Goal: Task Accomplishment & Management: Manage account settings

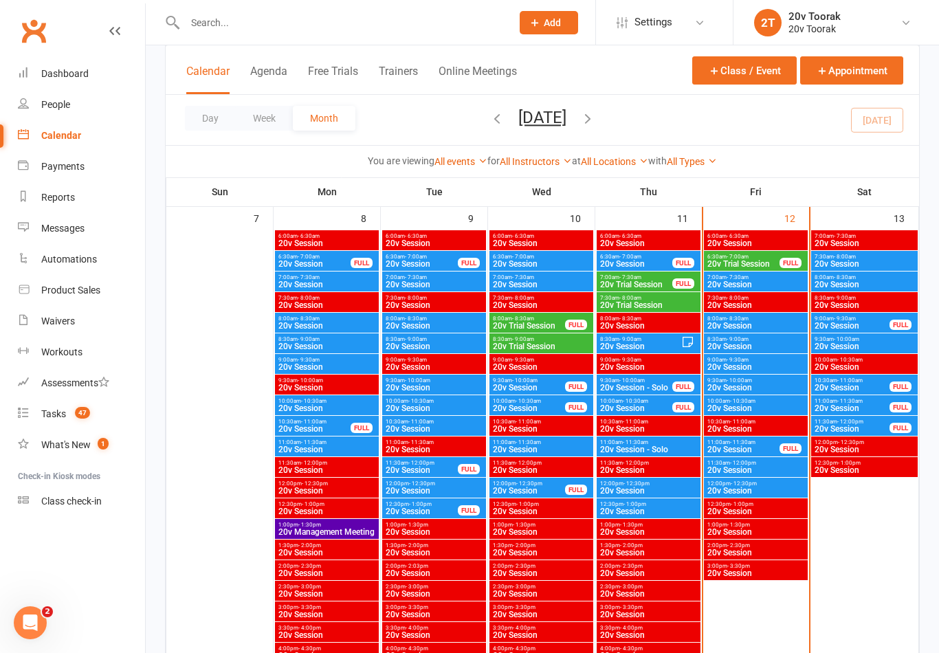
scroll to position [698, 0]
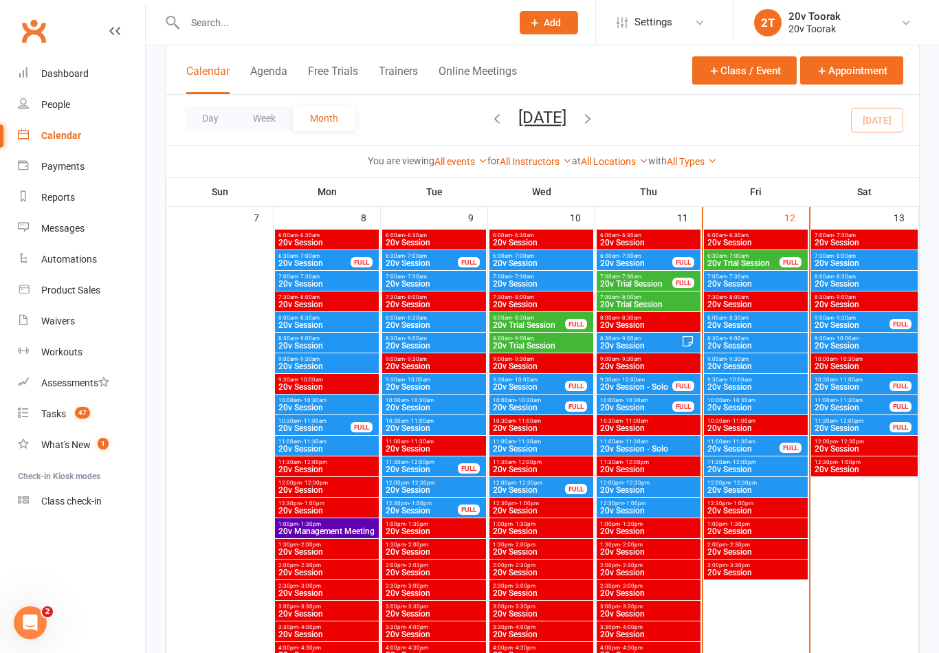
click at [768, 342] on span "20v Session" at bounding box center [756, 346] width 98 height 8
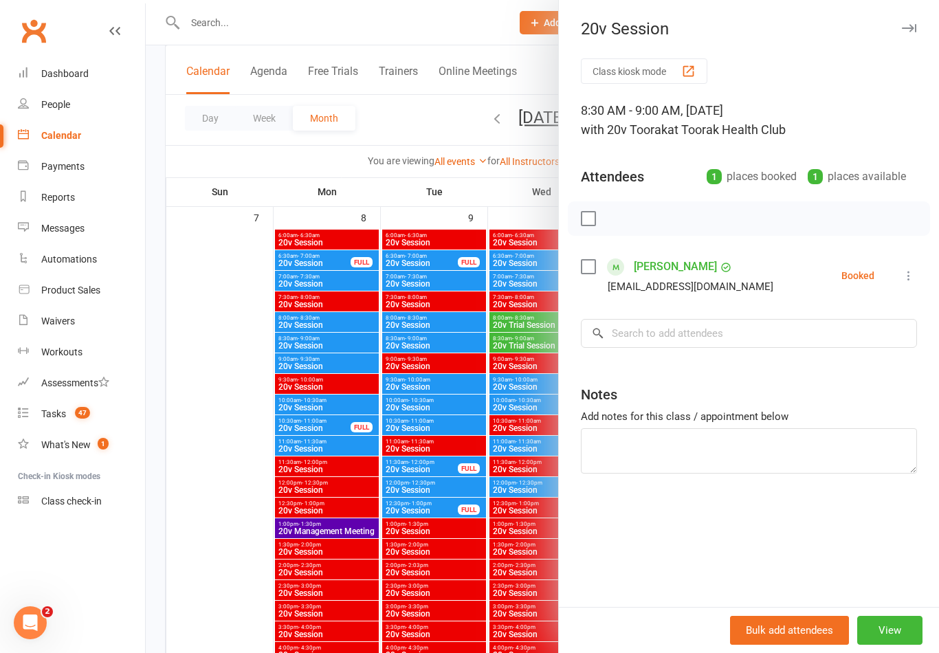
click at [907, 276] on icon at bounding box center [909, 276] width 14 height 14
click at [857, 362] on link "Check in" at bounding box center [842, 357] width 148 height 27
click at [897, 643] on button "View" at bounding box center [889, 630] width 65 height 29
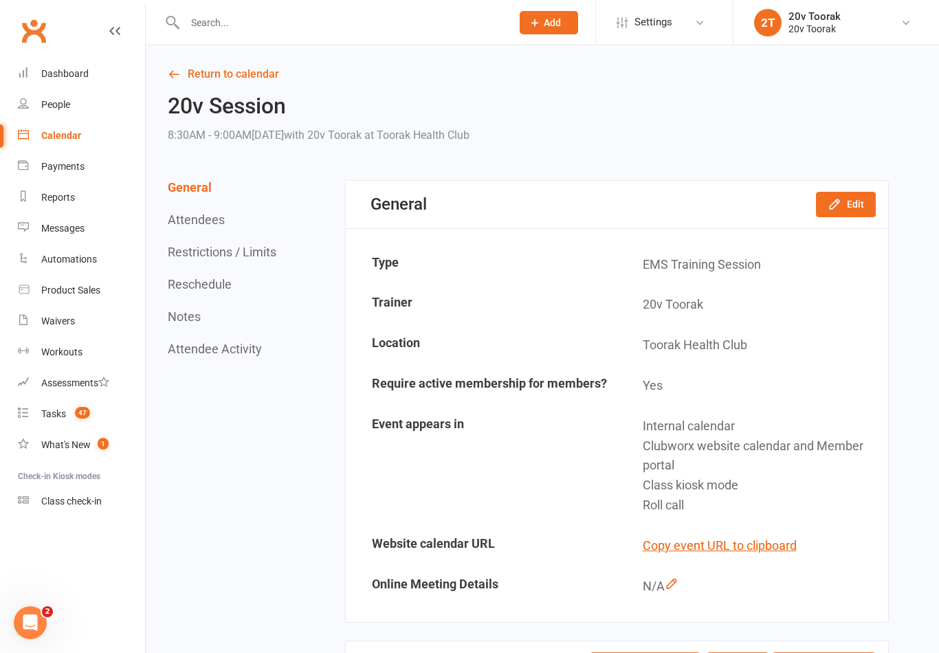
click at [82, 142] on link "Calendar" at bounding box center [81, 135] width 127 height 31
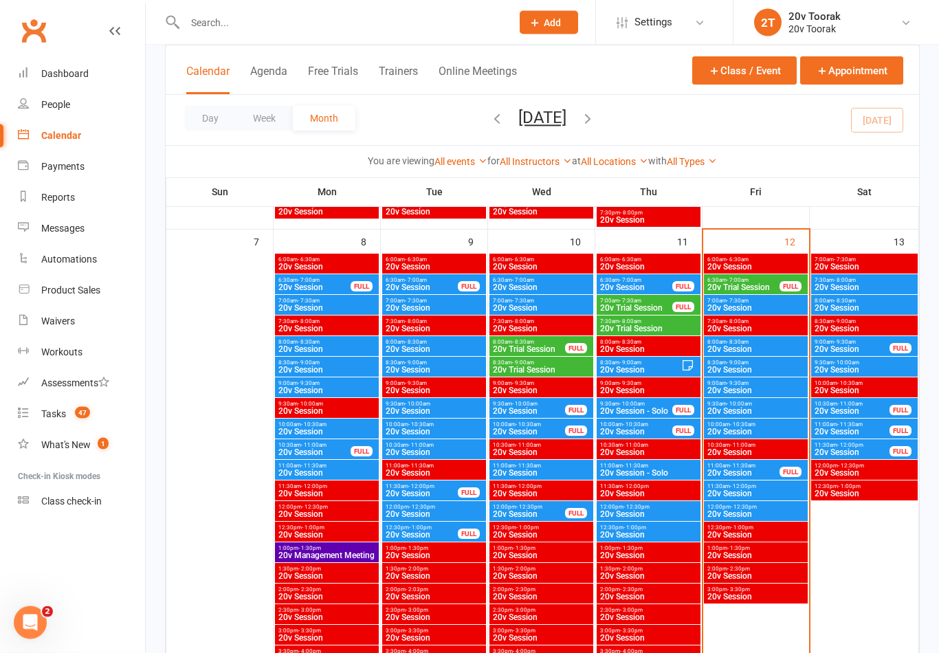
scroll to position [674, 0]
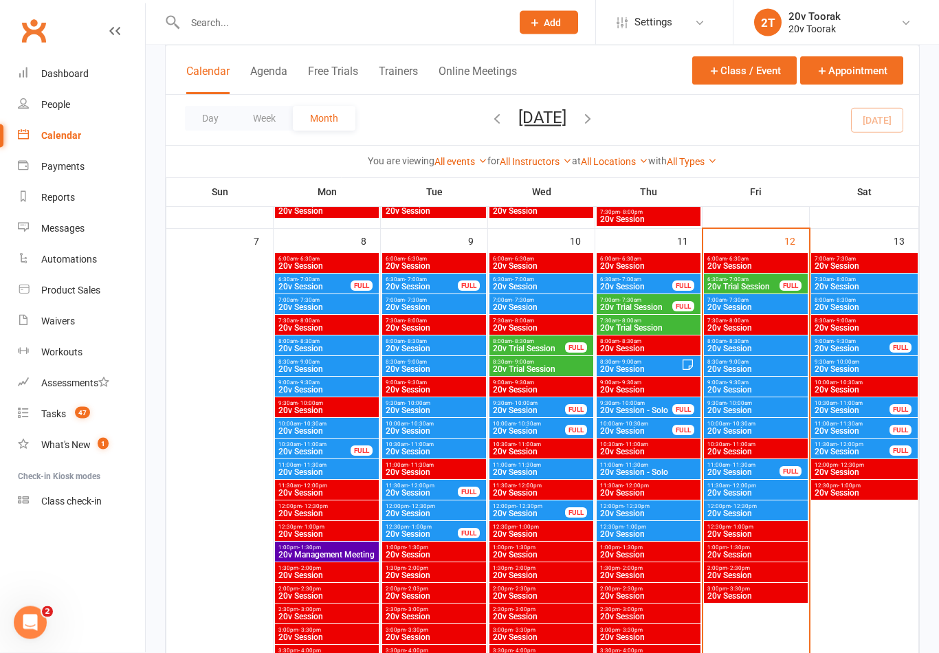
click at [781, 392] on span "20v Session" at bounding box center [756, 390] width 98 height 8
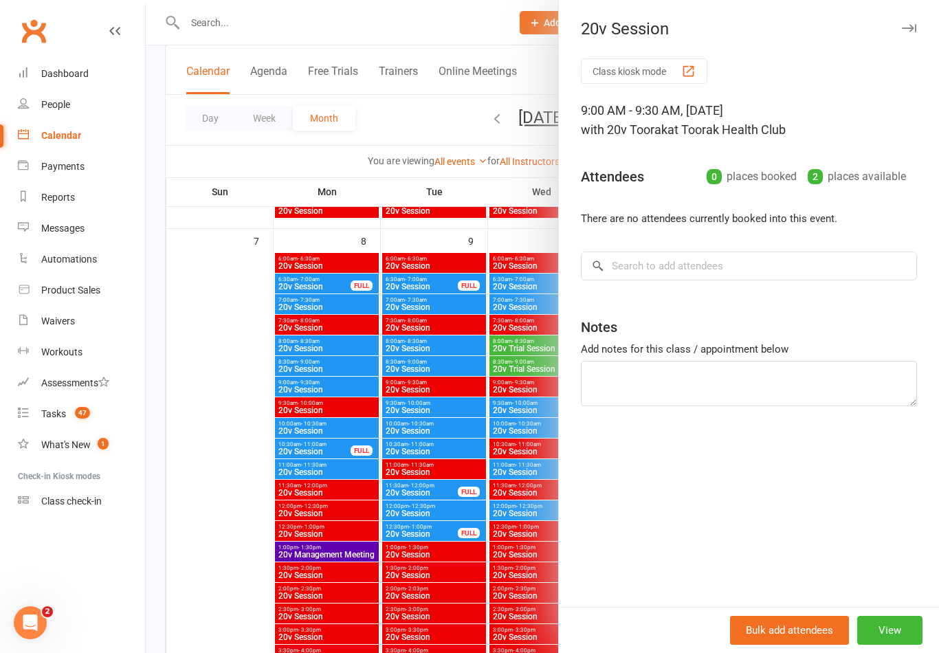
click at [258, 423] on div at bounding box center [542, 326] width 793 height 653
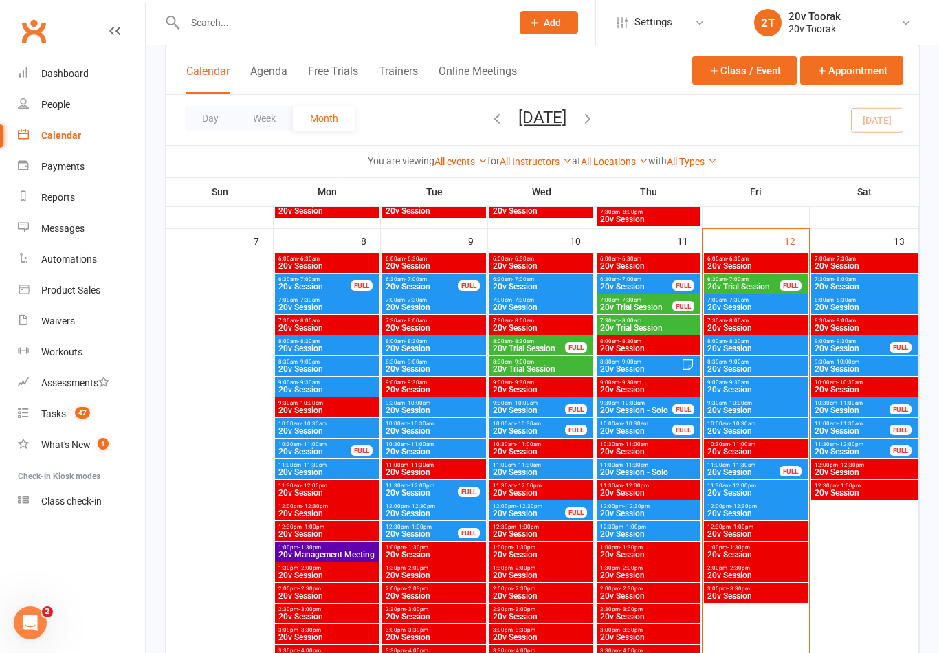
click at [773, 410] on span "20v Session" at bounding box center [756, 410] width 98 height 8
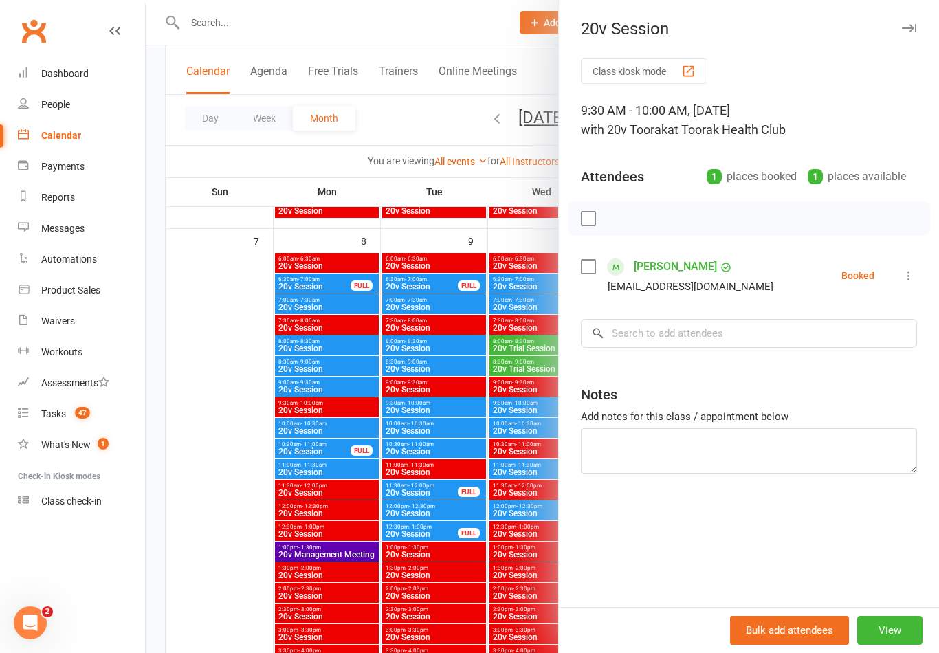
click at [219, 411] on div at bounding box center [542, 326] width 793 height 653
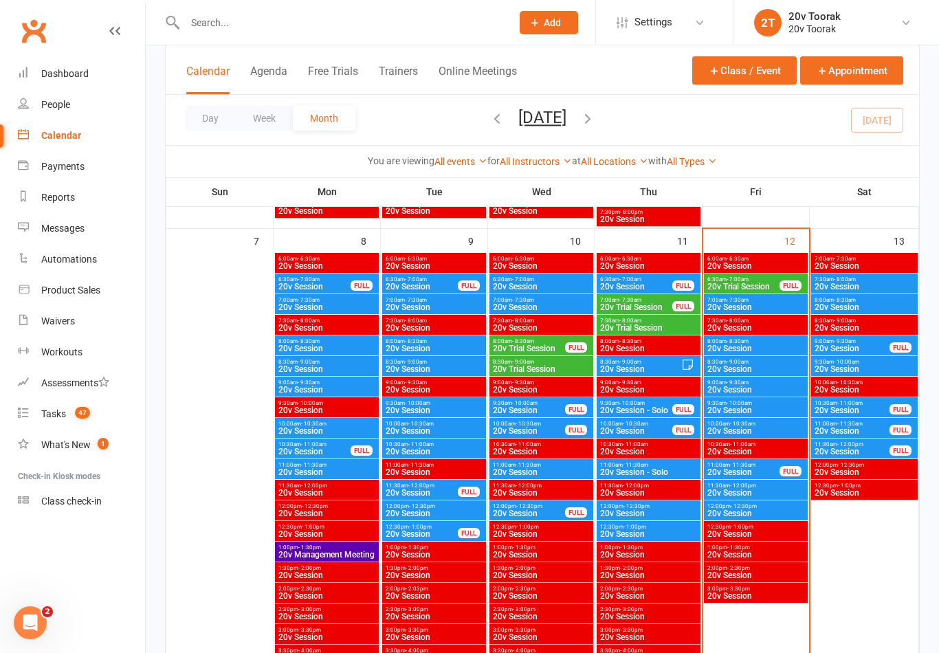
click at [764, 408] on span "20v Session" at bounding box center [756, 410] width 98 height 8
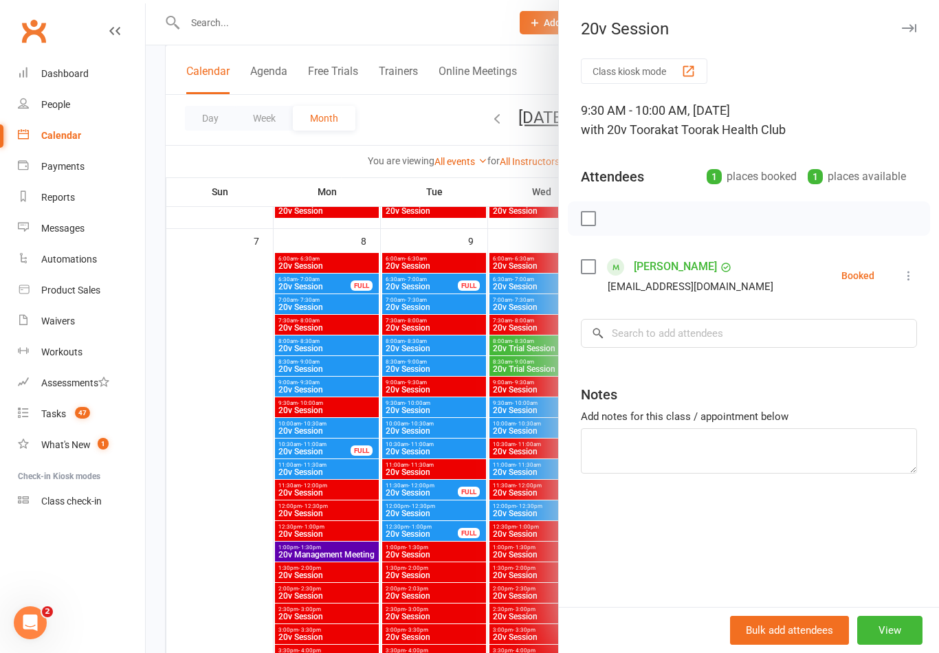
click at [216, 464] on div at bounding box center [542, 326] width 793 height 653
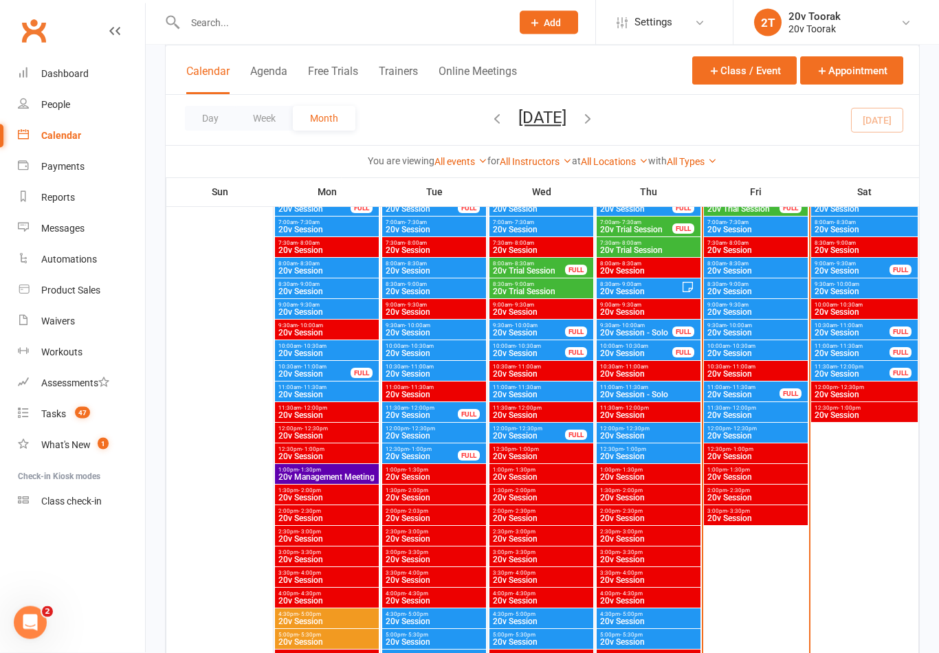
scroll to position [753, 0]
click at [769, 355] on span "20v Session" at bounding box center [756, 353] width 98 height 8
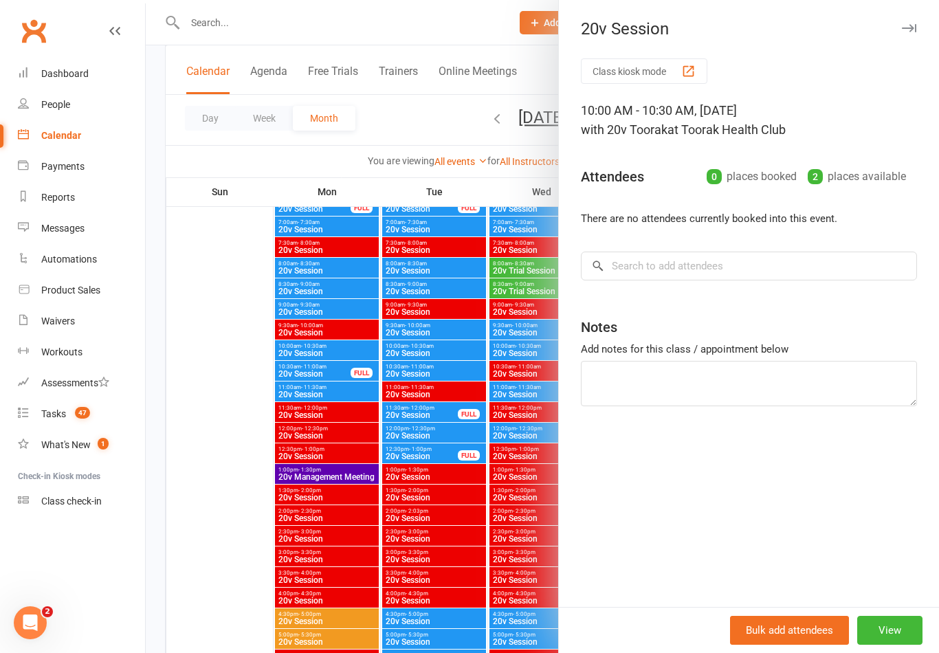
click at [257, 441] on div at bounding box center [542, 326] width 793 height 653
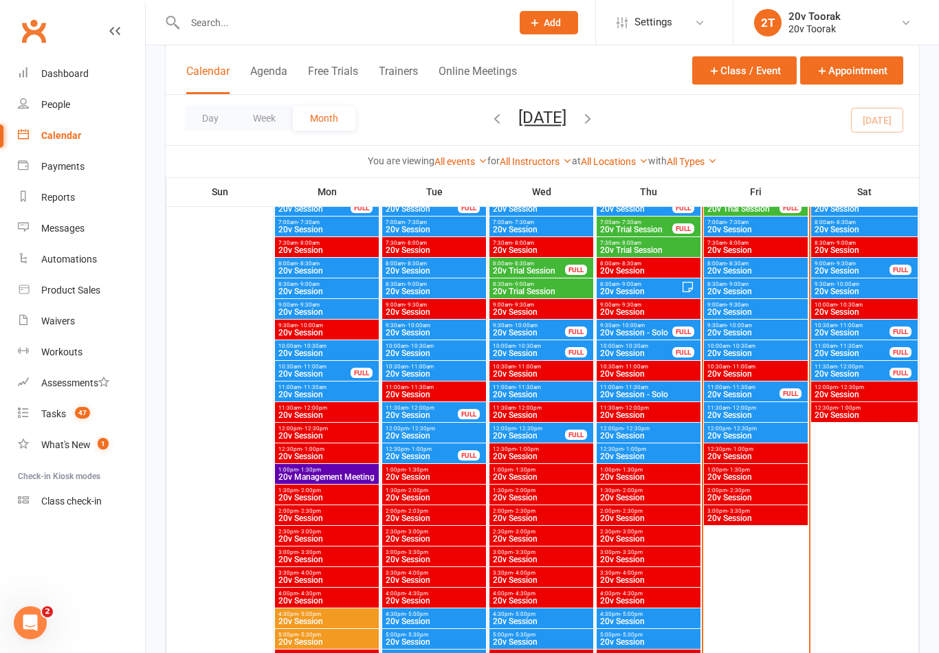
click at [775, 337] on div "9:30am - 10:00am 20v Session" at bounding box center [756, 330] width 104 height 20
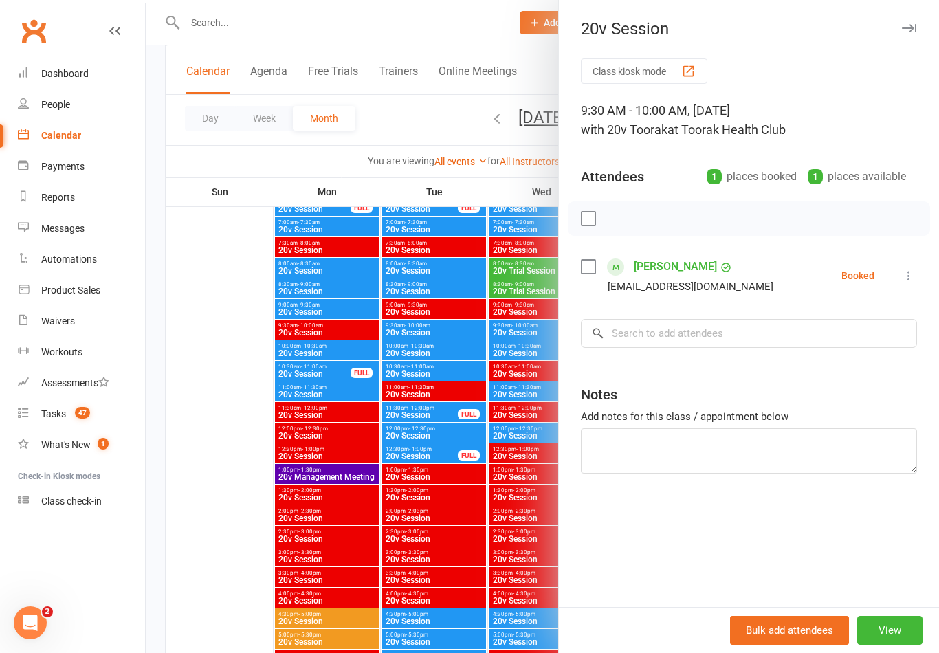
click at [196, 443] on div at bounding box center [542, 326] width 793 height 653
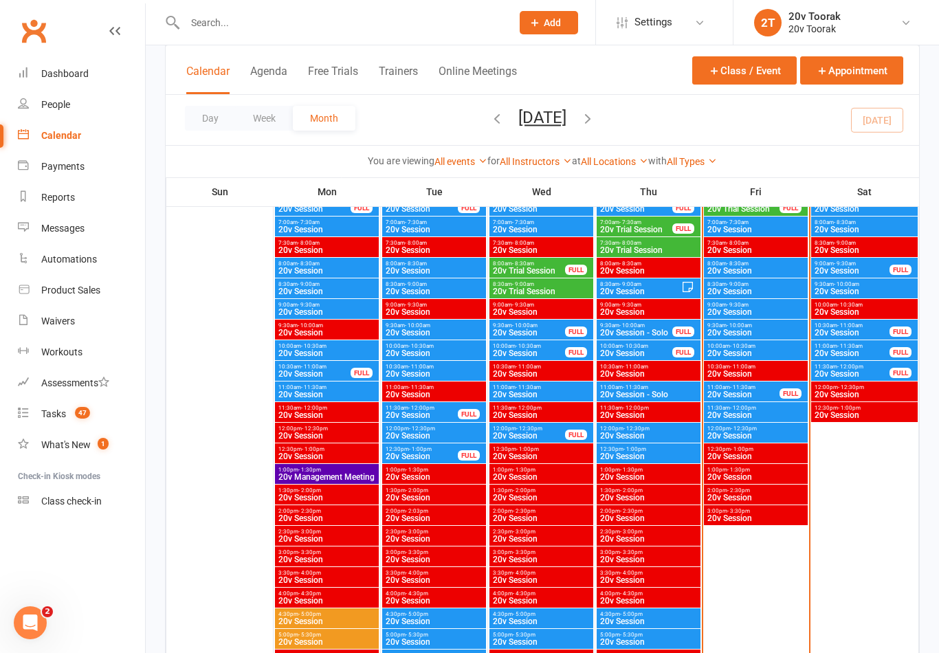
click at [769, 351] on span "20v Session" at bounding box center [756, 353] width 98 height 8
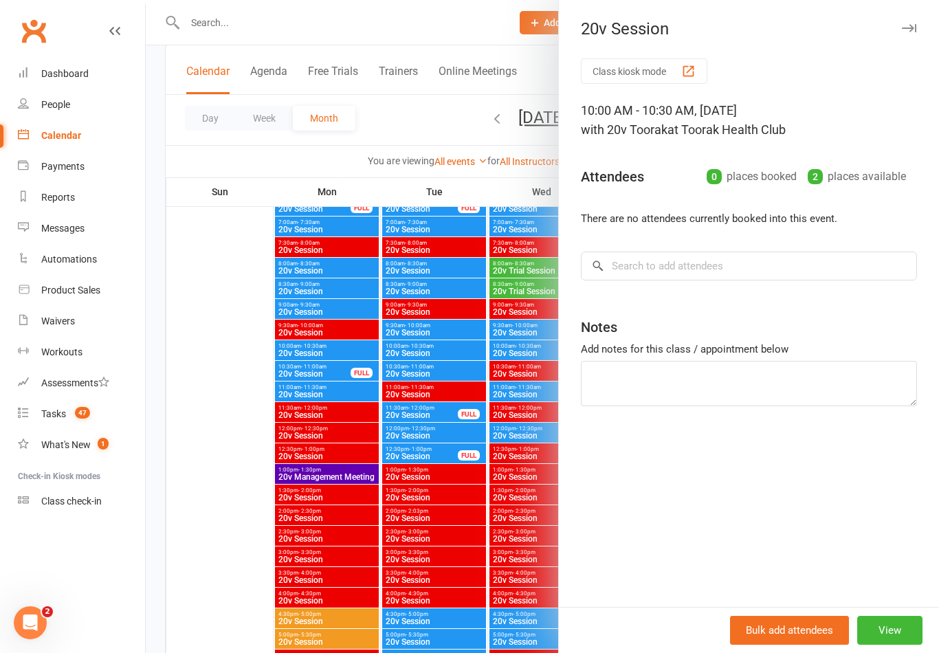
click at [197, 467] on div at bounding box center [542, 326] width 793 height 653
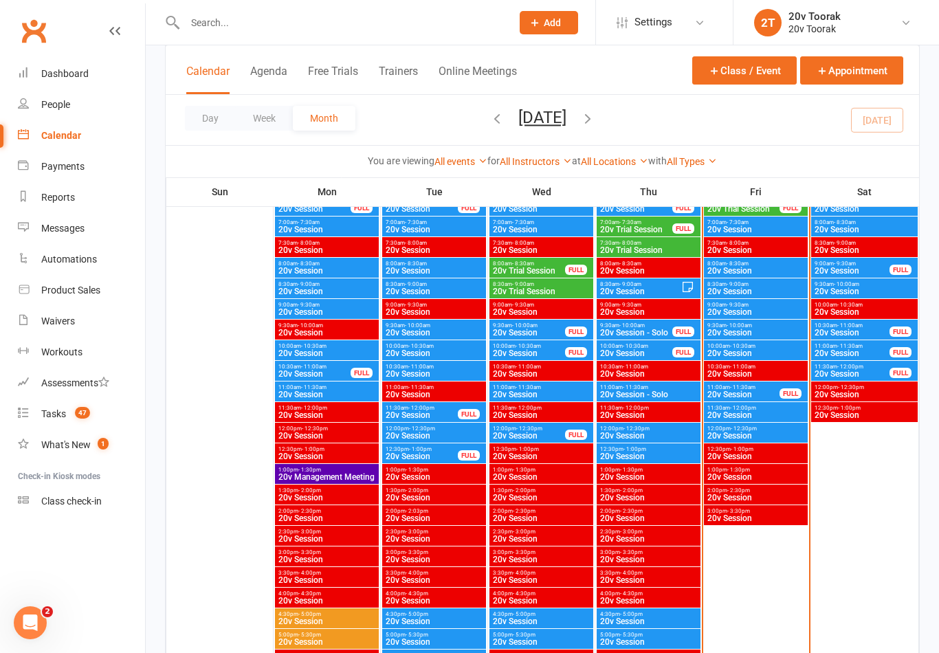
click at [760, 396] on span "20v Session" at bounding box center [744, 394] width 74 height 8
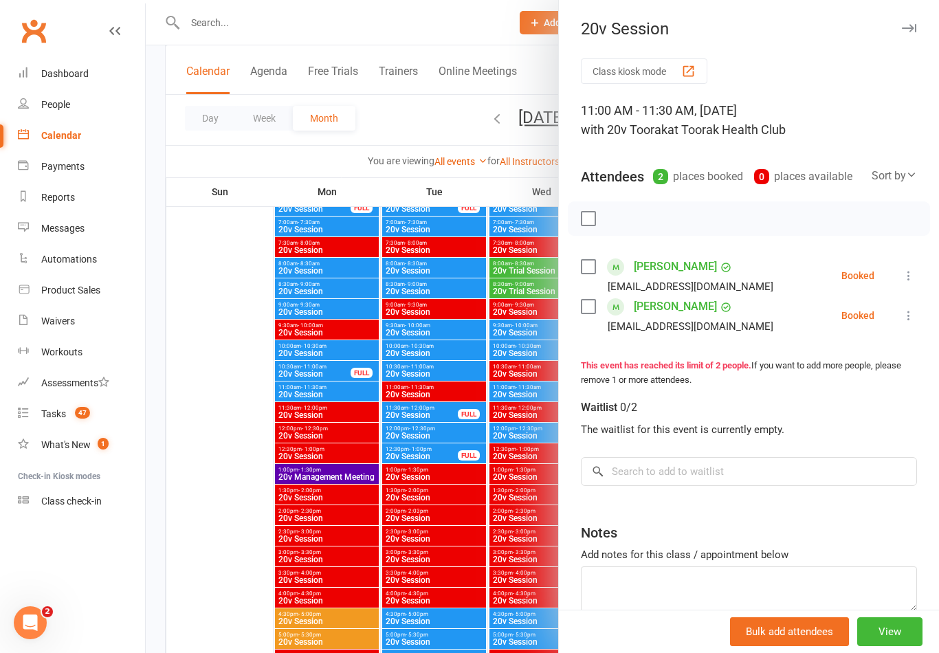
click at [227, 530] on div at bounding box center [542, 326] width 793 height 653
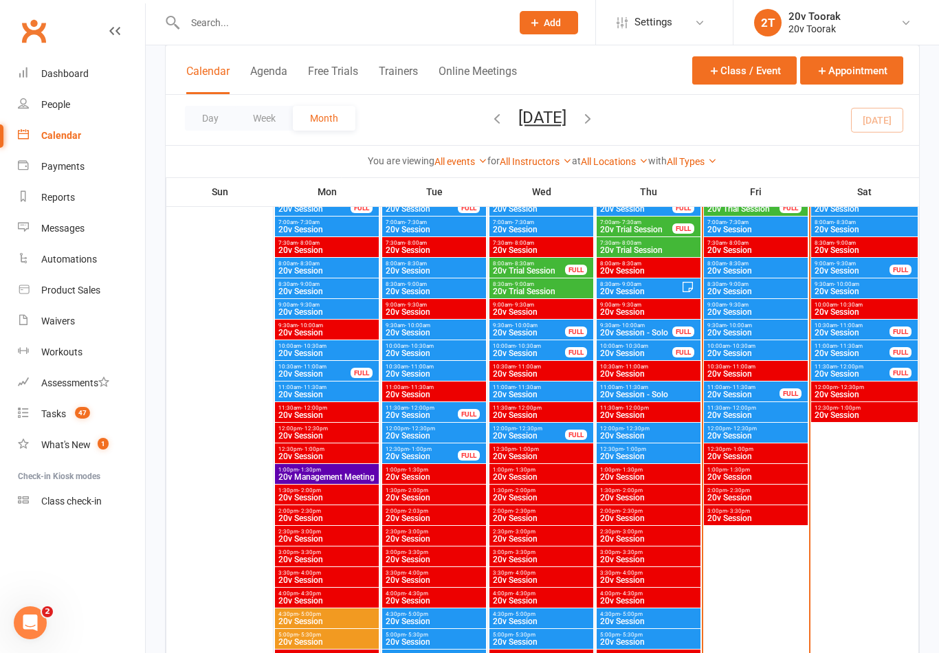
click at [771, 415] on span "20v Session" at bounding box center [756, 415] width 98 height 8
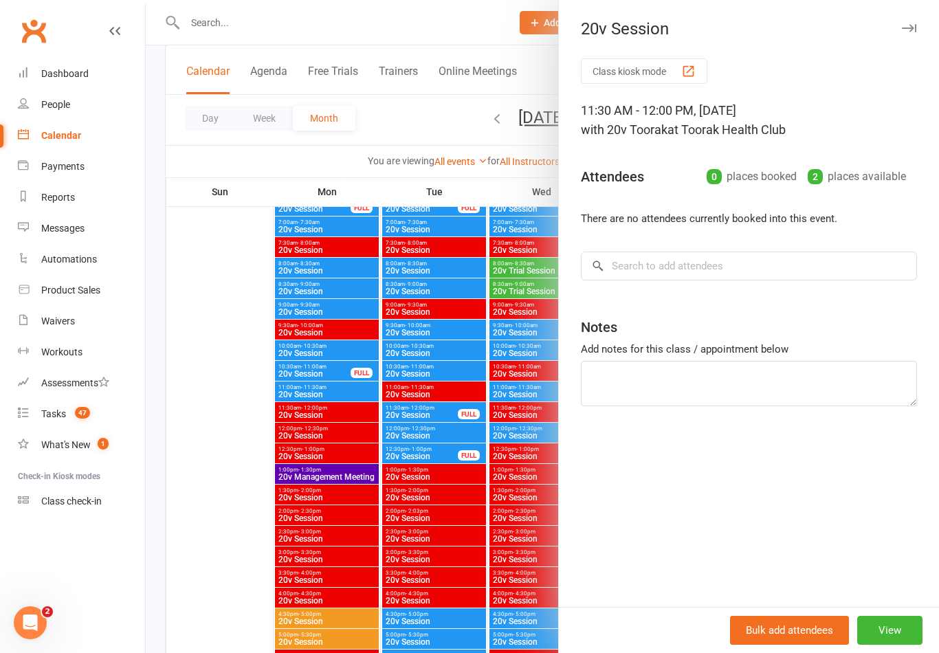
click at [199, 542] on div at bounding box center [542, 326] width 793 height 653
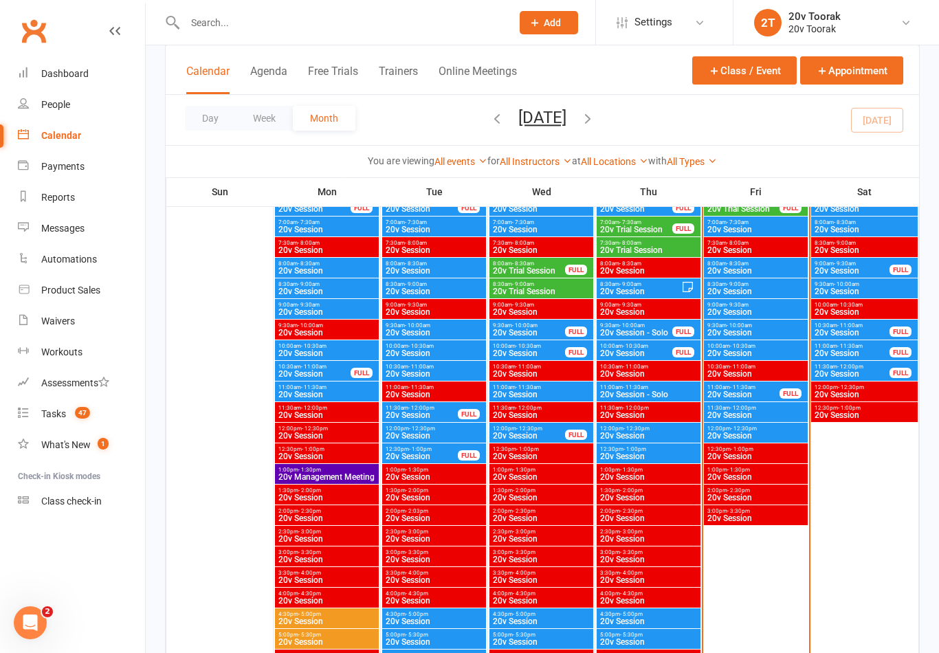
click at [763, 440] on div "12:00pm - 12:30pm 20v Session" at bounding box center [756, 433] width 104 height 20
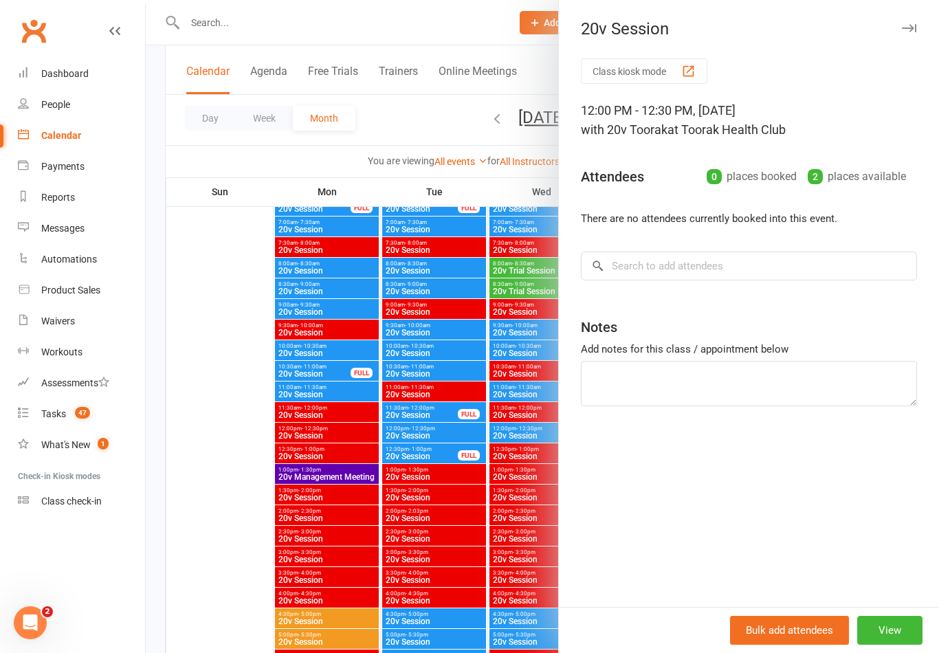
click at [224, 557] on div at bounding box center [542, 326] width 793 height 653
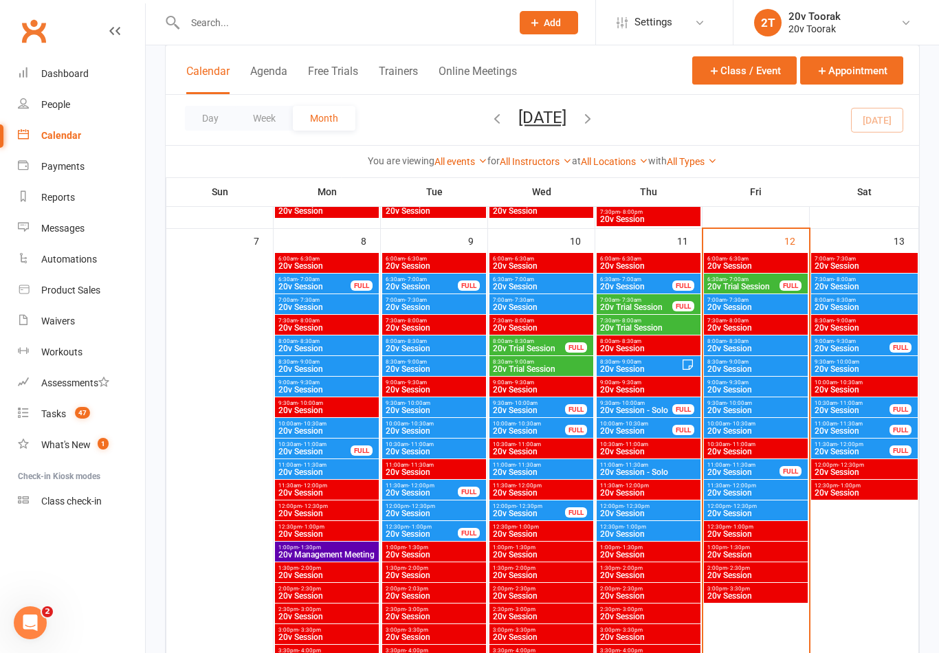
scroll to position [674, 0]
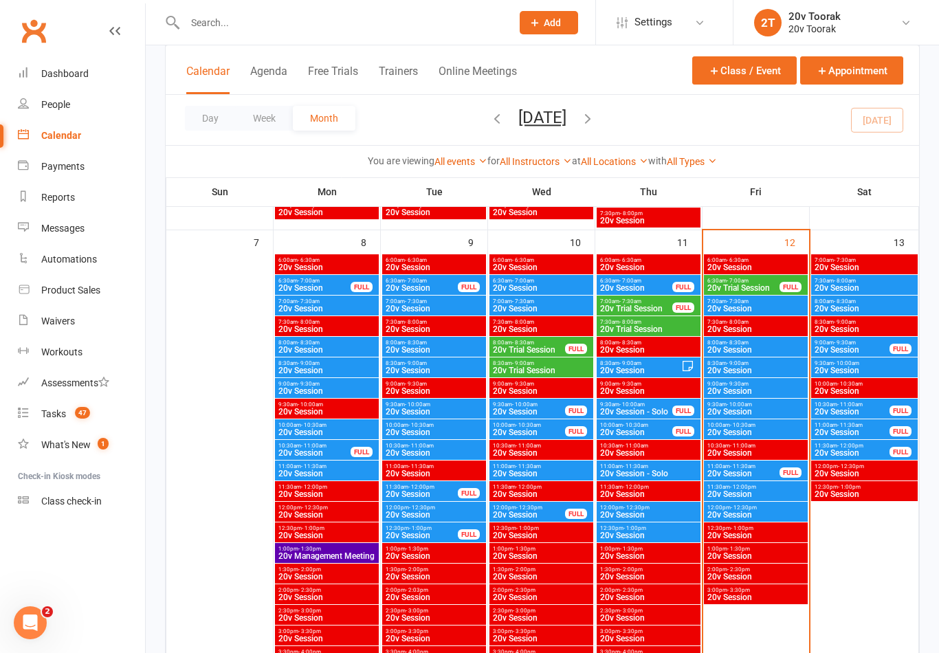
click at [767, 373] on span "20v Session" at bounding box center [756, 370] width 98 height 8
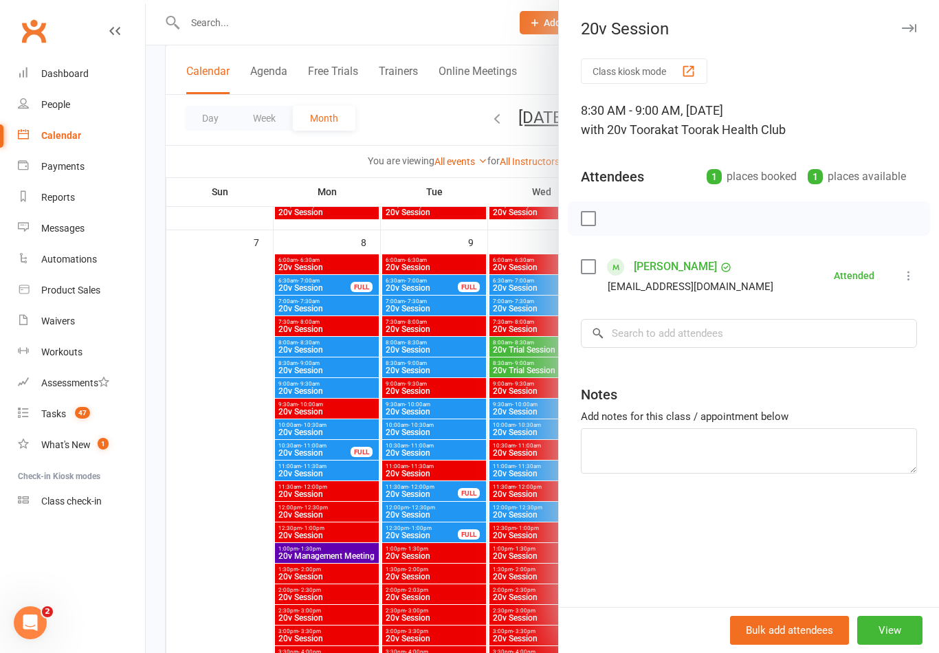
click at [228, 490] on div at bounding box center [542, 326] width 793 height 653
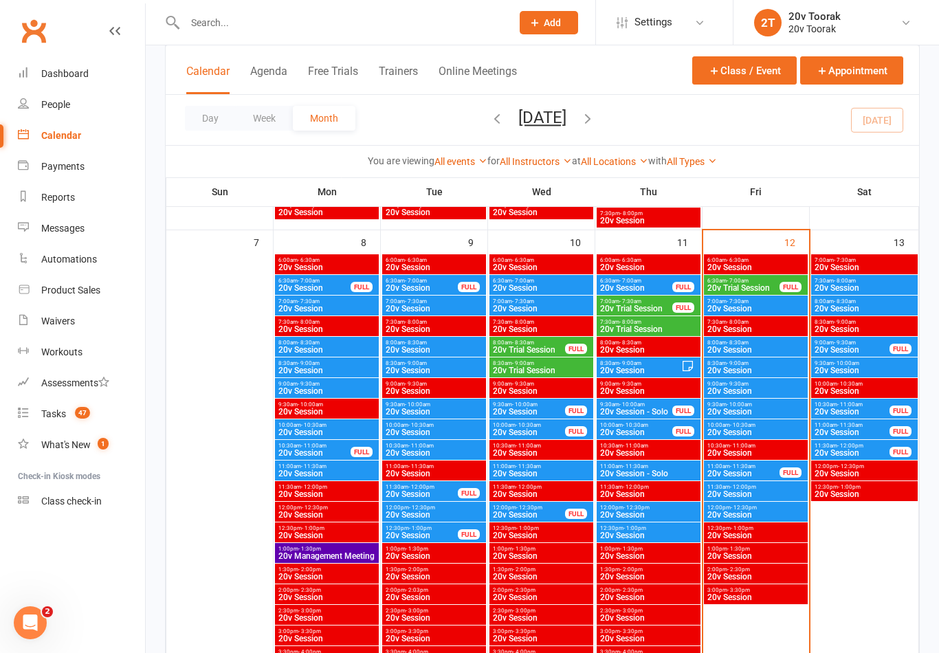
click at [70, 415] on count-badge "47" at bounding box center [79, 413] width 22 height 11
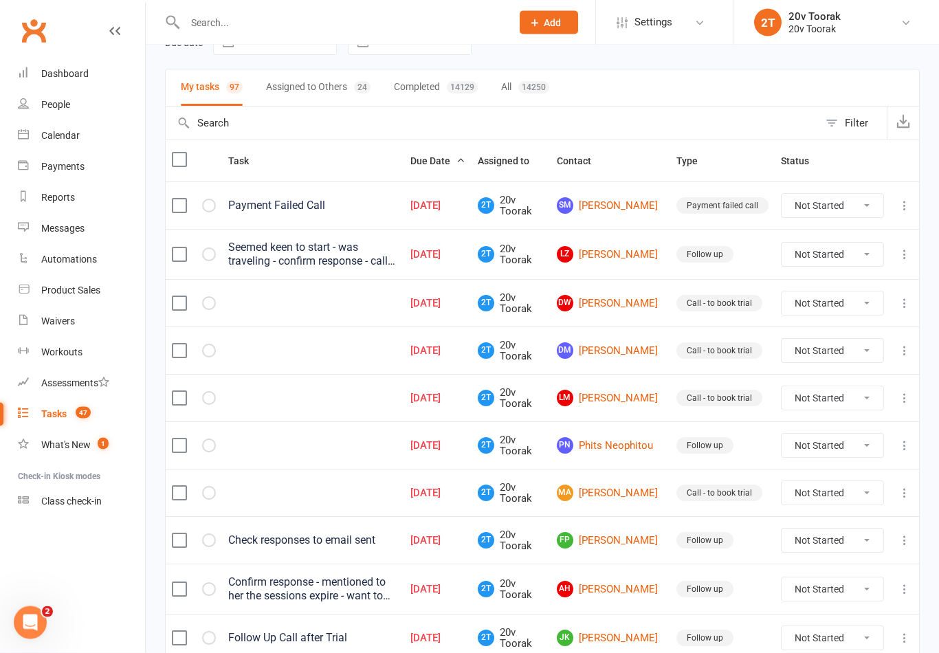
scroll to position [79, 0]
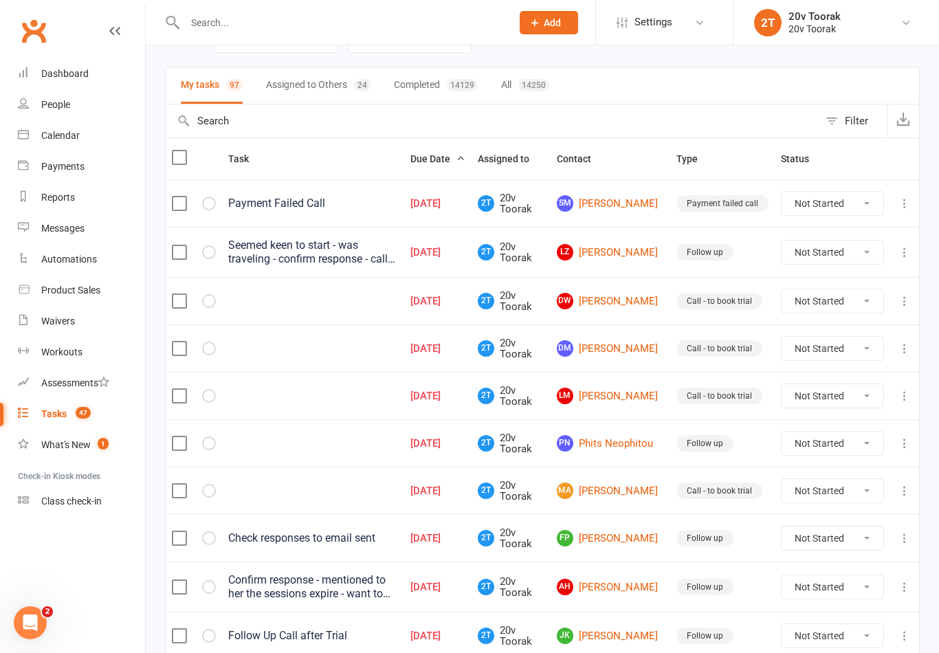
click at [615, 261] on link "LZ Lindsay Zohni" at bounding box center [610, 252] width 107 height 16
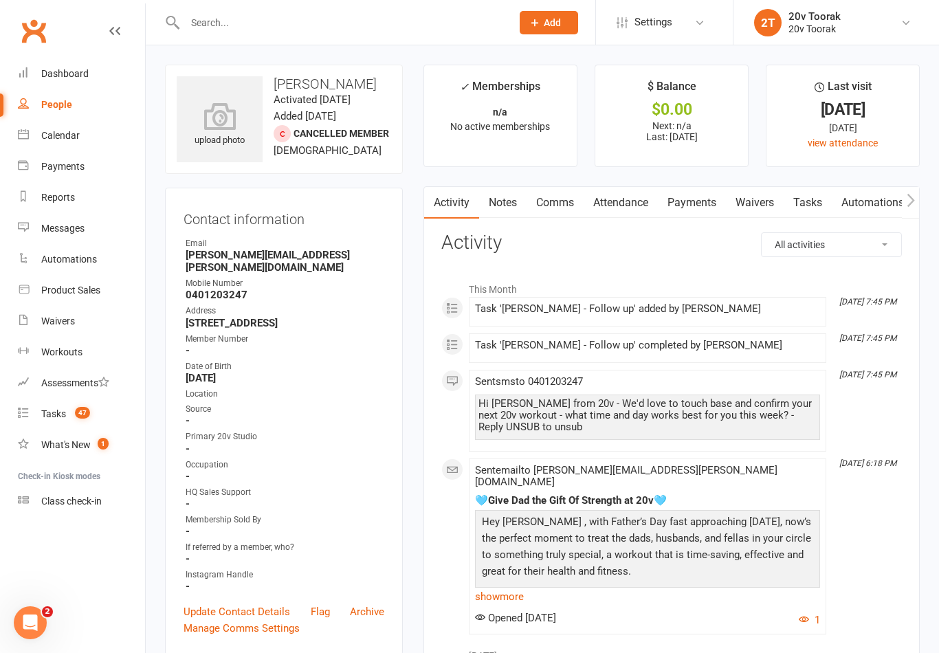
scroll to position [1, 0]
click at [497, 197] on link "Notes" at bounding box center [502, 202] width 47 height 32
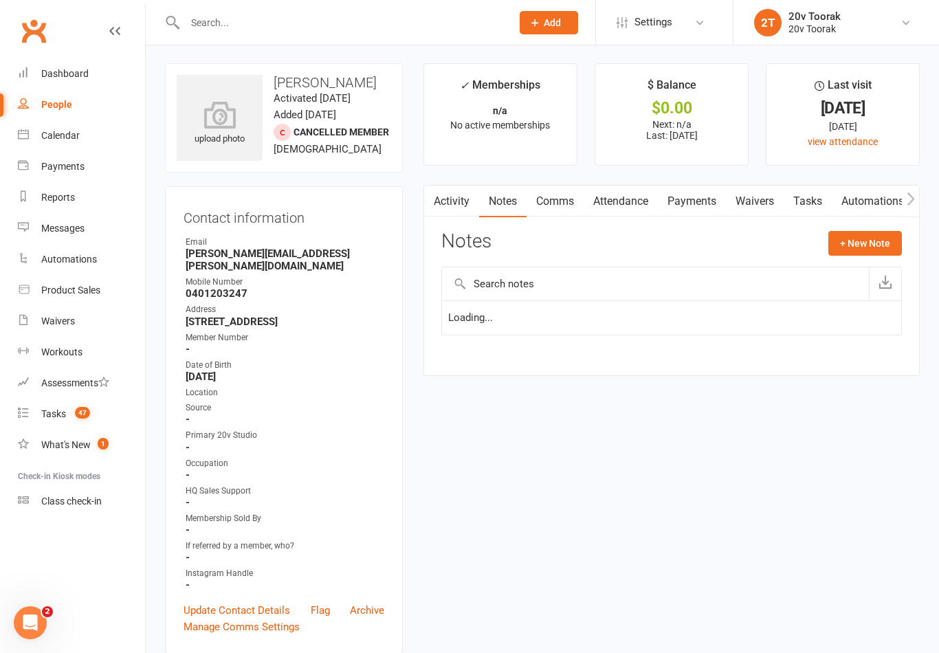
scroll to position [23, 0]
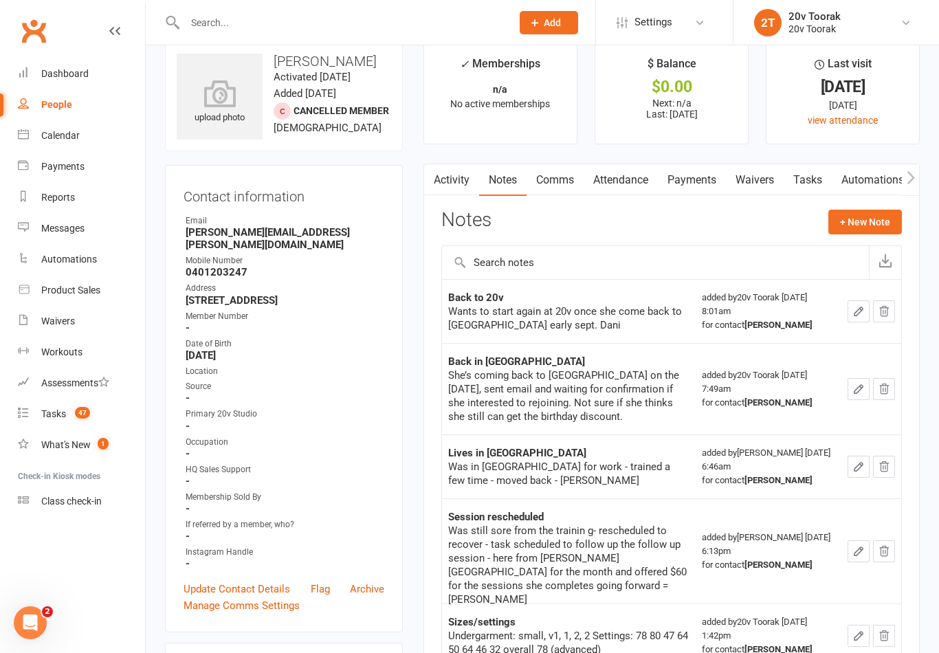
click at [55, 419] on div "Tasks" at bounding box center [53, 413] width 25 height 11
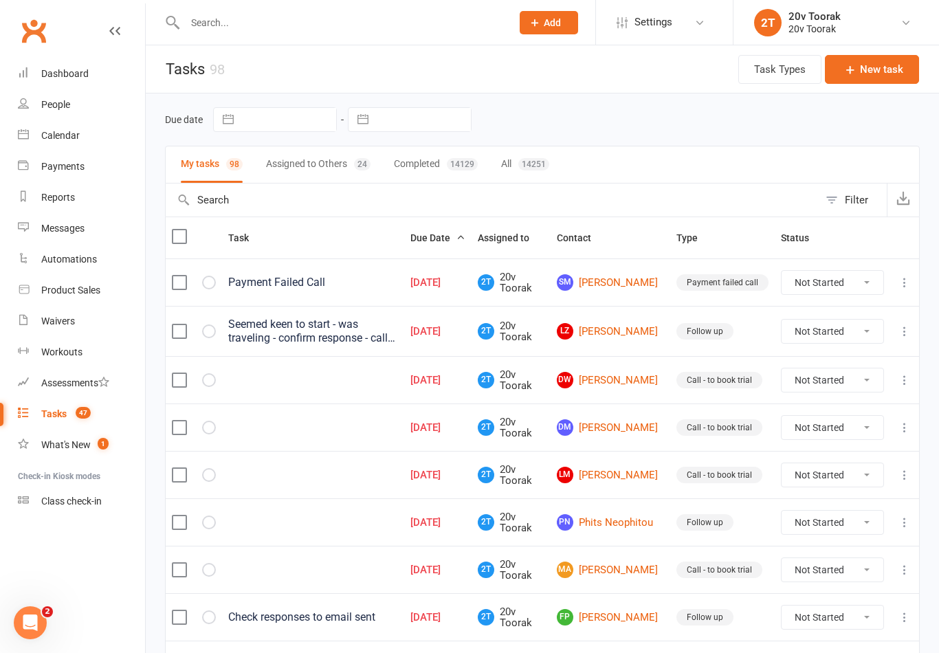
click at [52, 144] on link "Calendar" at bounding box center [81, 135] width 127 height 31
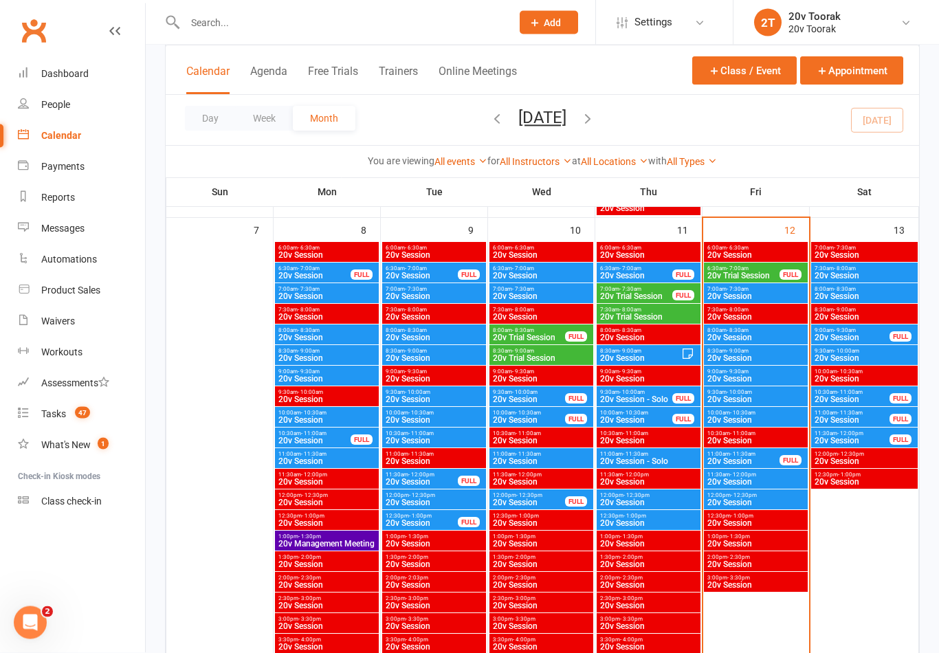
scroll to position [684, 0]
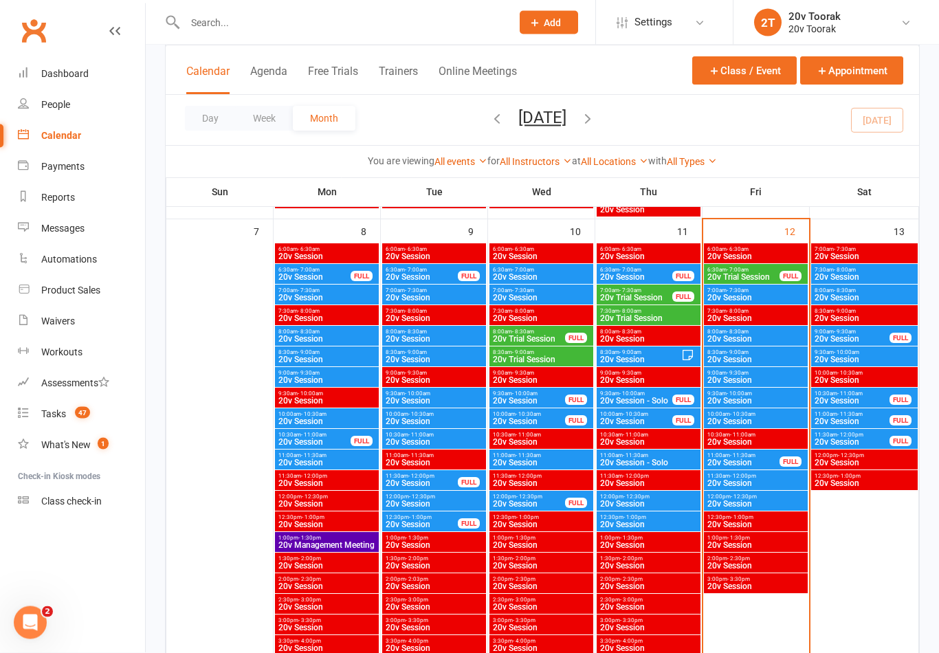
click at [775, 397] on span "20v Session" at bounding box center [756, 401] width 98 height 8
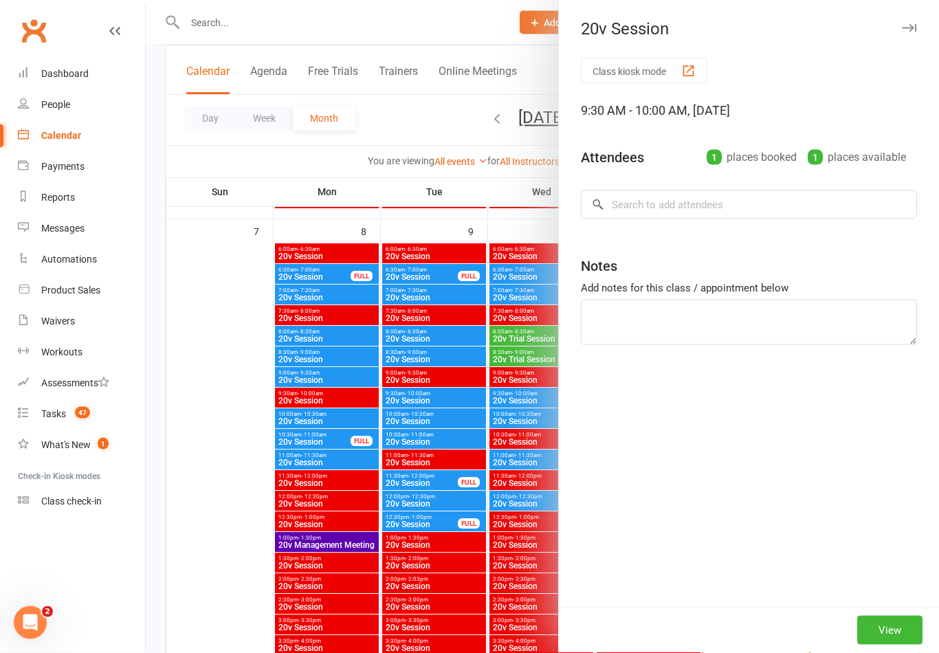
scroll to position [685, 0]
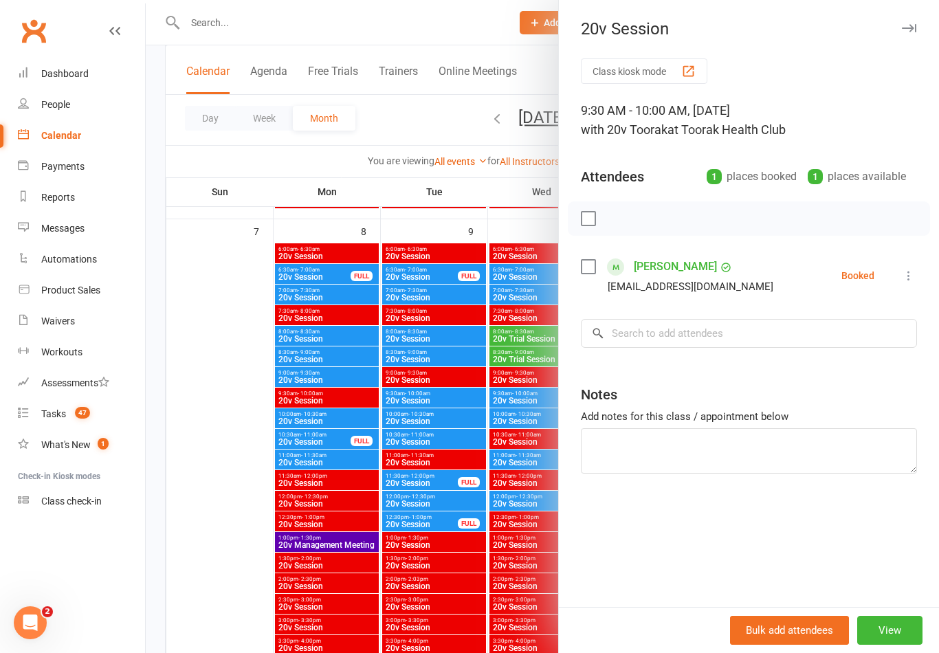
click at [216, 524] on div at bounding box center [542, 326] width 793 height 653
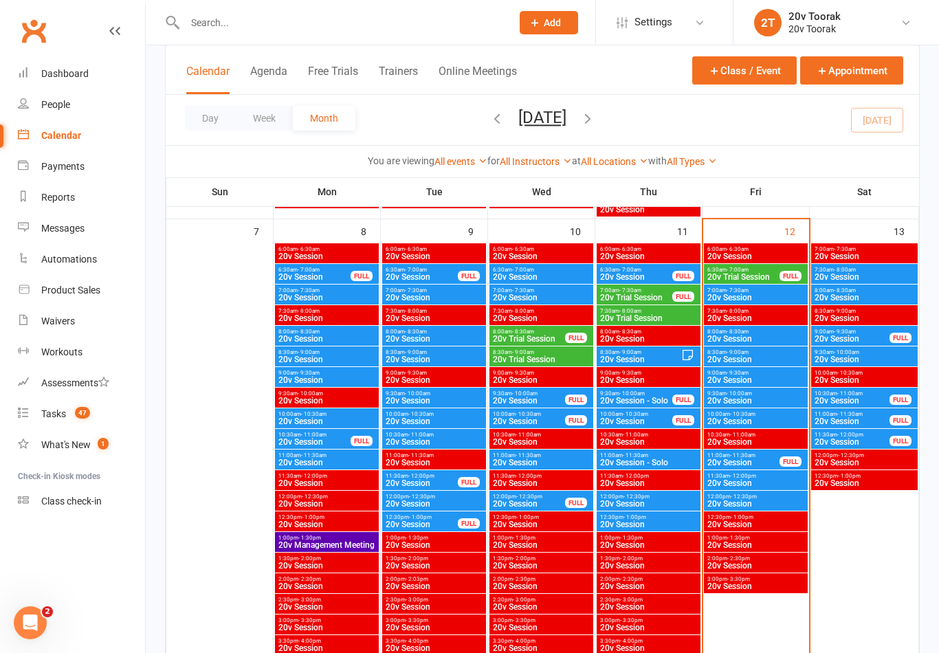
click at [788, 399] on span "20v Session" at bounding box center [756, 401] width 98 height 8
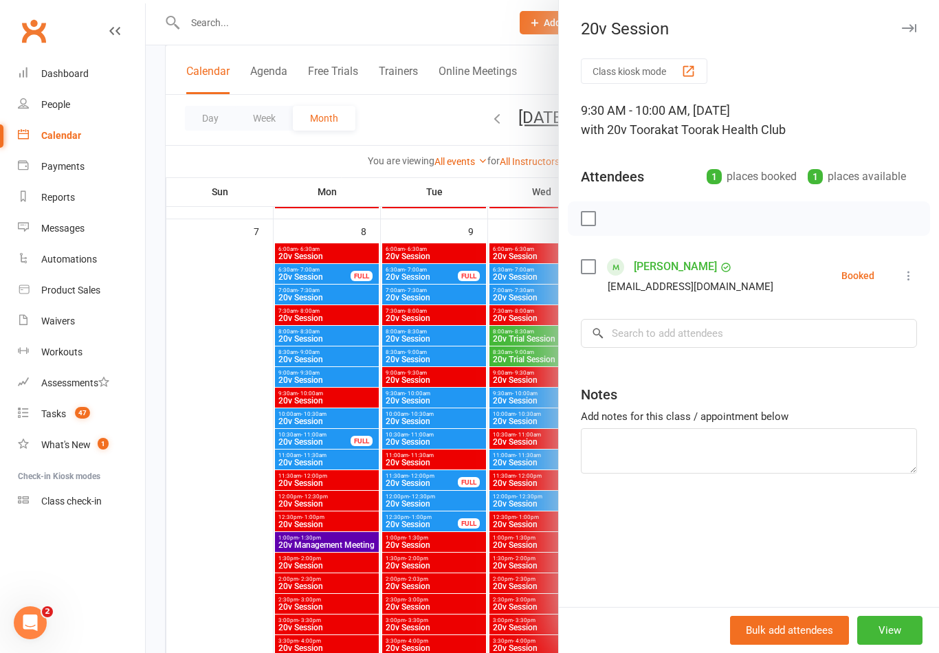
click at [223, 540] on div at bounding box center [542, 326] width 793 height 653
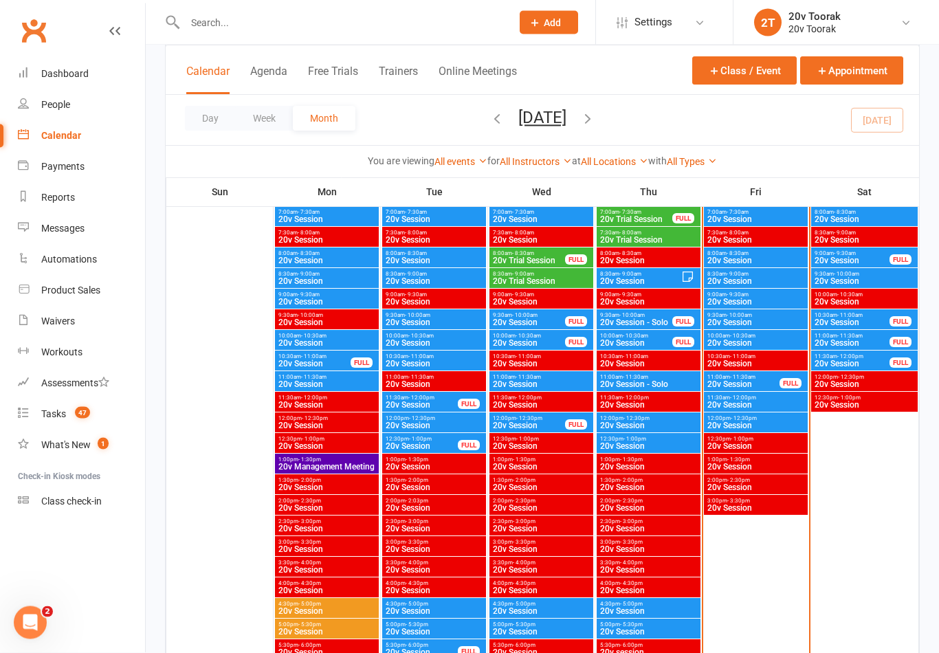
scroll to position [763, 0]
click at [60, 412] on div "Tasks" at bounding box center [53, 413] width 25 height 11
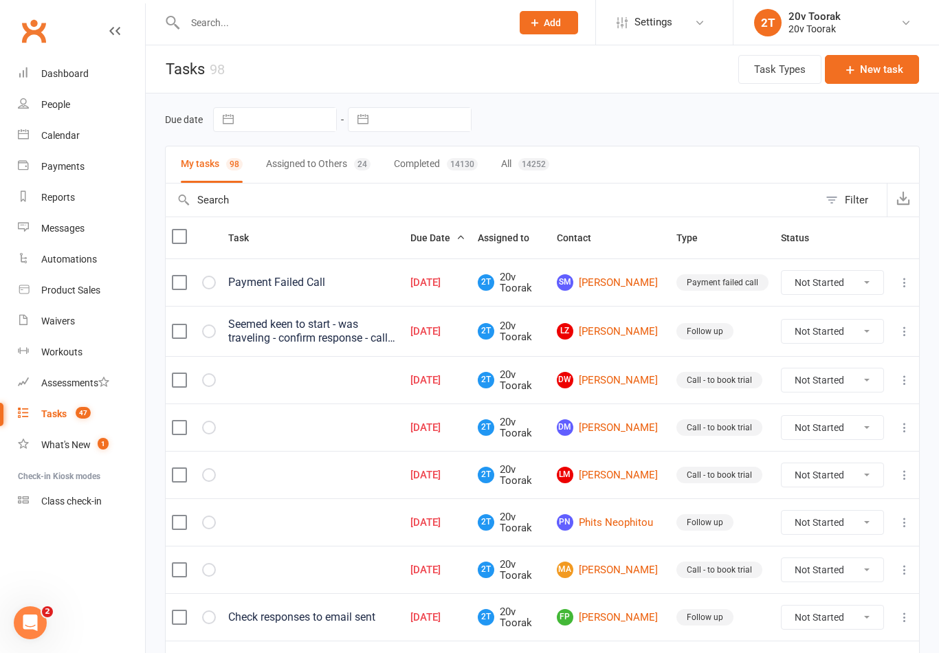
click at [636, 328] on link "LZ Lindsay Zohni" at bounding box center [610, 331] width 107 height 16
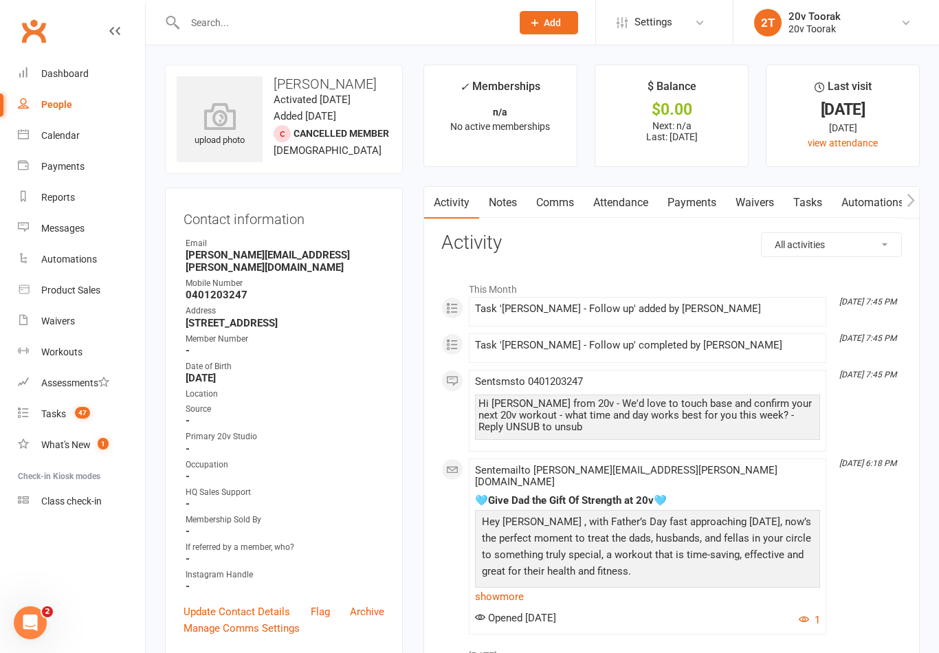
click at [501, 198] on link "Notes" at bounding box center [502, 203] width 47 height 32
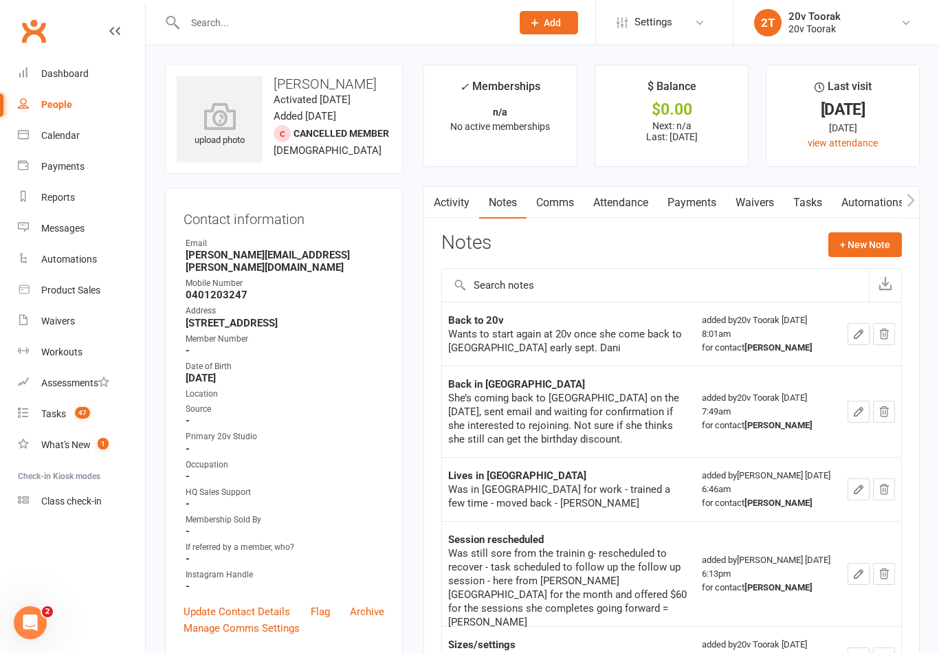
click at [854, 331] on icon "button" at bounding box center [858, 334] width 12 height 12
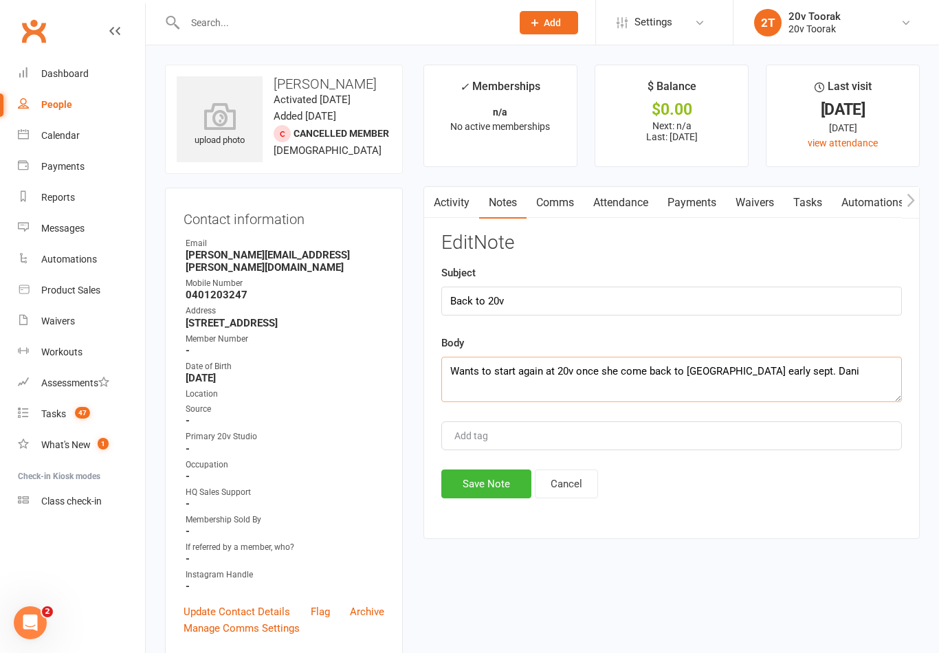
click at [643, 373] on textarea "Wants to start again at 20v once she come back to Melbourne early sept. Dani" at bounding box center [671, 379] width 461 height 45
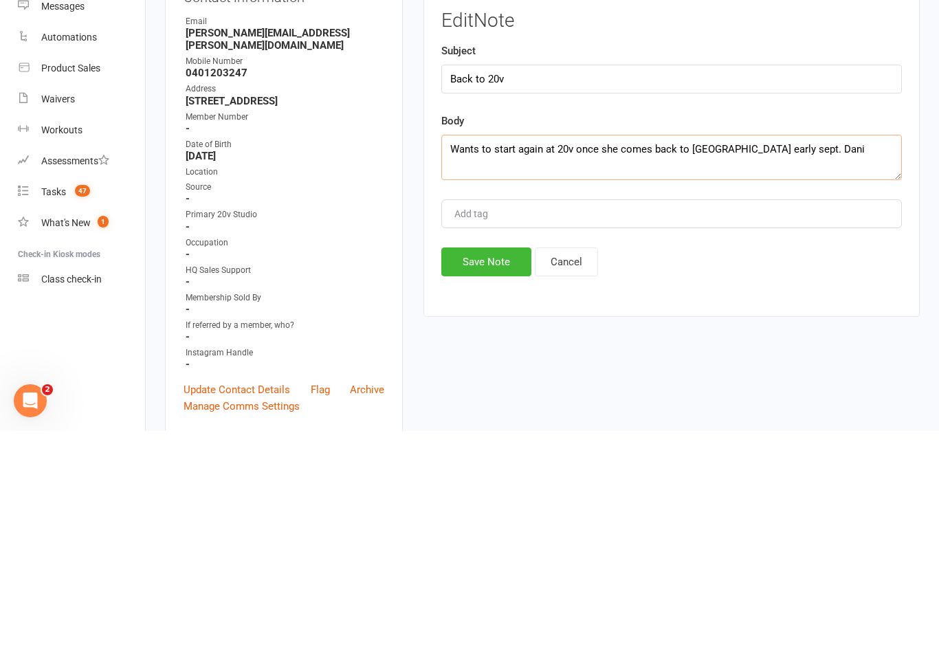
type textarea "Wants to start again at 20v once she comes back to Melbourne early sept. Dani"
click at [497, 469] on button "Save Note" at bounding box center [486, 483] width 90 height 29
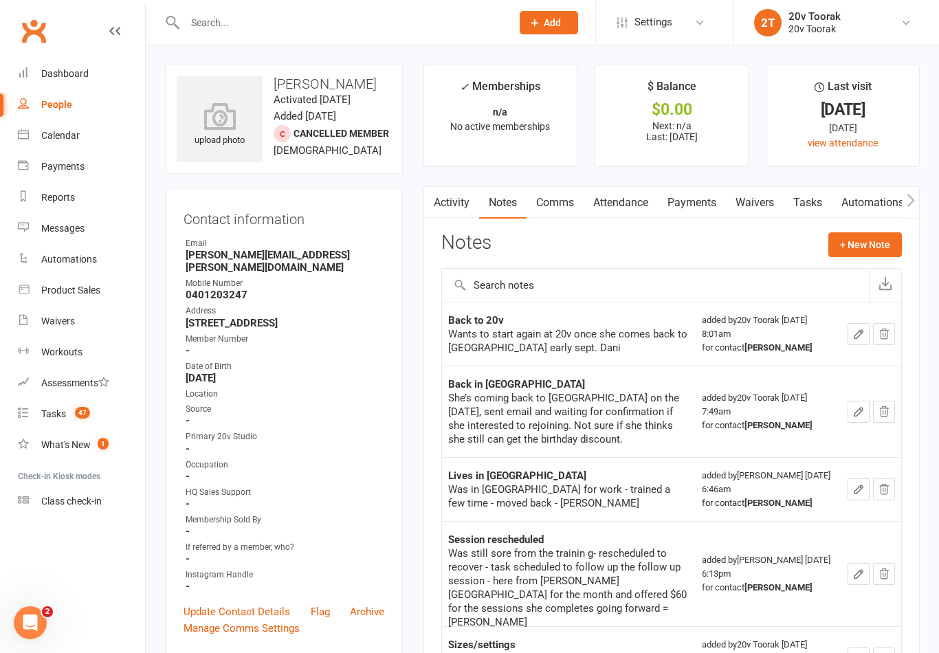
click at [876, 241] on button "+ New Note" at bounding box center [865, 244] width 74 height 25
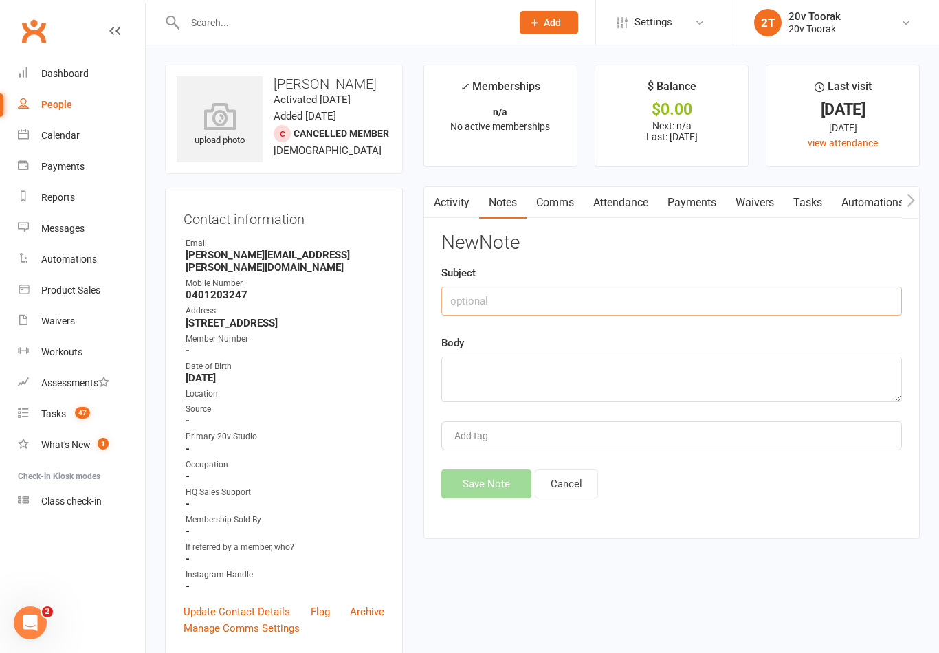
click at [605, 291] on input "text" at bounding box center [671, 301] width 461 height 29
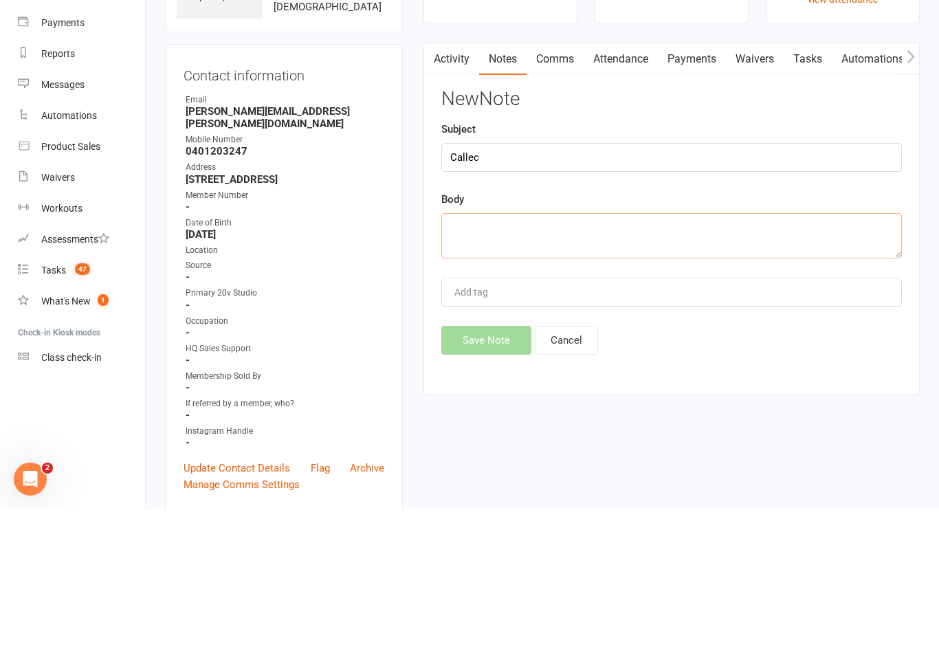
click at [610, 357] on textarea at bounding box center [671, 379] width 461 height 45
click at [620, 287] on input "Callec" at bounding box center [671, 301] width 461 height 29
type input "Called"
click at [661, 357] on textarea at bounding box center [671, 379] width 461 height 45
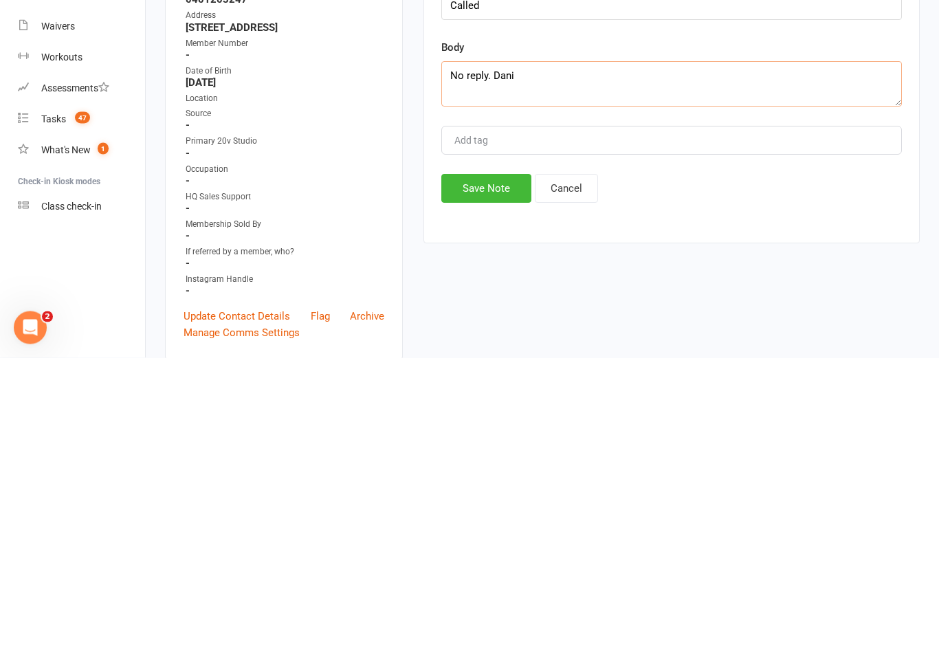
type textarea "No reply. Dani"
click at [494, 469] on button "Save Note" at bounding box center [486, 483] width 90 height 29
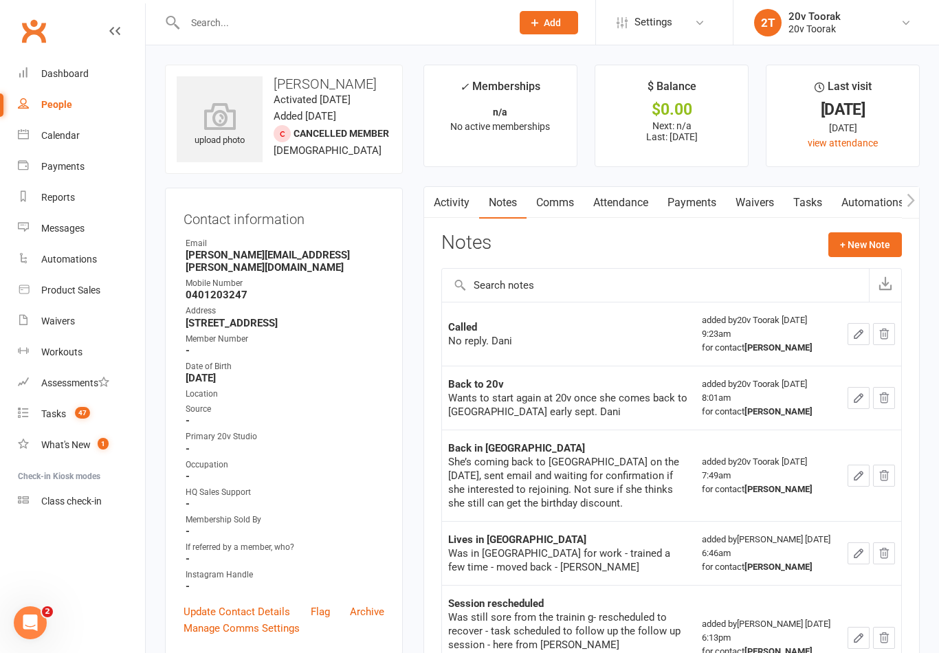
click at [805, 212] on link "Tasks" at bounding box center [808, 203] width 48 height 32
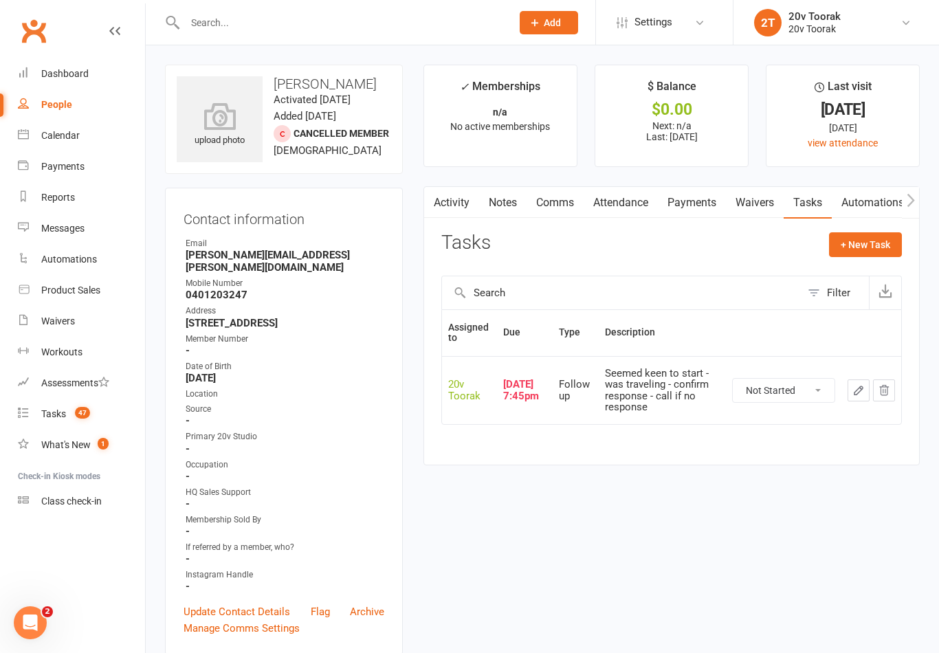
click at [790, 388] on select "Not Started In Progress Waiting Complete" at bounding box center [784, 390] width 102 height 23
click at [863, 384] on icon "button" at bounding box center [858, 390] width 12 height 12
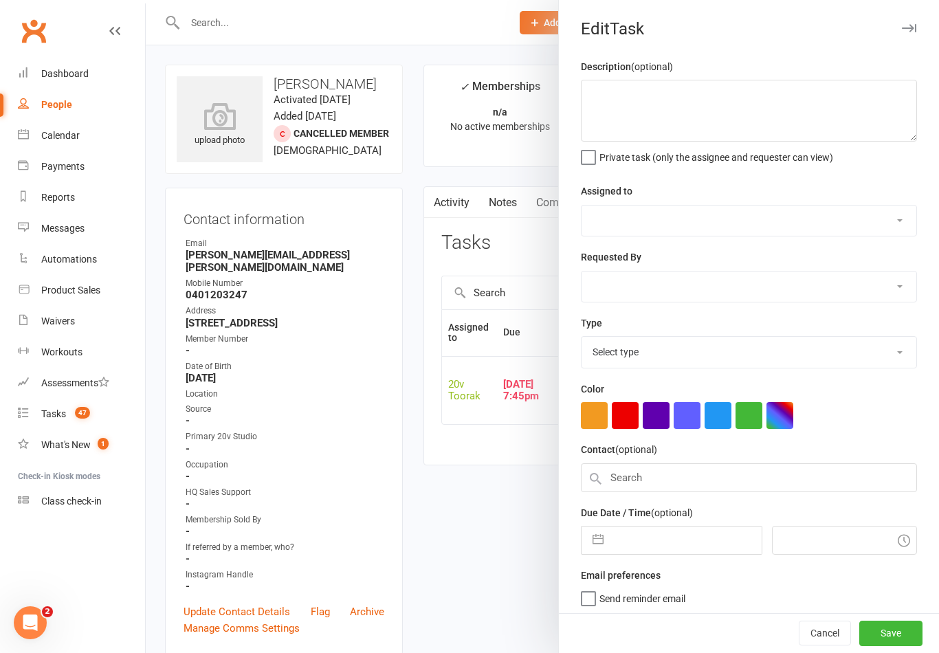
type textarea "Seemed keen to start - was traveling - confirm response - call if no response"
select select "45736"
select select "46005"
type input "10 Sep 2025"
type input "7:45pm"
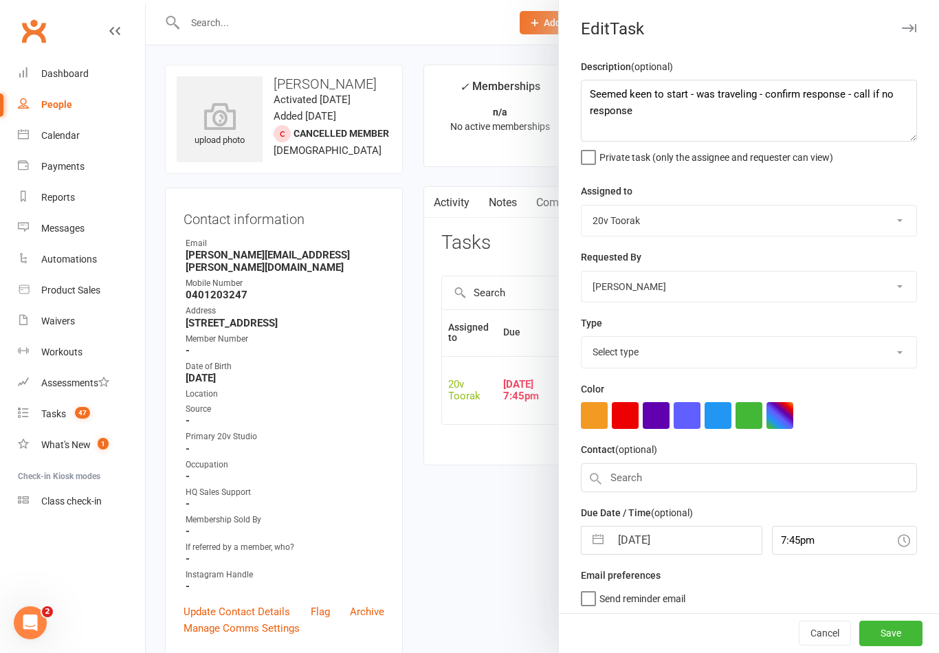
select select "23277"
click at [904, 645] on button "Save" at bounding box center [890, 633] width 63 height 25
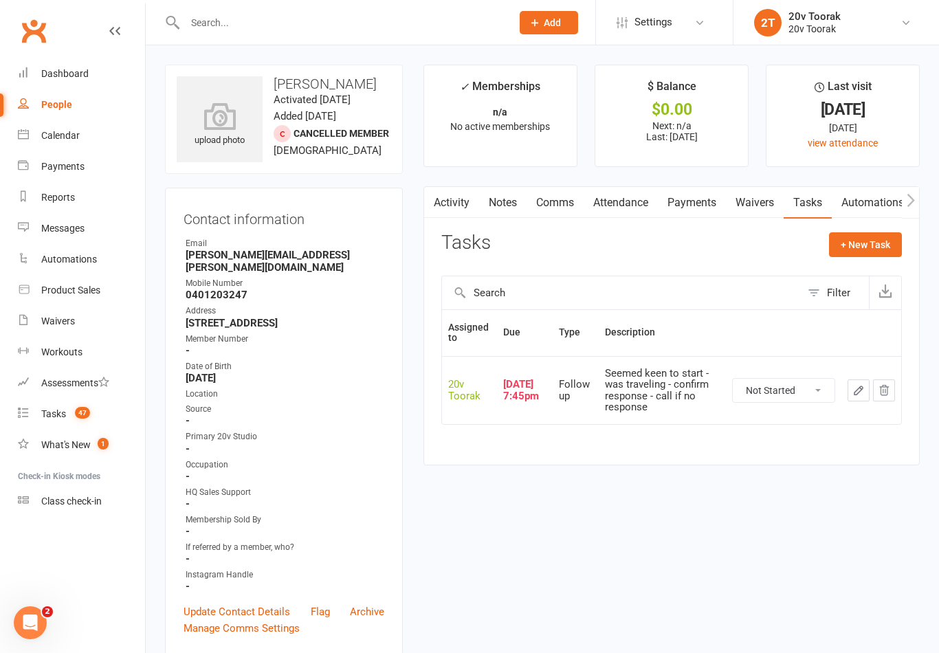
click at [789, 388] on select "Not Started In Progress Waiting Complete" at bounding box center [784, 390] width 102 height 23
select select "unstarted"
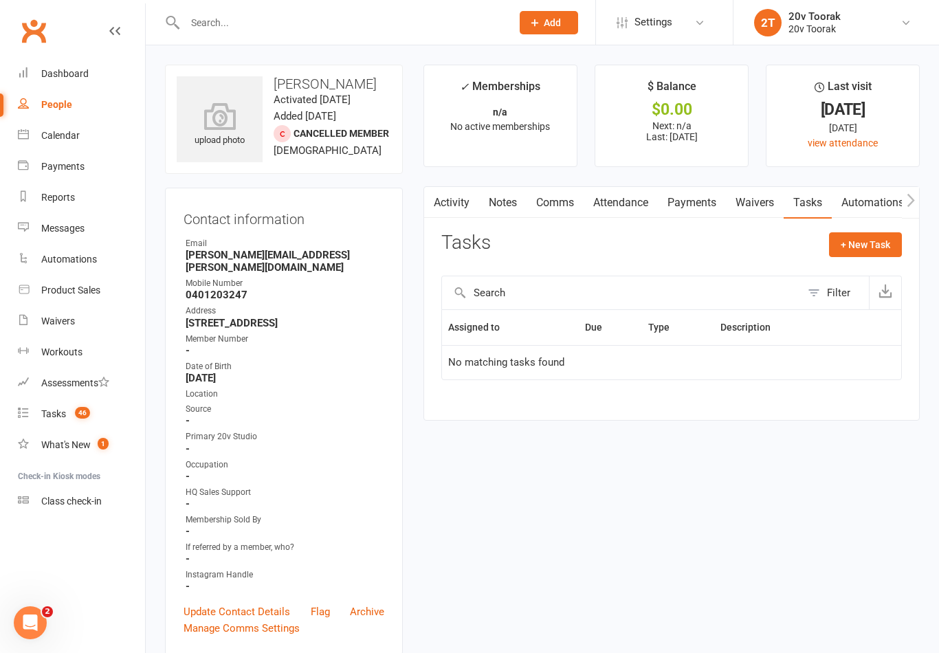
click at [878, 247] on button "+ New Task" at bounding box center [865, 244] width 73 height 25
select select "45736"
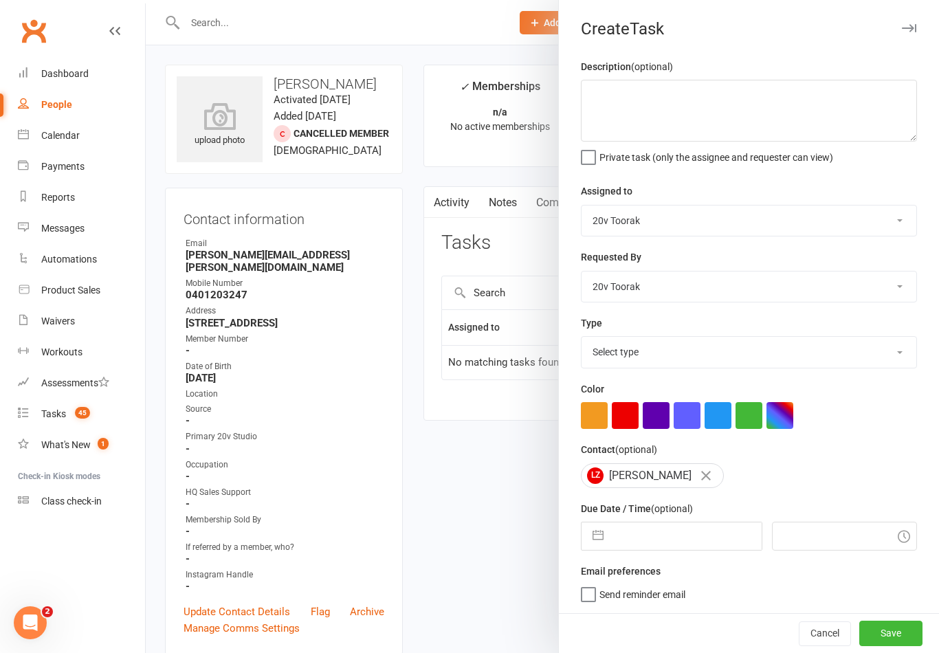
click at [858, 347] on select "Select type Call Call - to book trial Confirm session attendance Confirm trial …" at bounding box center [748, 352] width 335 height 30
select select "23277"
click at [697, 538] on input "text" at bounding box center [685, 535] width 151 height 27
select select "7"
select select "2025"
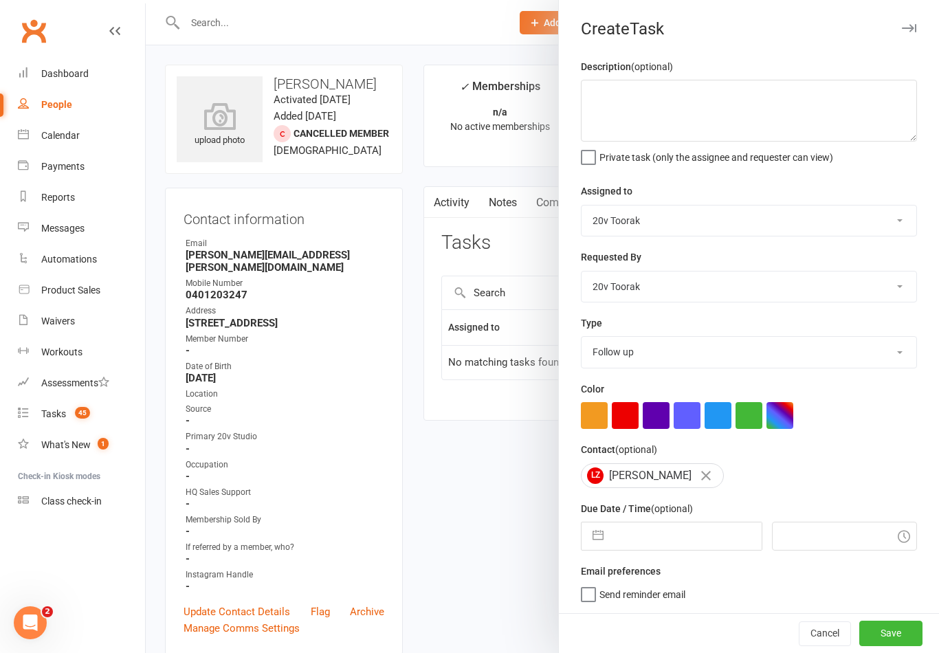
select select "8"
select select "2025"
select select "9"
select select "2025"
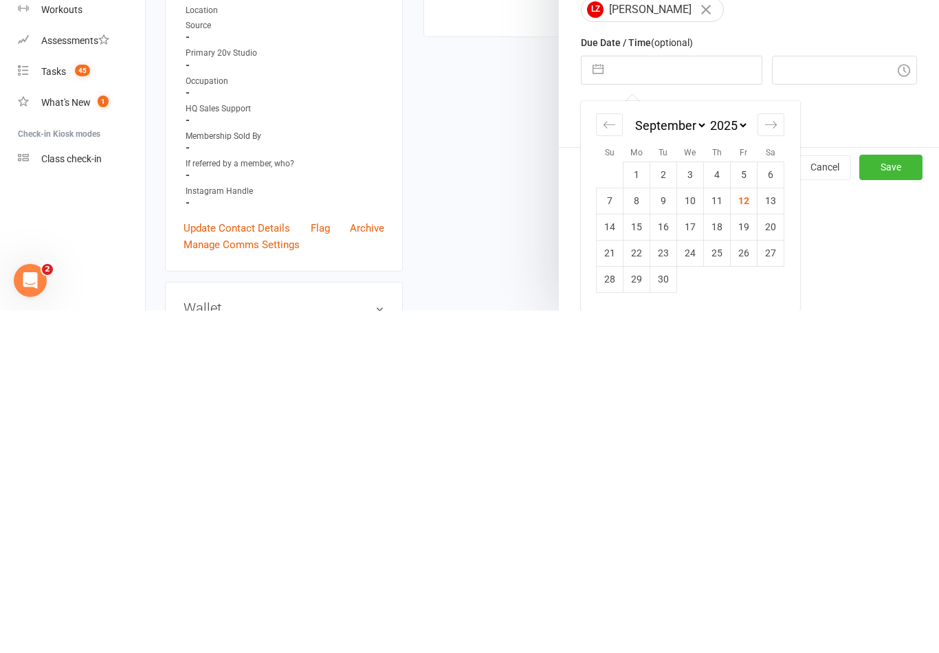
scroll to position [126, 0]
click at [775, 530] on td "13" at bounding box center [770, 543] width 27 height 26
type input "13 Sep 2025"
type input "9:30am"
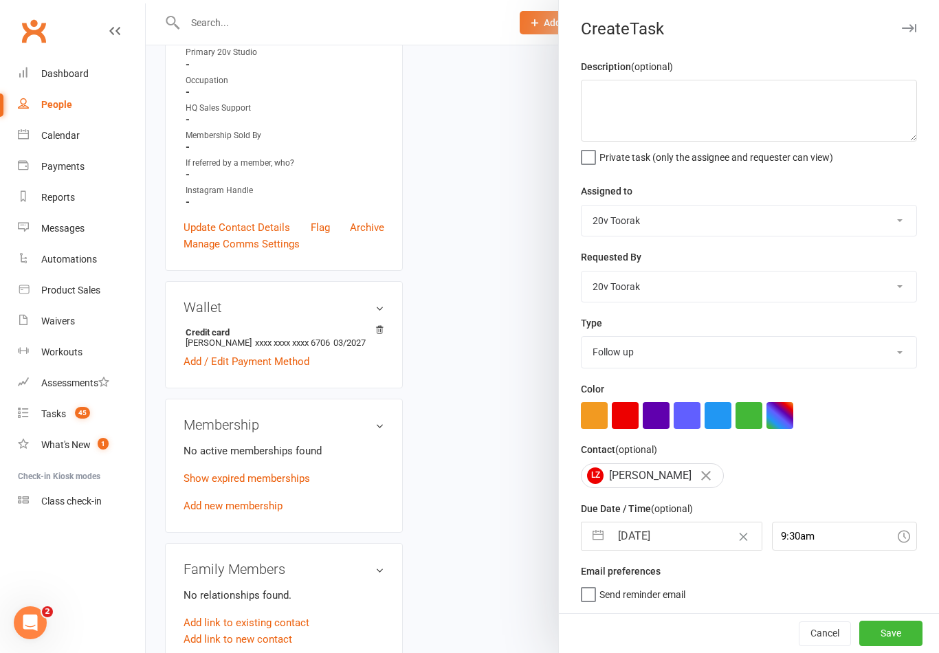
click at [899, 636] on button "Save" at bounding box center [890, 633] width 63 height 25
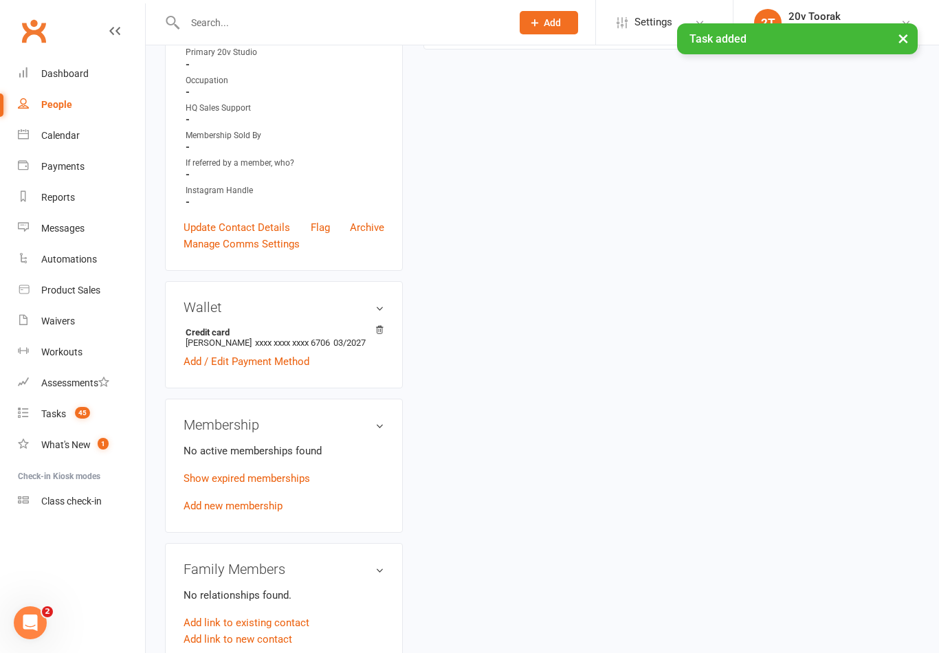
click at [70, 414] on count-badge "45" at bounding box center [79, 413] width 22 height 11
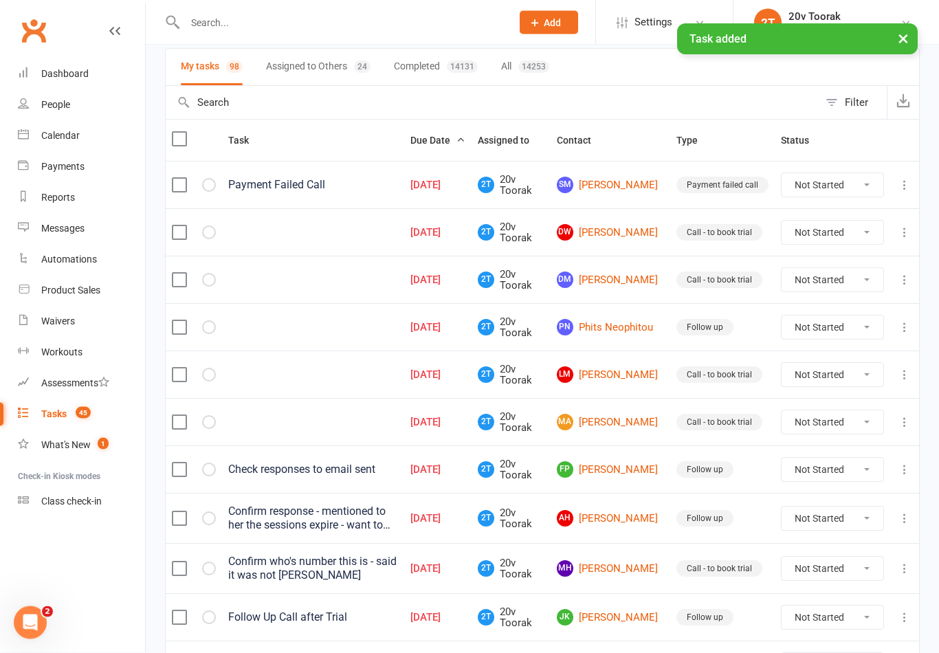
scroll to position [98, 0]
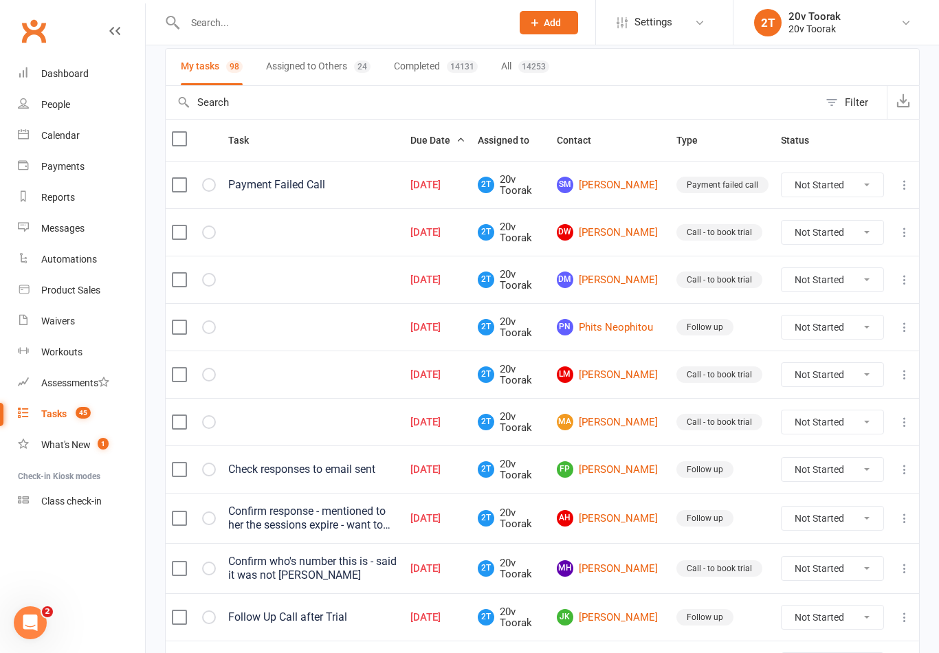
click at [639, 185] on link "SM Steve McMenamin" at bounding box center [610, 185] width 107 height 16
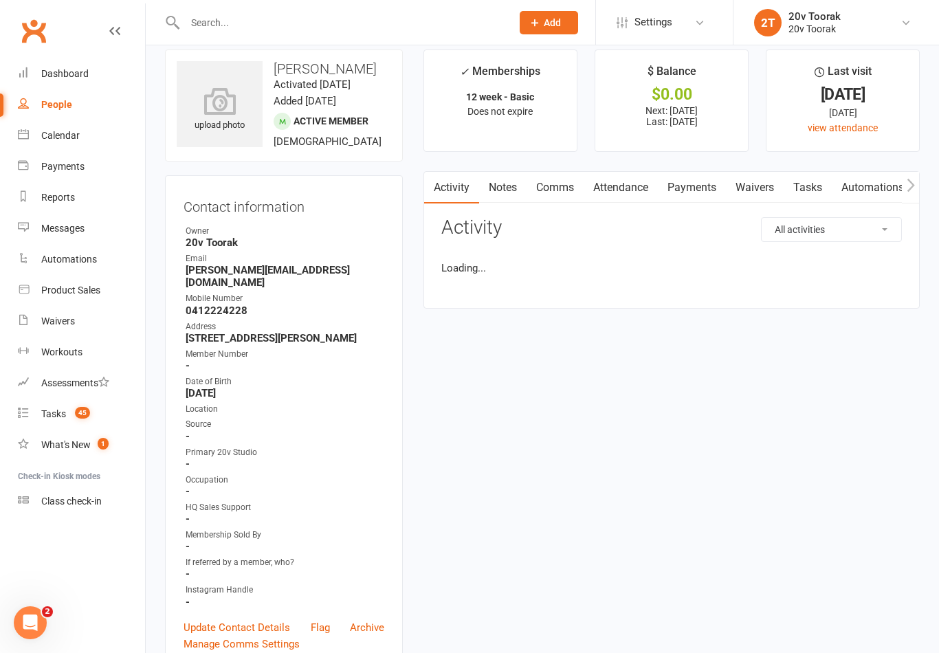
scroll to position [21, 0]
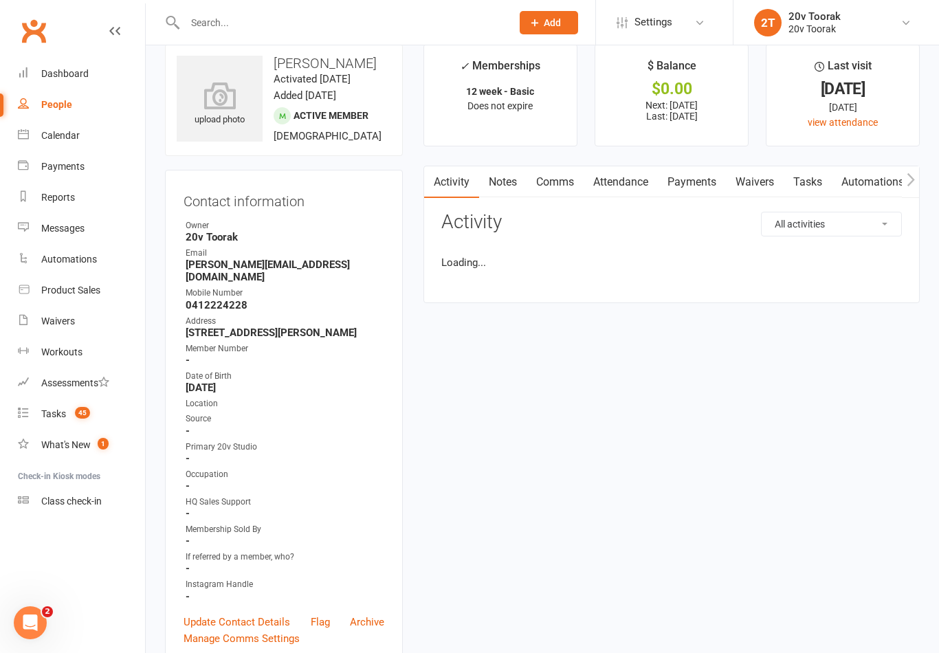
click at [817, 175] on link "Tasks" at bounding box center [808, 182] width 48 height 32
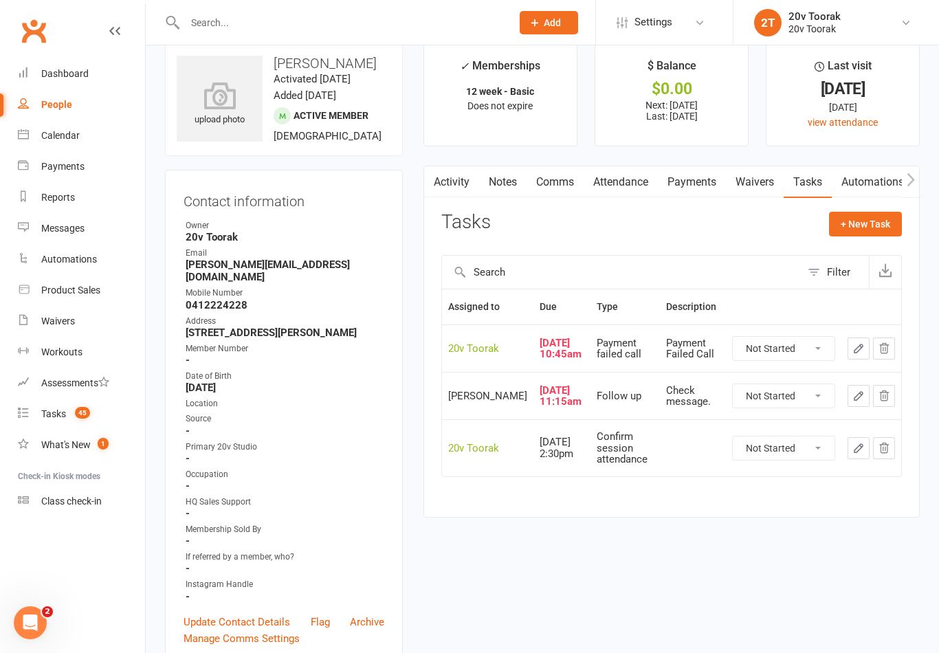
click at [120, 27] on icon at bounding box center [114, 30] width 11 height 11
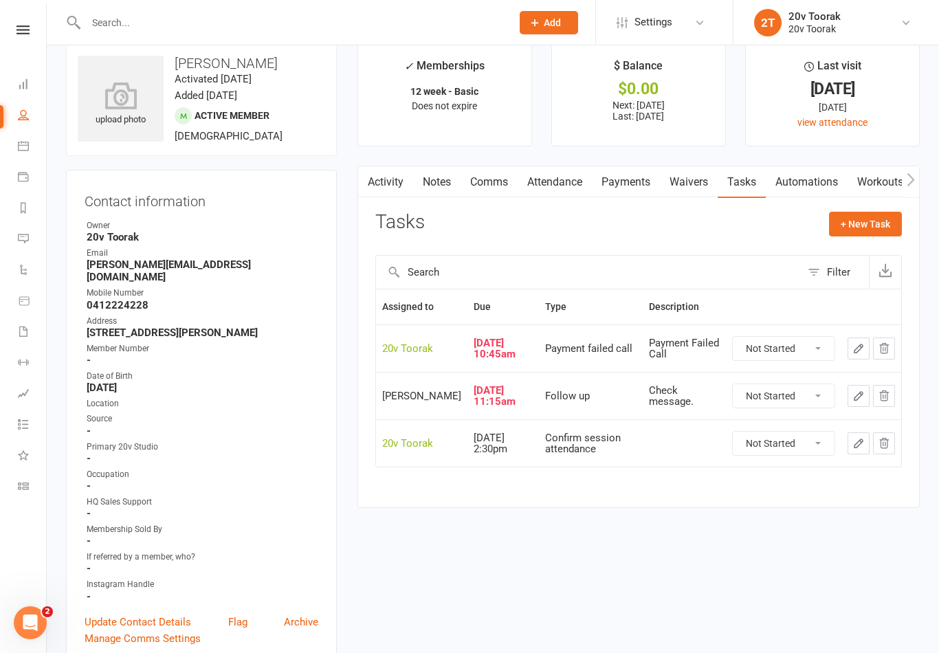
click at [430, 179] on link "Notes" at bounding box center [436, 182] width 47 height 32
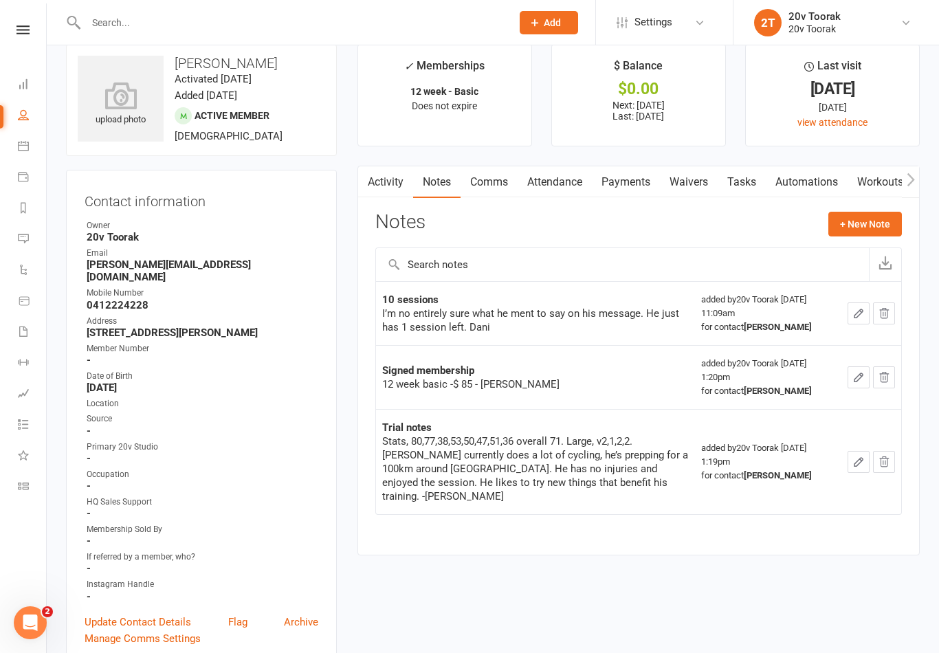
click at [23, 124] on link "People" at bounding box center [32, 116] width 28 height 31
select select "100"
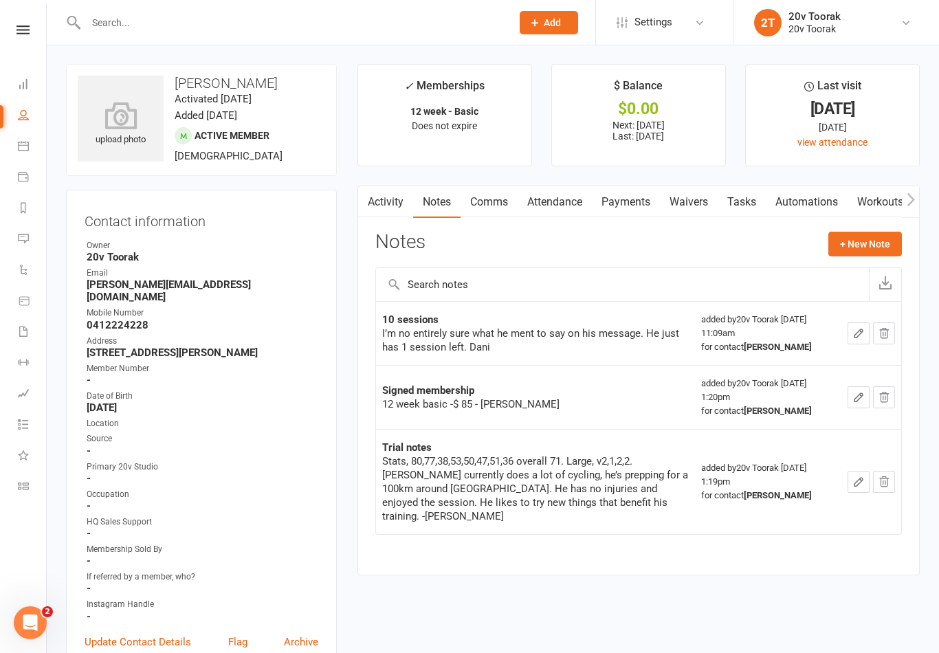
scroll to position [8, 0]
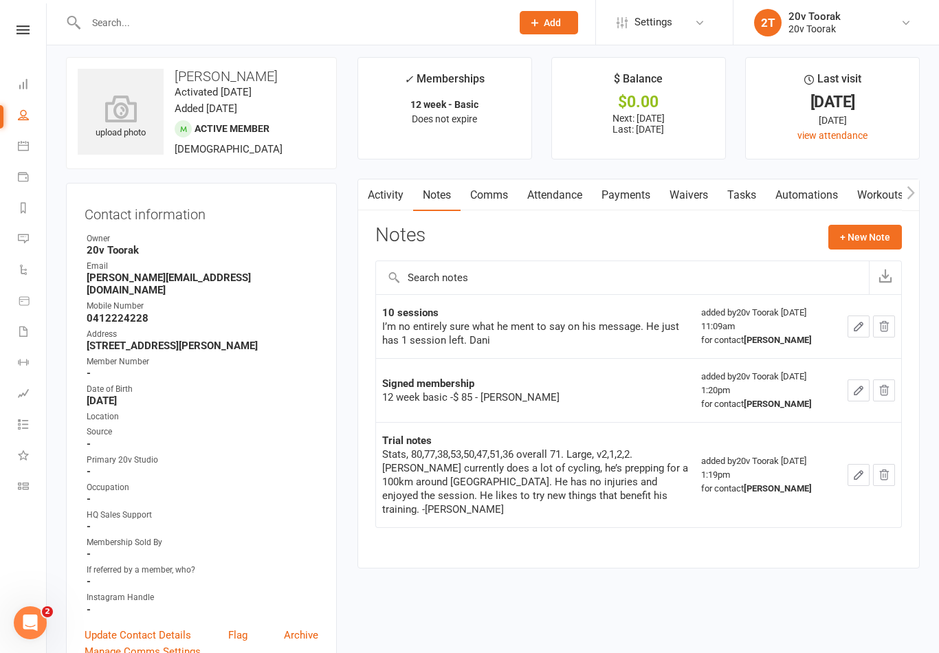
click at [30, 56] on div "Clubworx" at bounding box center [23, 47] width 46 height 45
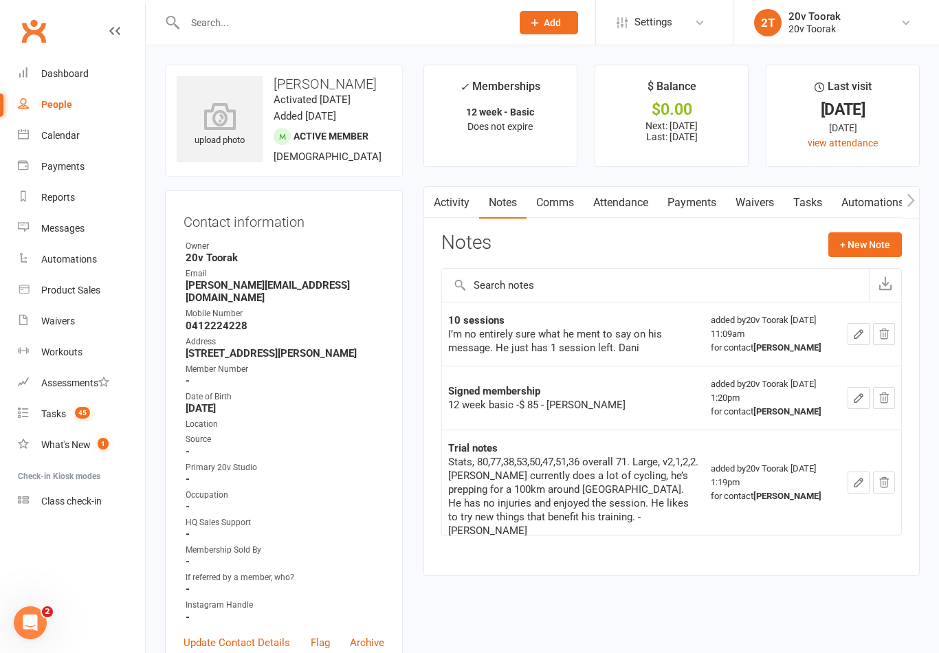
click at [52, 412] on div "Tasks" at bounding box center [53, 413] width 25 height 11
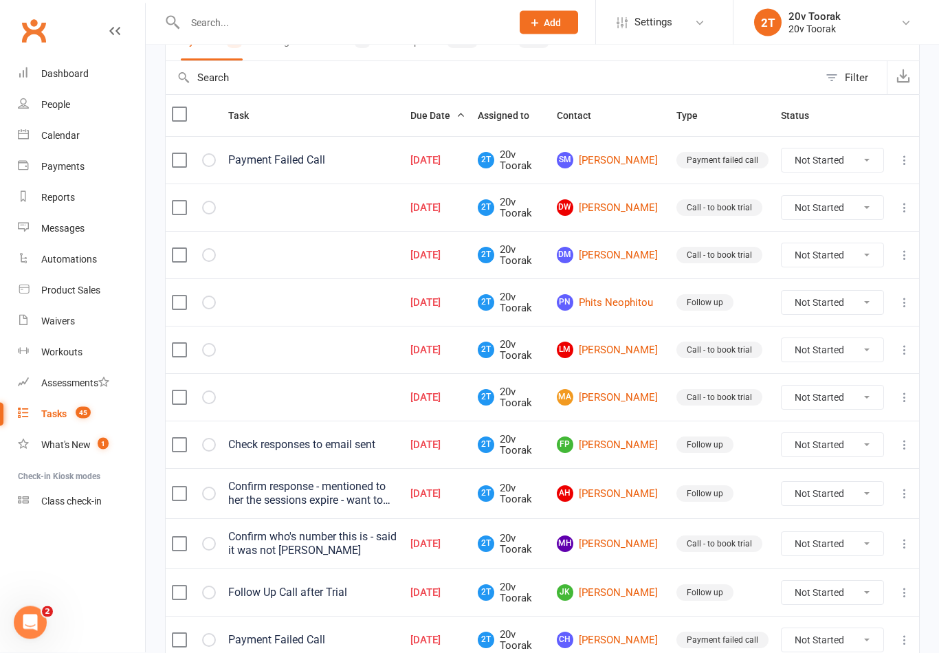
scroll to position [122, 0]
click at [622, 216] on link "DW Daisy Wathera" at bounding box center [610, 207] width 107 height 16
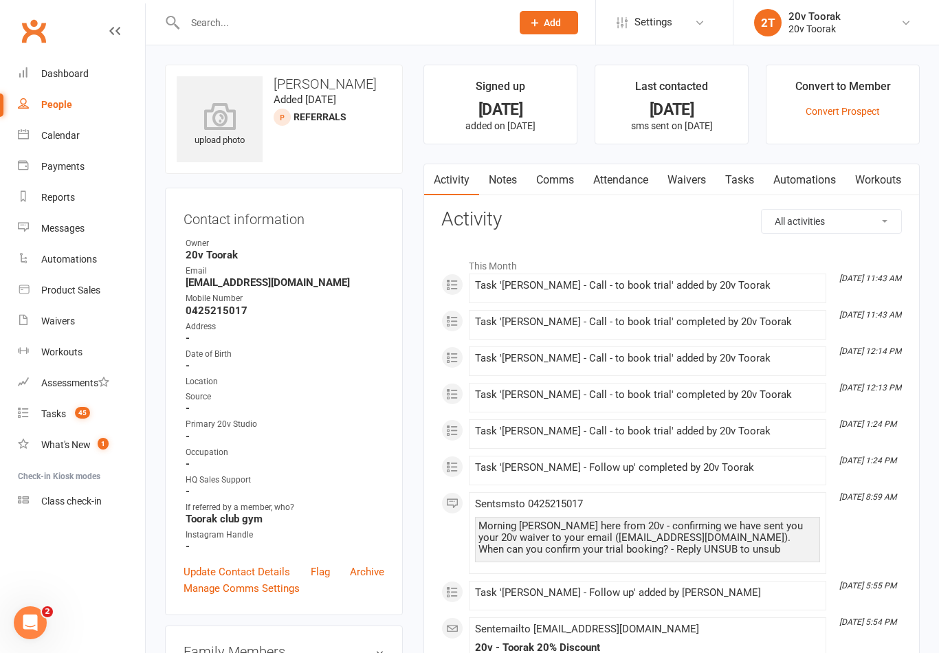
click at [504, 175] on link "Notes" at bounding box center [502, 180] width 47 height 32
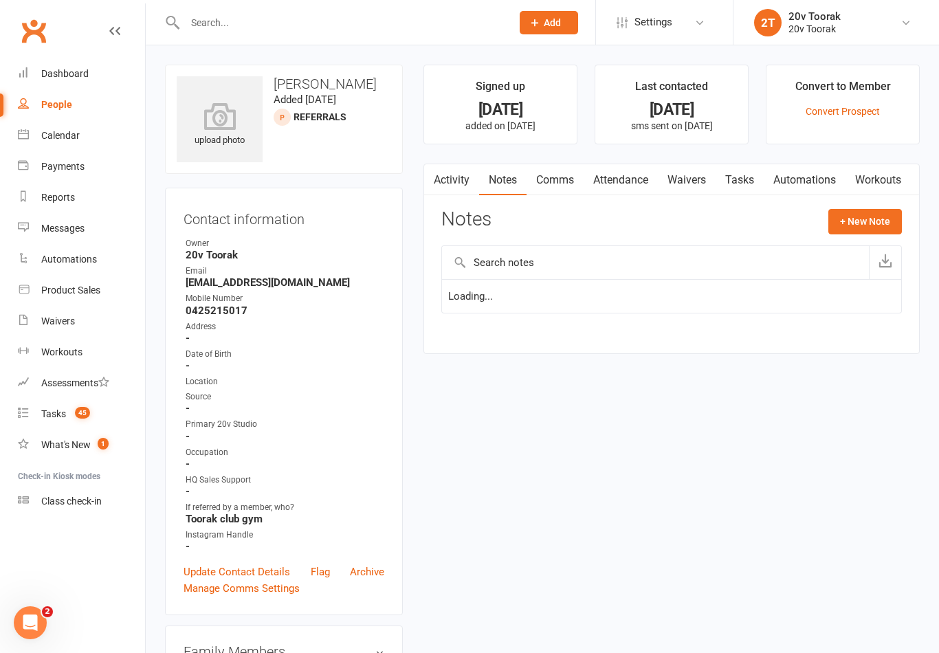
scroll to position [21, 0]
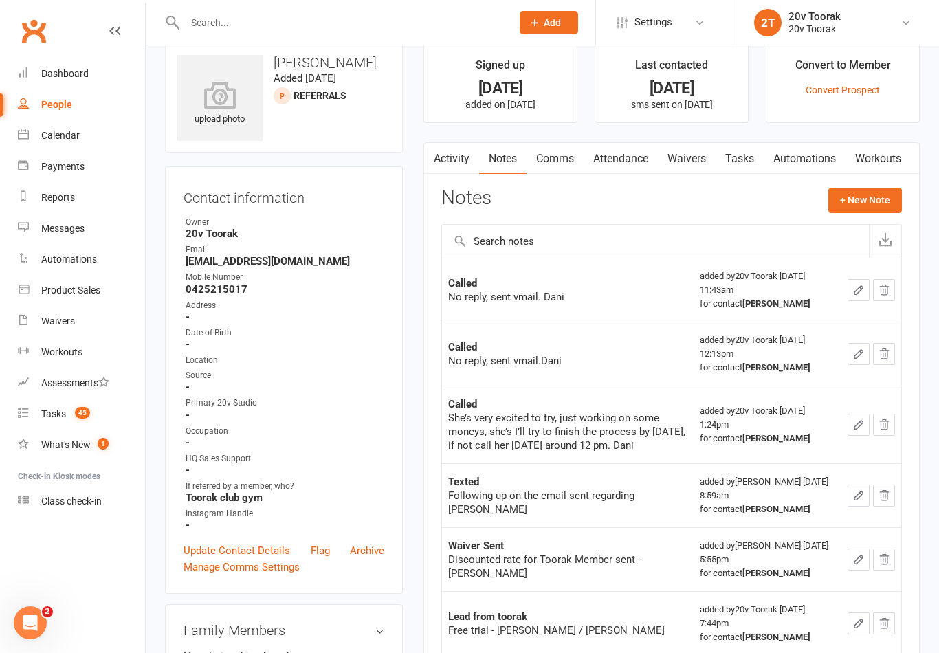
click at [867, 210] on button "+ New Note" at bounding box center [865, 200] width 74 height 25
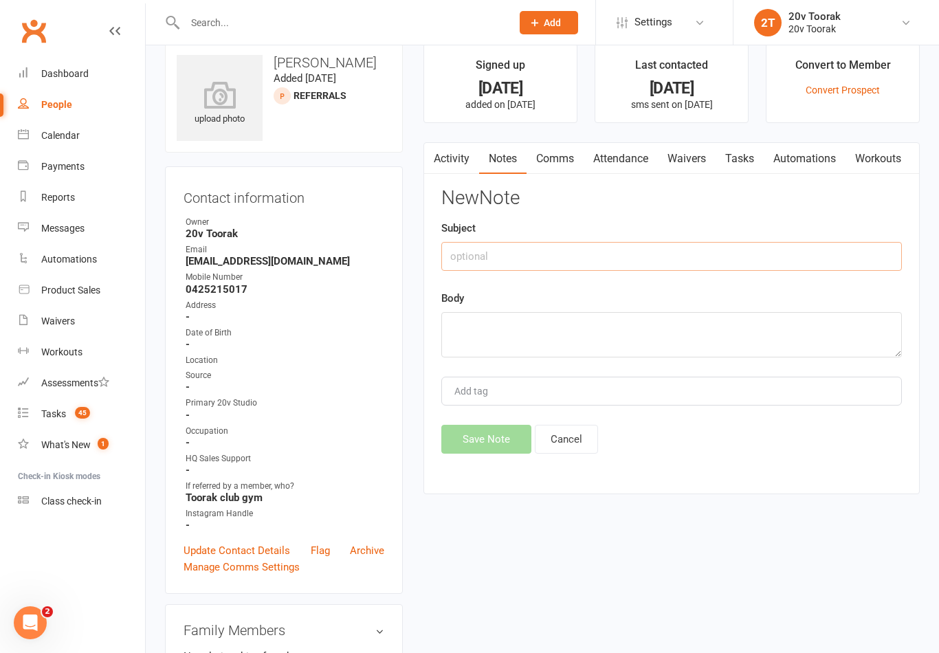
click at [587, 255] on input "text" at bounding box center [671, 256] width 461 height 29
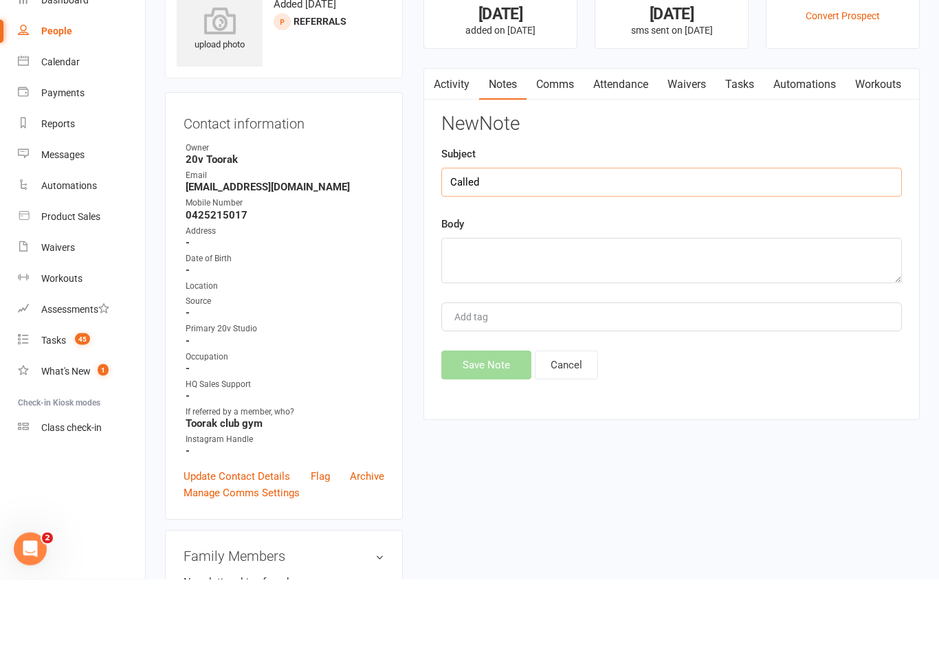
type input "Called"
click at [560, 312] on textarea at bounding box center [671, 334] width 461 height 45
type textarea "N"
click at [588, 312] on textarea "Phone not ava" at bounding box center [671, 334] width 461 height 45
click at [698, 312] on textarea "Phone not available" at bounding box center [671, 334] width 461 height 45
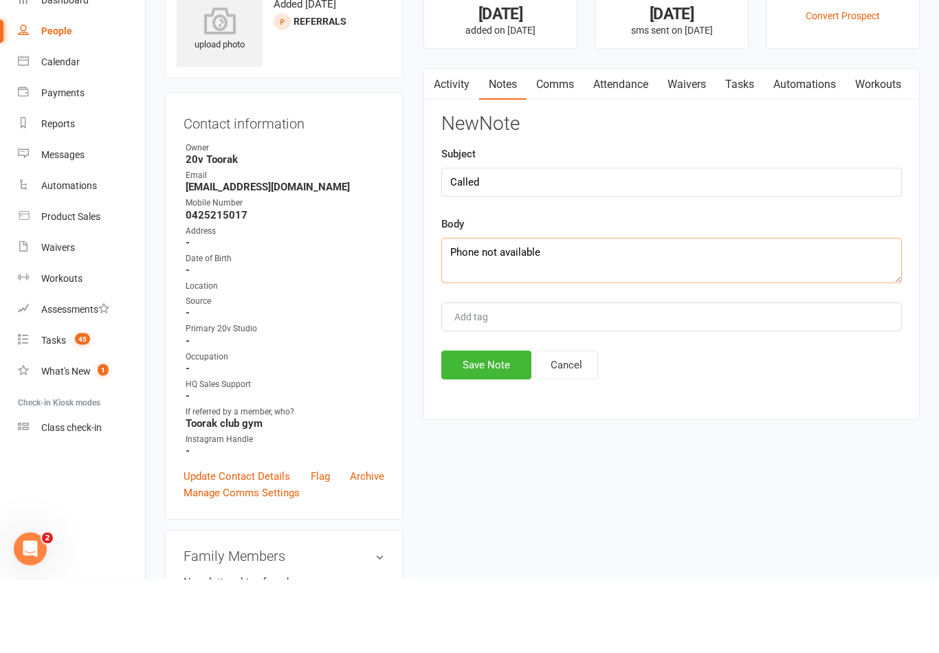
click at [586, 312] on textarea "Phone not available" at bounding box center [671, 334] width 461 height 45
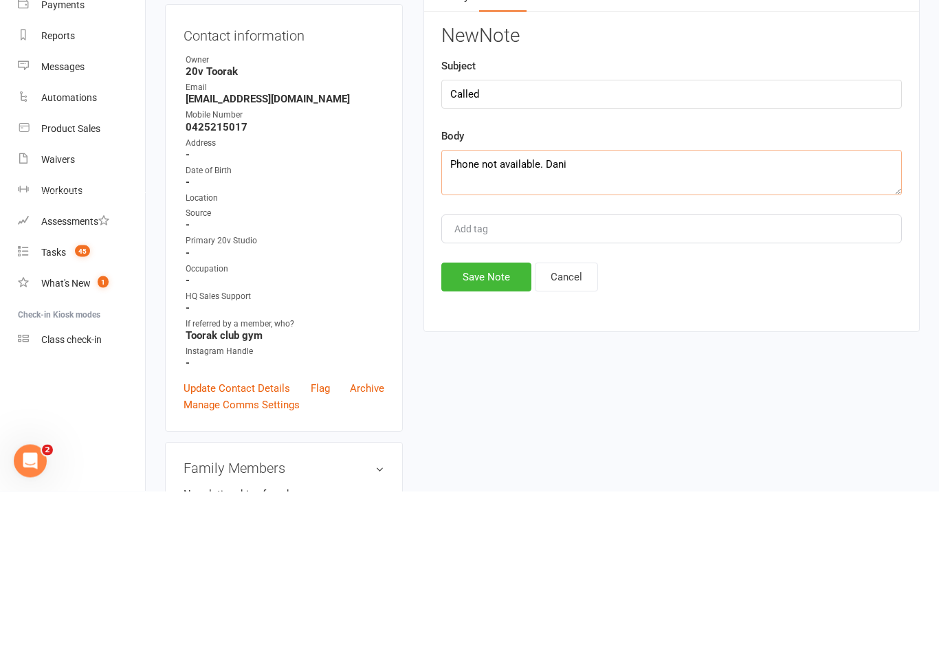
type textarea "Phone not available. Dani"
click at [489, 425] on button "Save Note" at bounding box center [486, 439] width 90 height 29
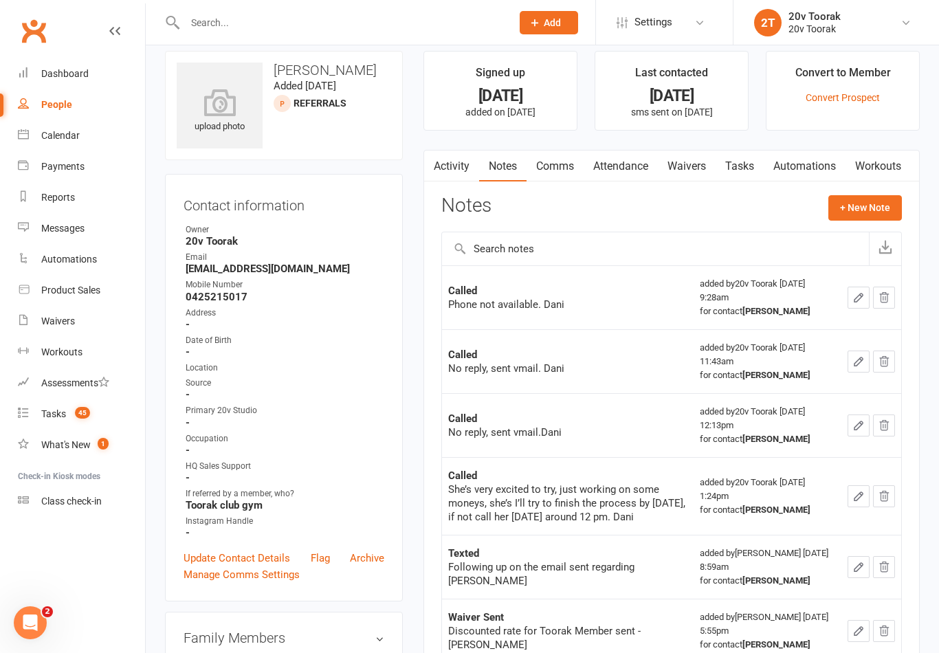
scroll to position [13, 0]
click at [751, 175] on link "Tasks" at bounding box center [740, 167] width 48 height 32
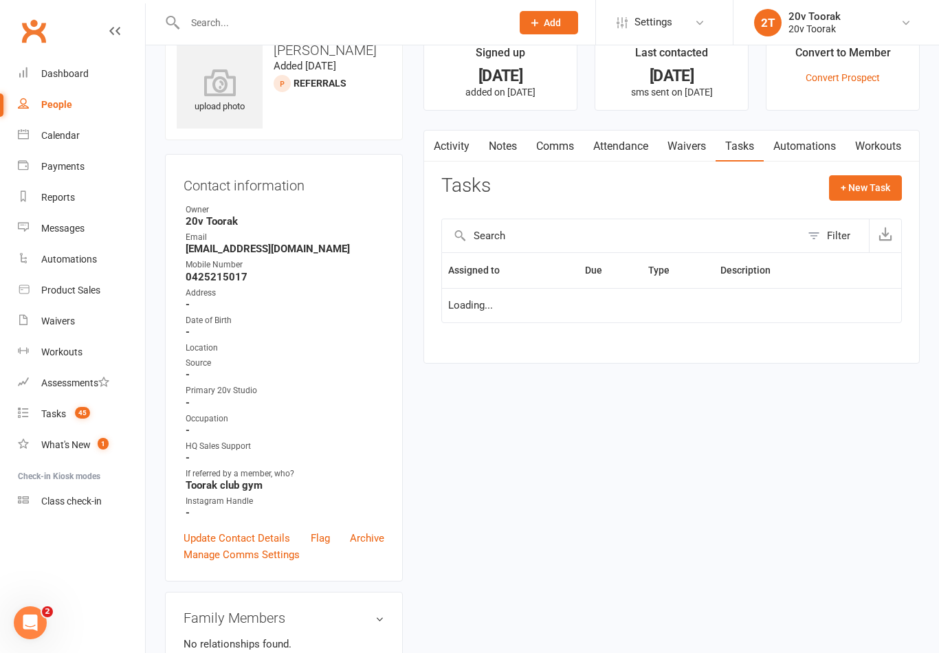
scroll to position [35, 0]
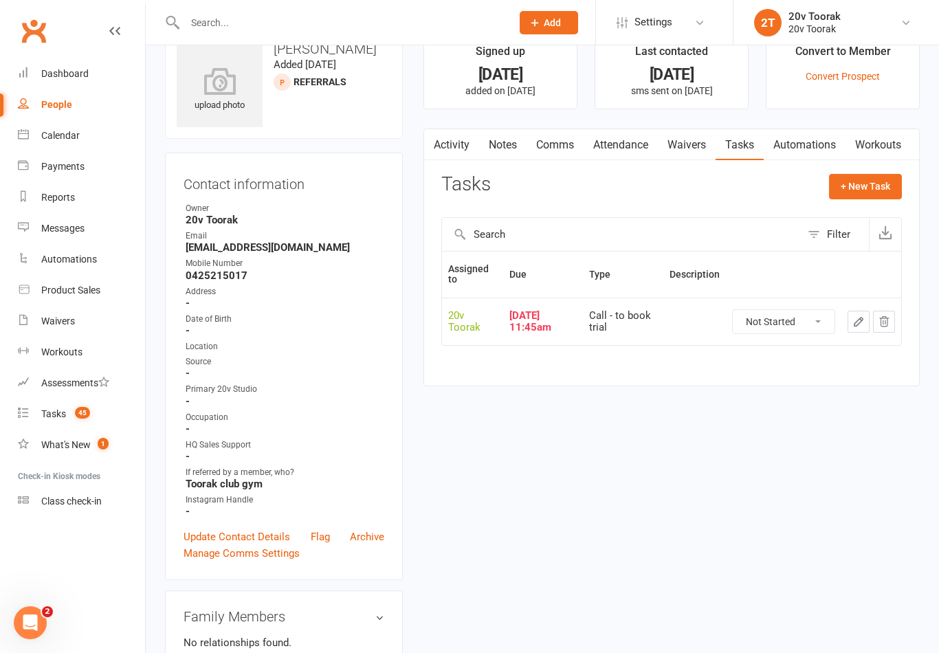
click at [795, 321] on select "Not Started In Progress Waiting Complete" at bounding box center [784, 321] width 102 height 23
select select "unstarted"
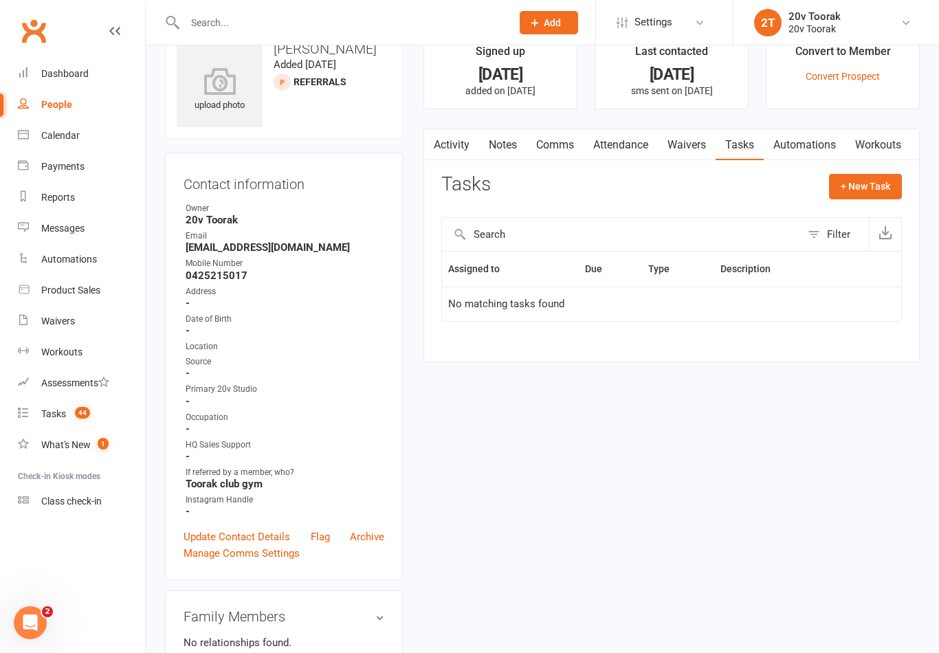
click at [863, 191] on button "+ New Task" at bounding box center [865, 186] width 73 height 25
select select "45736"
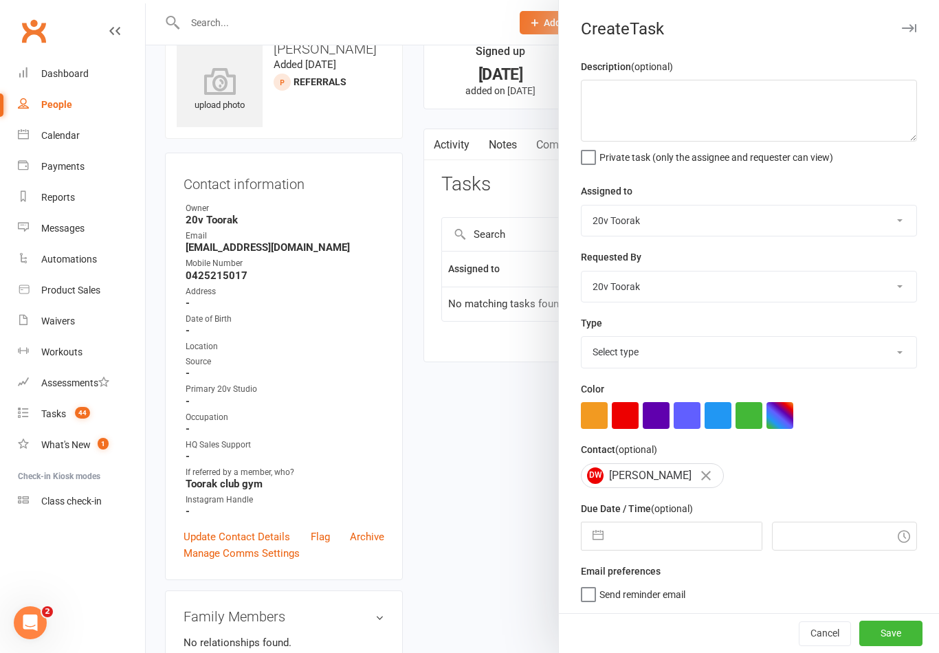
click at [466, 502] on div at bounding box center [542, 326] width 793 height 653
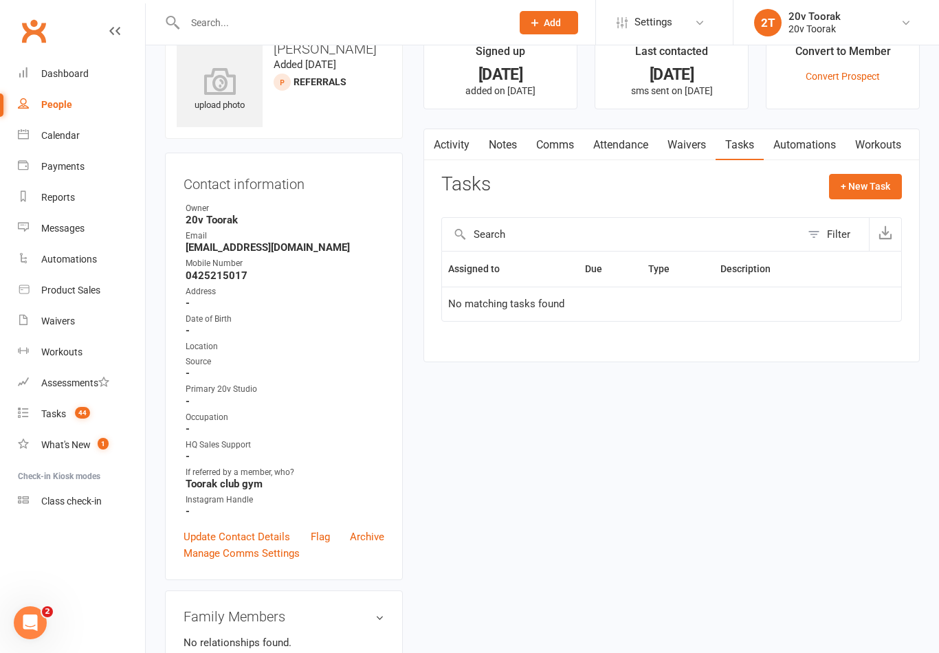
click at [518, 144] on link "Notes" at bounding box center [502, 145] width 47 height 32
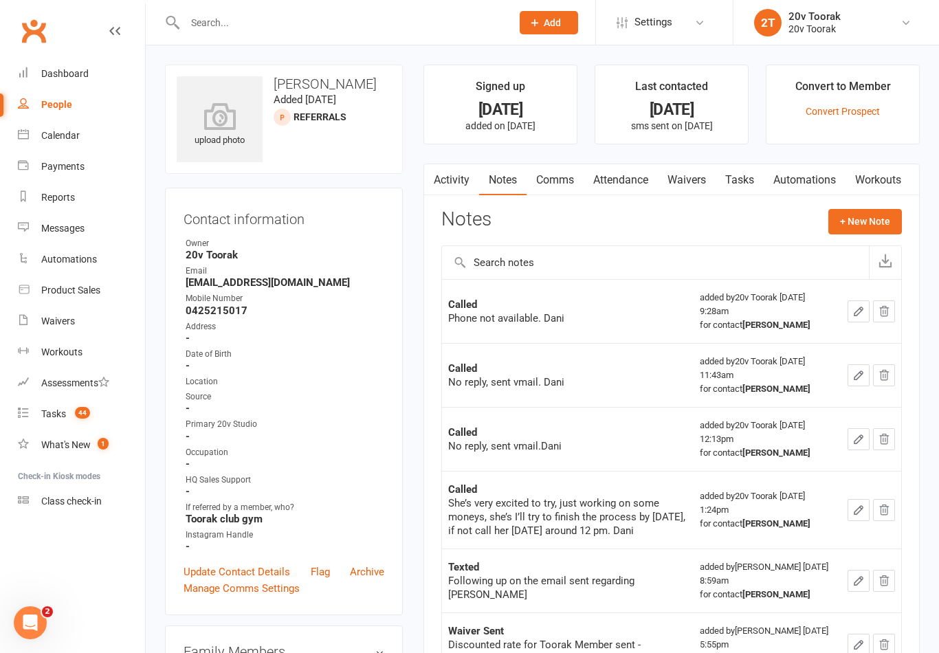
click at [852, 313] on icon "button" at bounding box center [858, 311] width 12 height 12
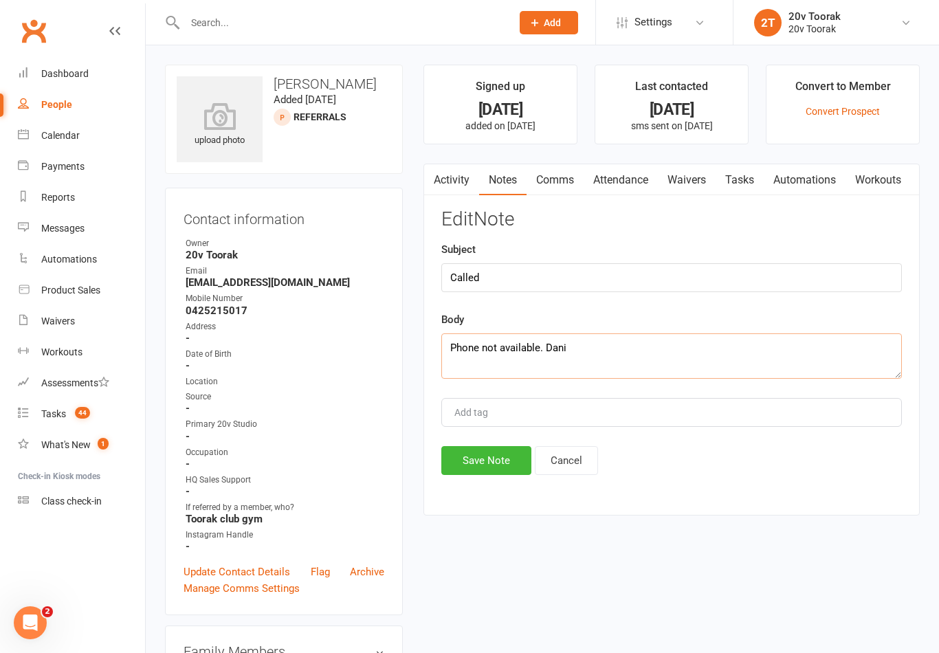
click at [535, 348] on textarea "Phone not available. Dani" at bounding box center [671, 355] width 461 height 45
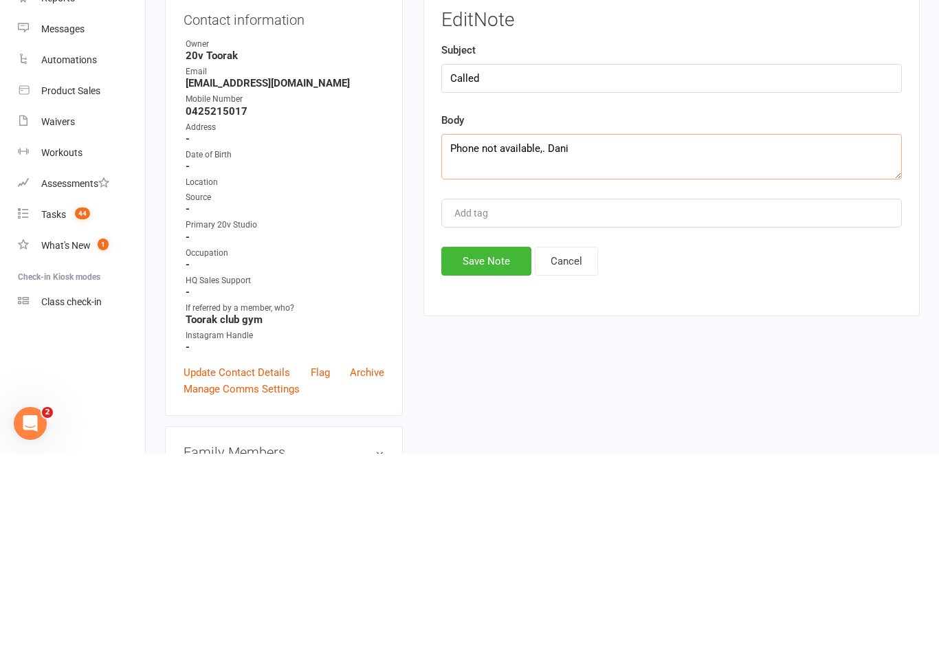
type textarea "Phone not available. Dani"
click at [501, 446] on button "Save Note" at bounding box center [486, 460] width 90 height 29
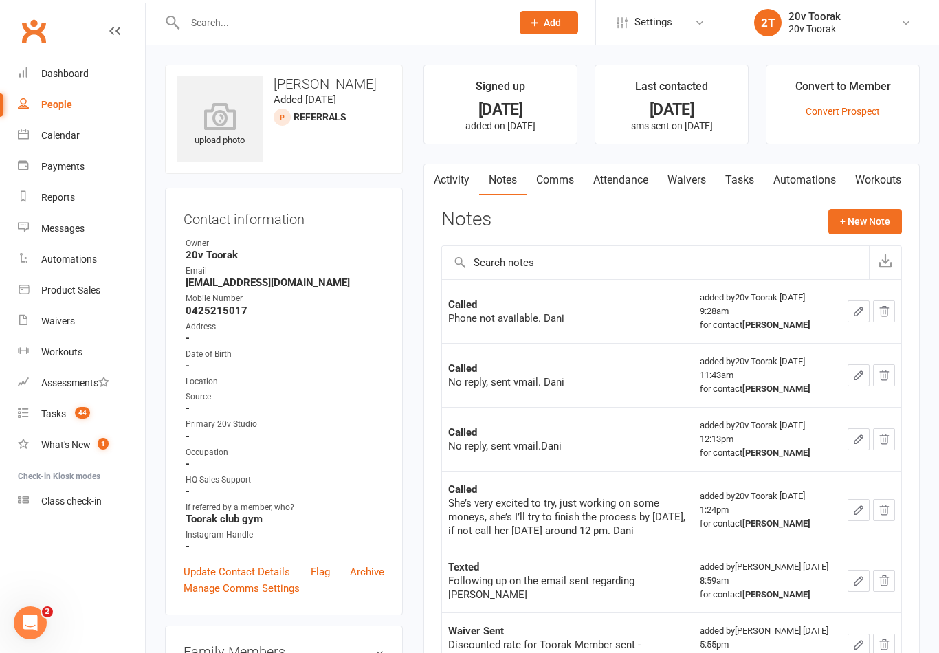
click at [749, 184] on link "Tasks" at bounding box center [740, 180] width 48 height 32
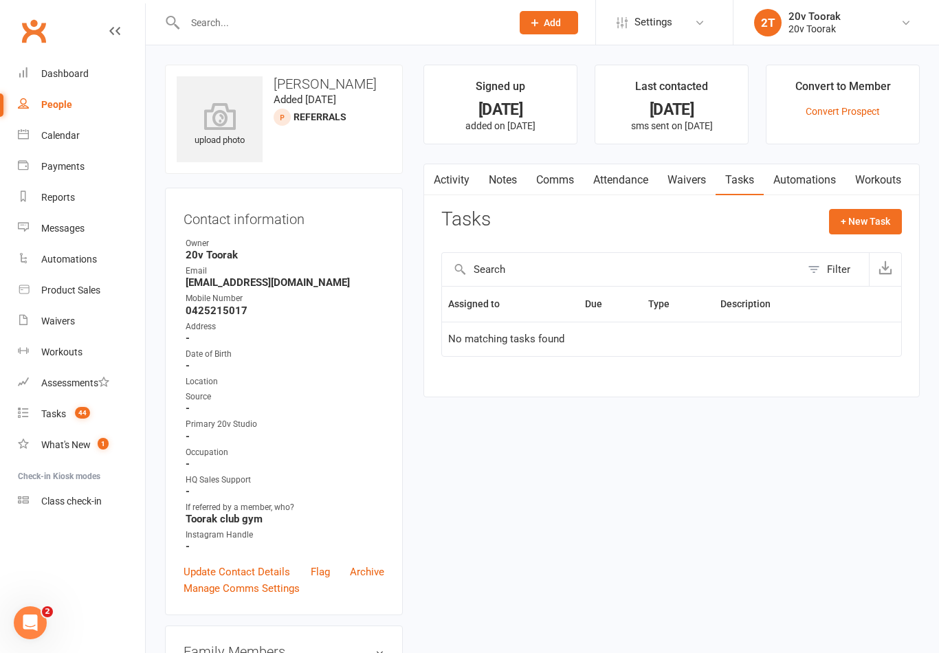
click at [864, 225] on button "+ New Task" at bounding box center [865, 221] width 73 height 25
select select "45736"
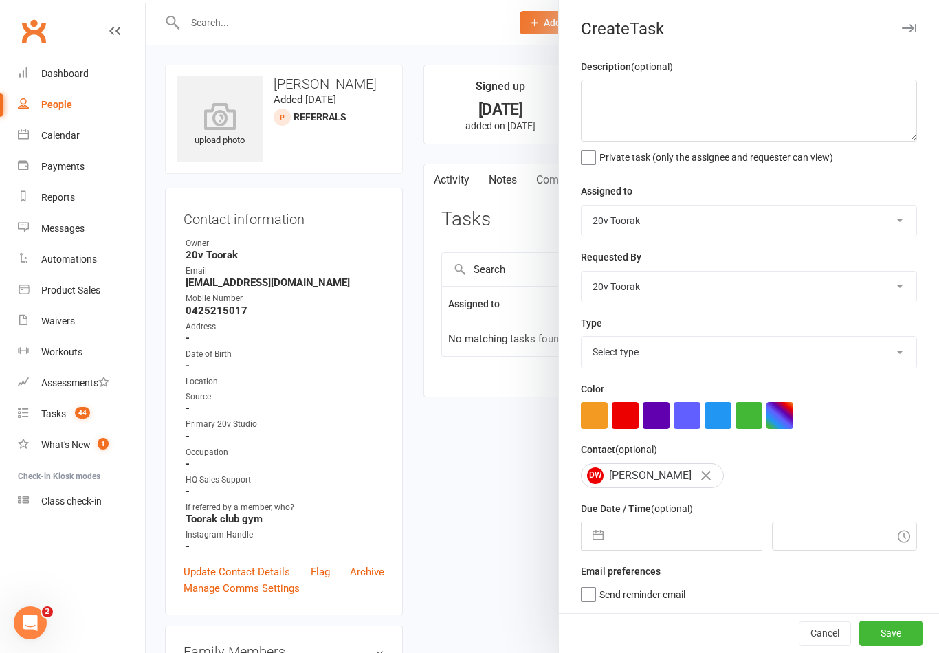
click at [894, 356] on select "Select type Call Call - to book trial Confirm session attendance Confirm trial …" at bounding box center [748, 352] width 335 height 30
select select "32301"
click at [661, 546] on input "text" at bounding box center [685, 535] width 151 height 27
select select "7"
select select "2025"
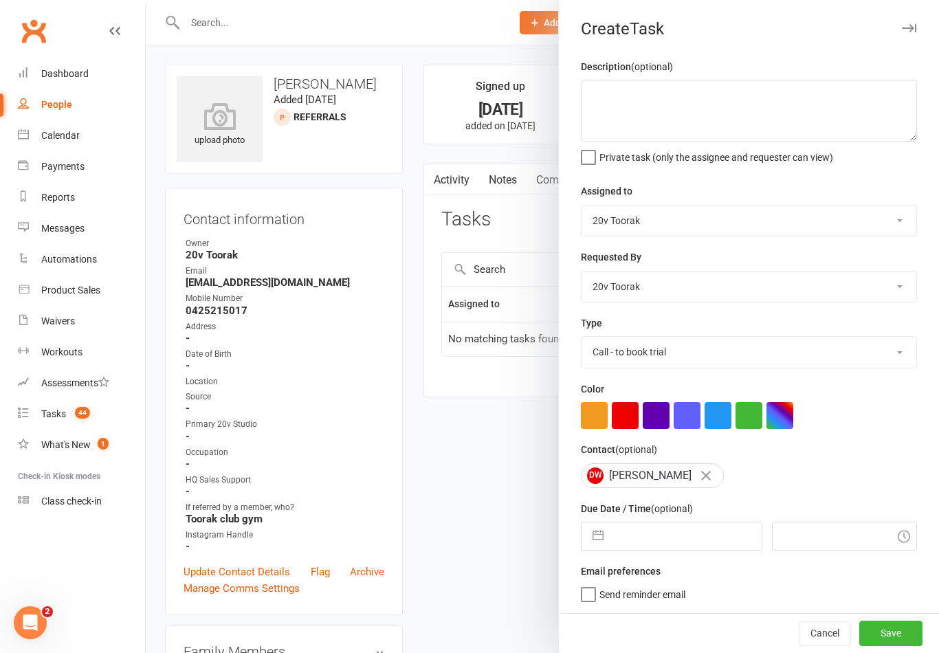
select select "8"
select select "2025"
select select "9"
select select "2025"
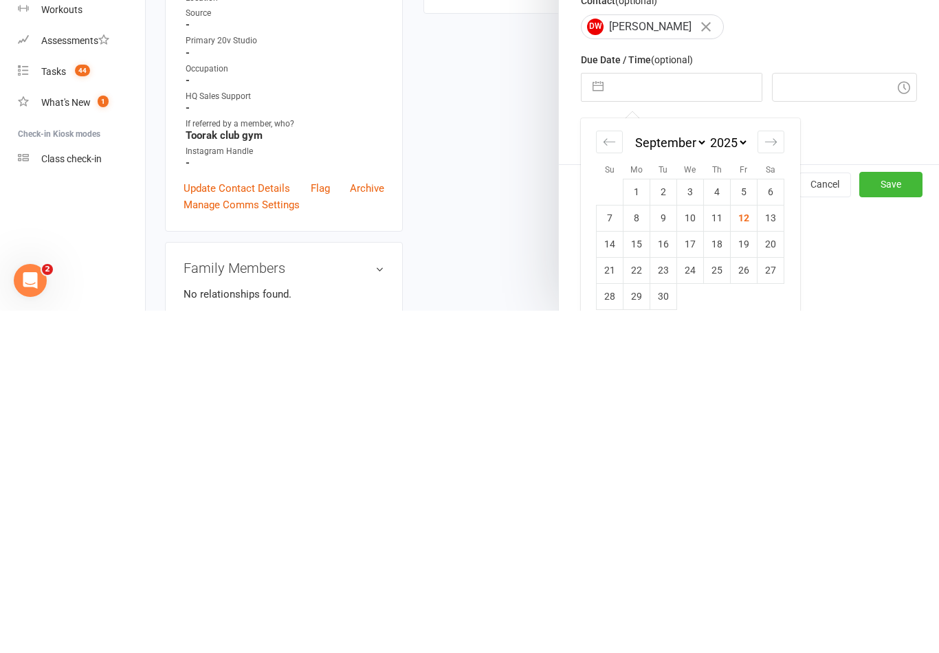
scroll to position [104, 0]
click at [766, 549] on td "13" at bounding box center [770, 562] width 27 height 26
type input "13 Sep 2025"
type input "9:30am"
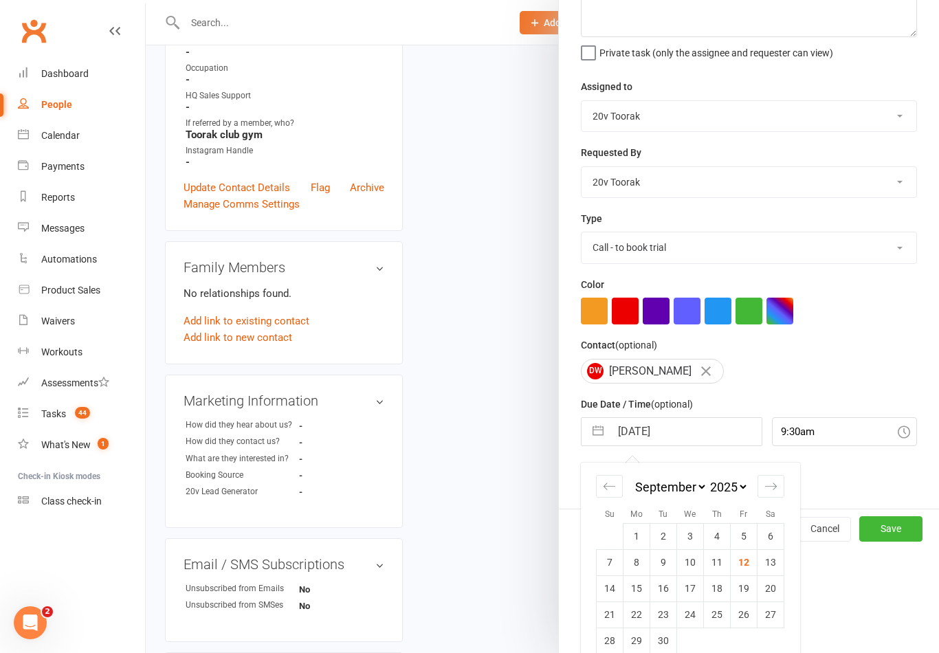
scroll to position [3, 0]
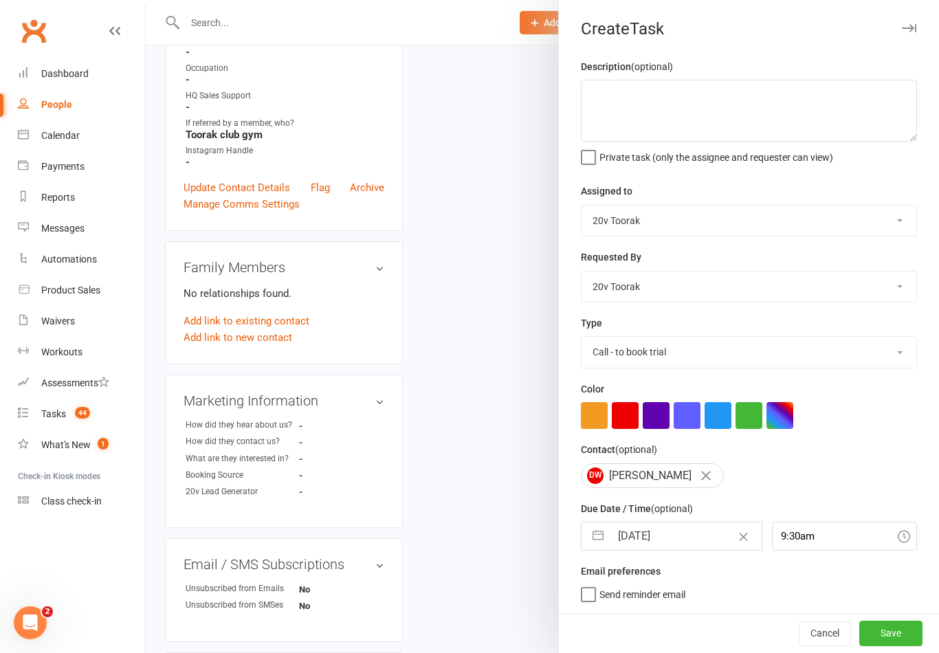
click at [910, 625] on button "Save" at bounding box center [890, 633] width 63 height 25
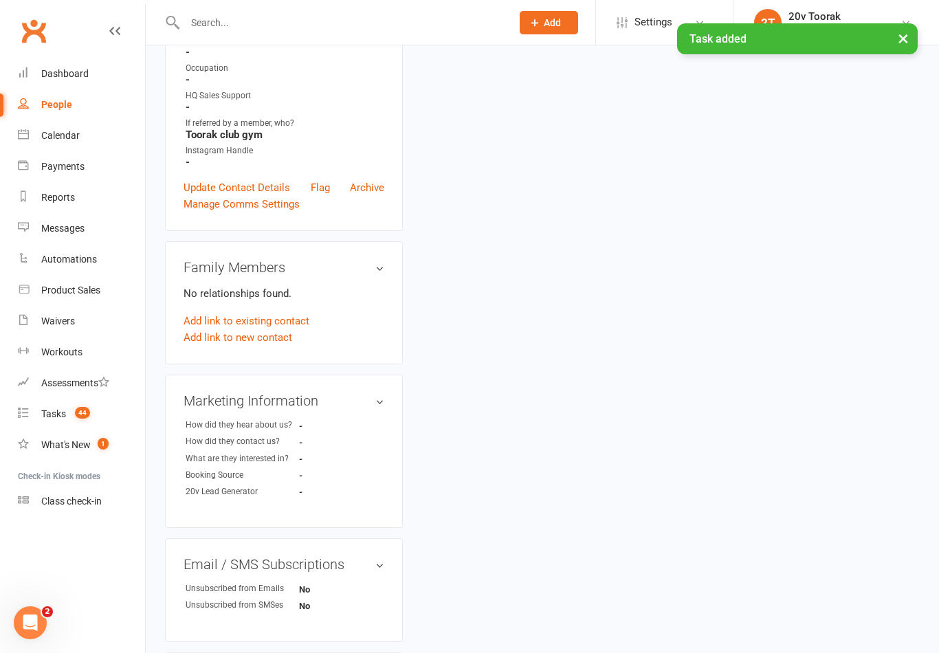
click at [59, 411] on div "Tasks" at bounding box center [53, 413] width 25 height 11
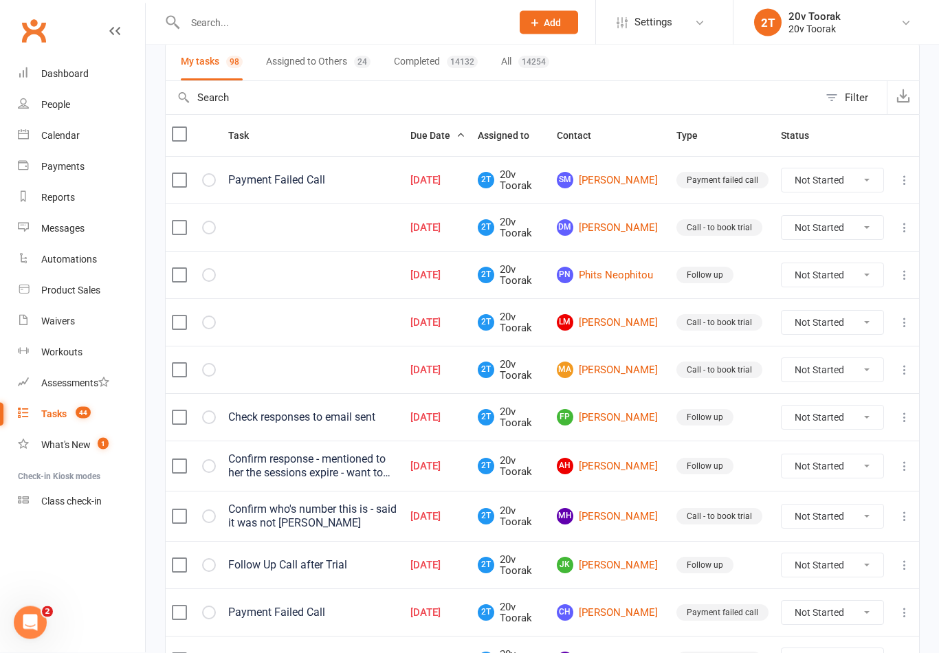
scroll to position [104, 0]
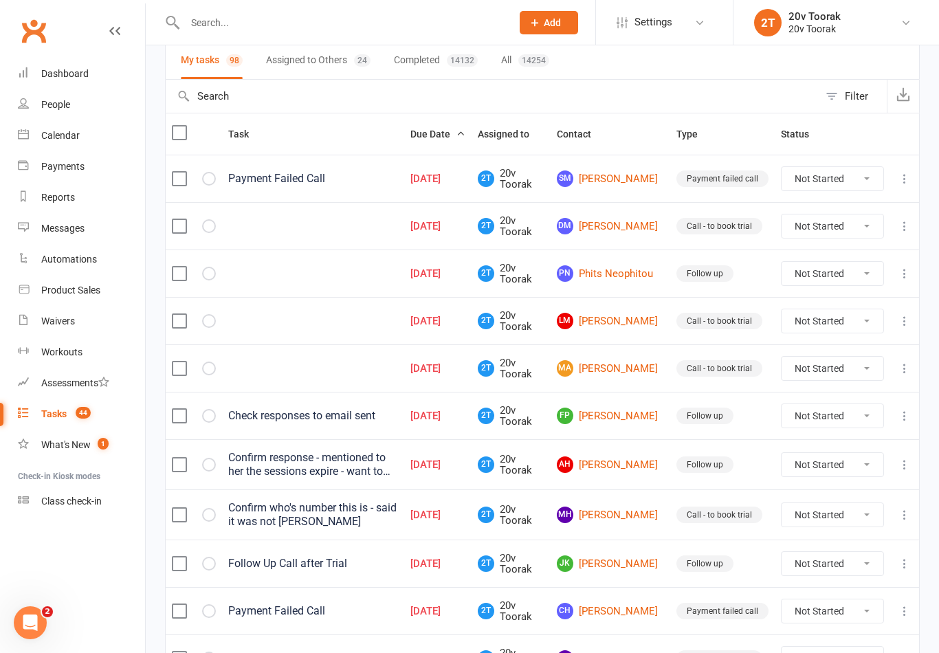
click at [636, 234] on link "DM Damien Montalto" at bounding box center [610, 226] width 107 height 16
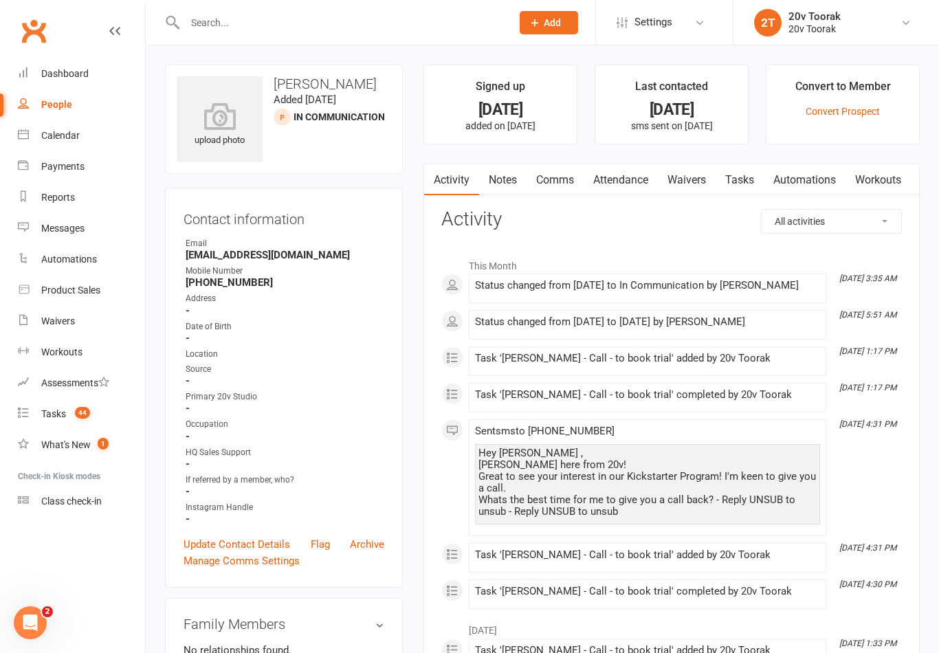
click at [498, 170] on link "Notes" at bounding box center [502, 180] width 47 height 32
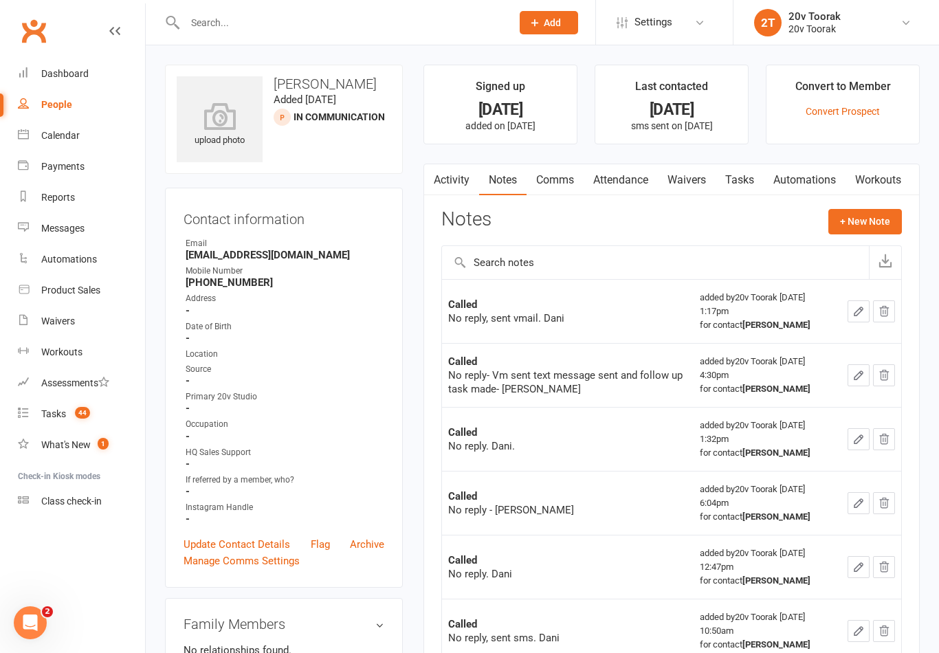
click at [883, 212] on button "+ New Note" at bounding box center [865, 221] width 74 height 25
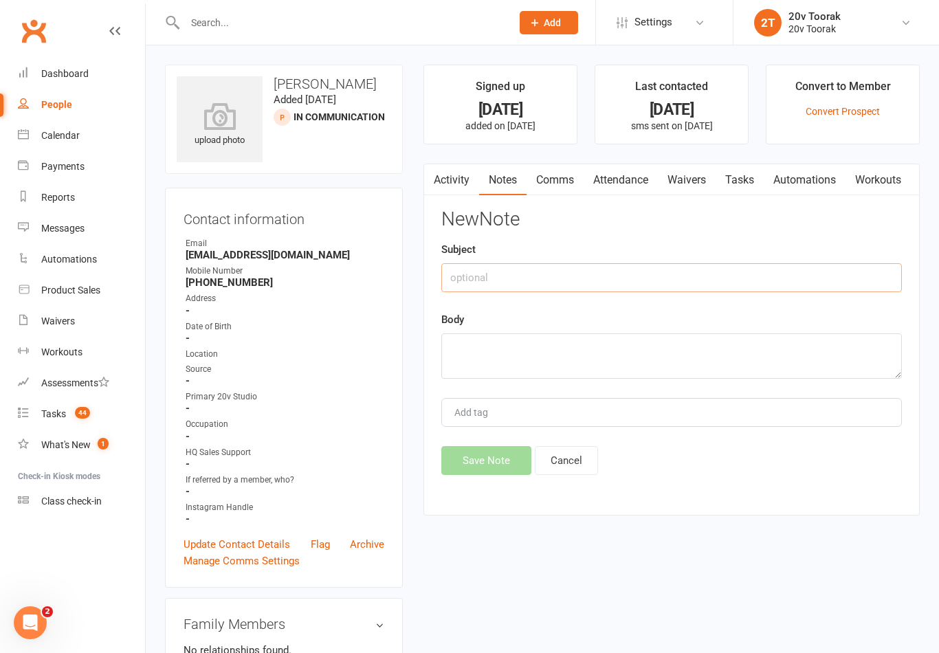
click at [662, 283] on input "text" at bounding box center [671, 277] width 461 height 29
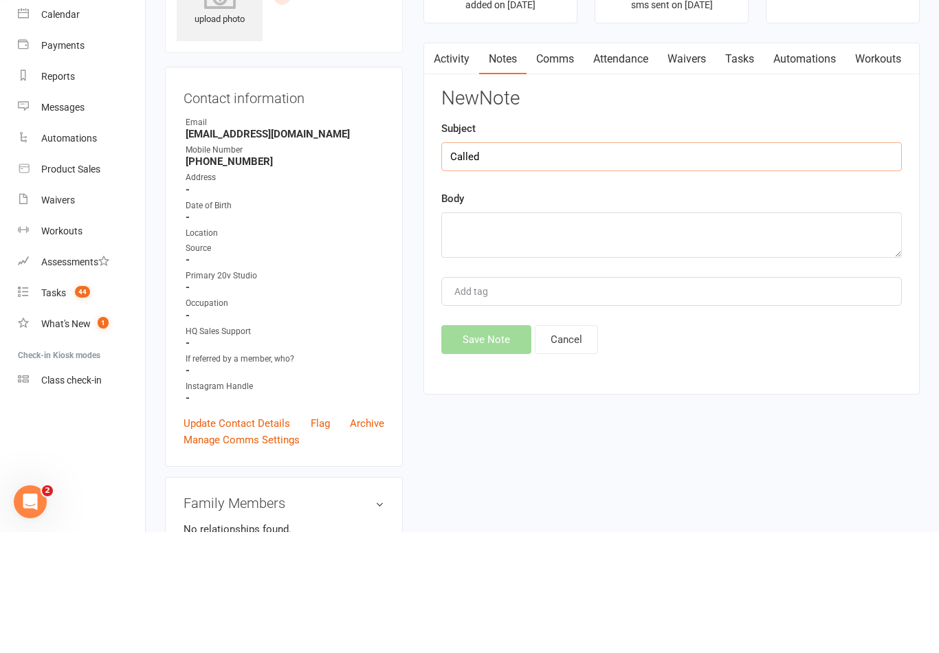
type input "Called"
click at [590, 333] on textarea at bounding box center [671, 355] width 461 height 45
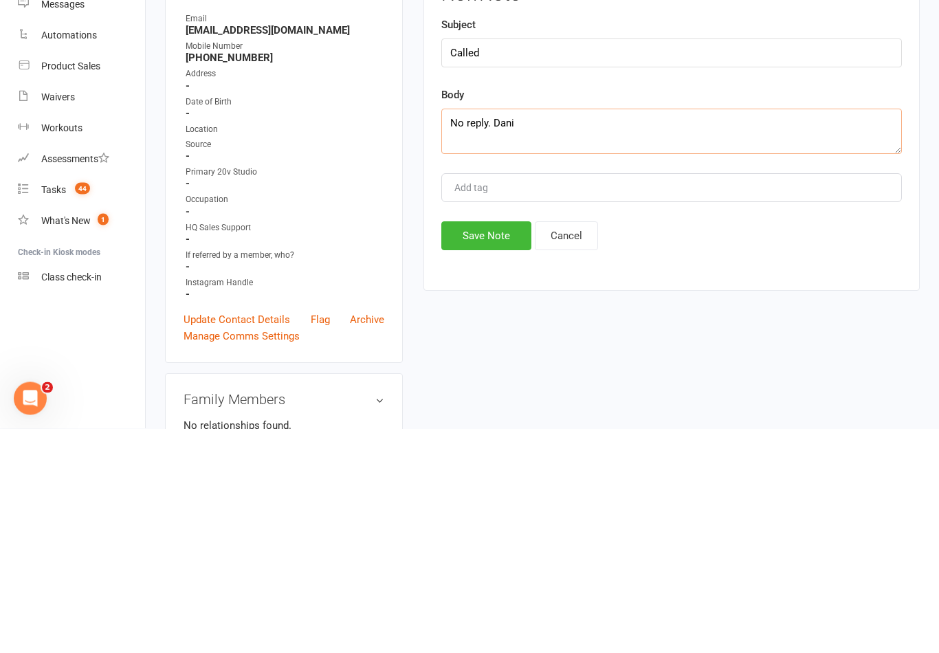
type textarea "No reply. Dani"
click at [494, 446] on button "Save Note" at bounding box center [486, 460] width 90 height 29
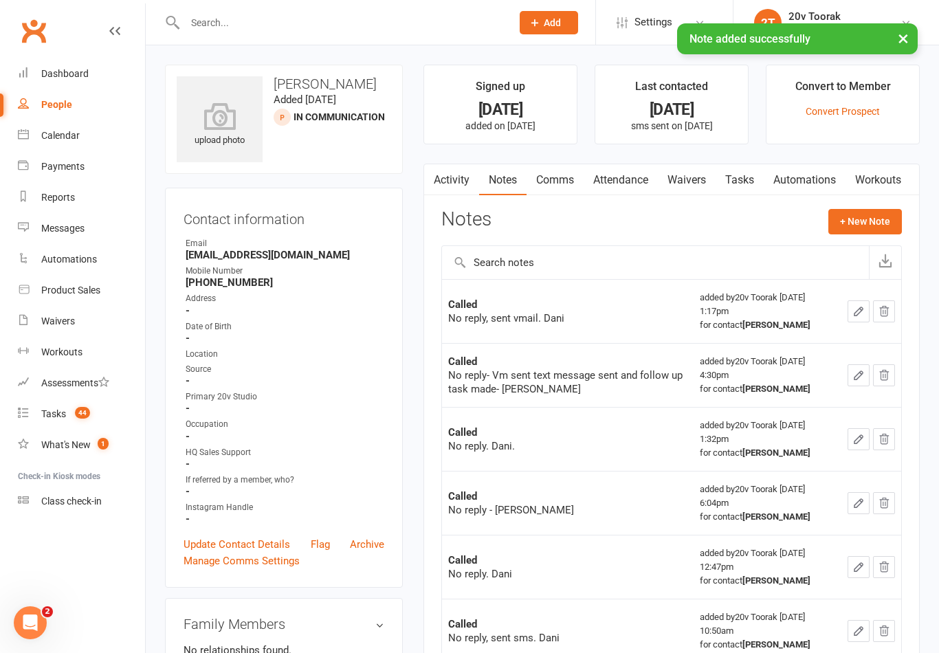
click at [737, 180] on link "Tasks" at bounding box center [740, 180] width 48 height 32
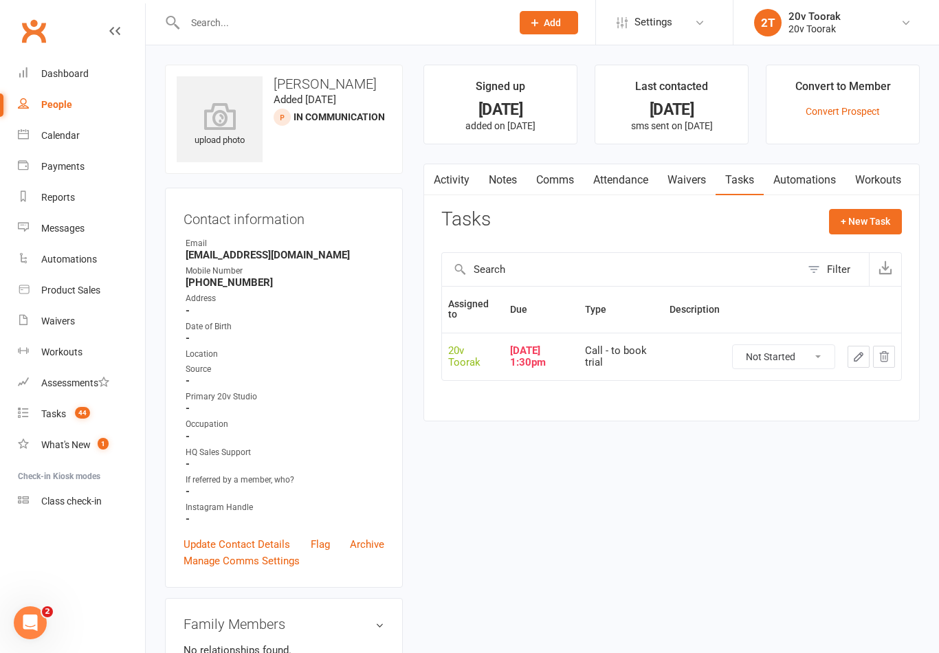
click at [788, 357] on select "Not Started In Progress Waiting Complete" at bounding box center [784, 356] width 102 height 23
select select "unstarted"
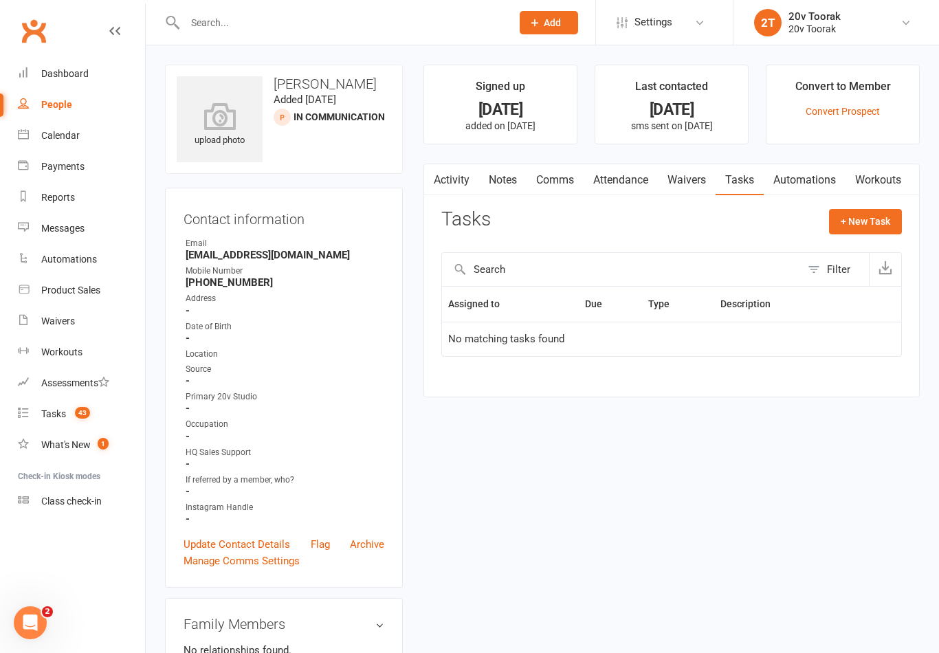
click at [0, 76] on li "Dashboard" at bounding box center [72, 73] width 145 height 31
click at [872, 212] on button "+ New Task" at bounding box center [865, 221] width 73 height 25
select select "45736"
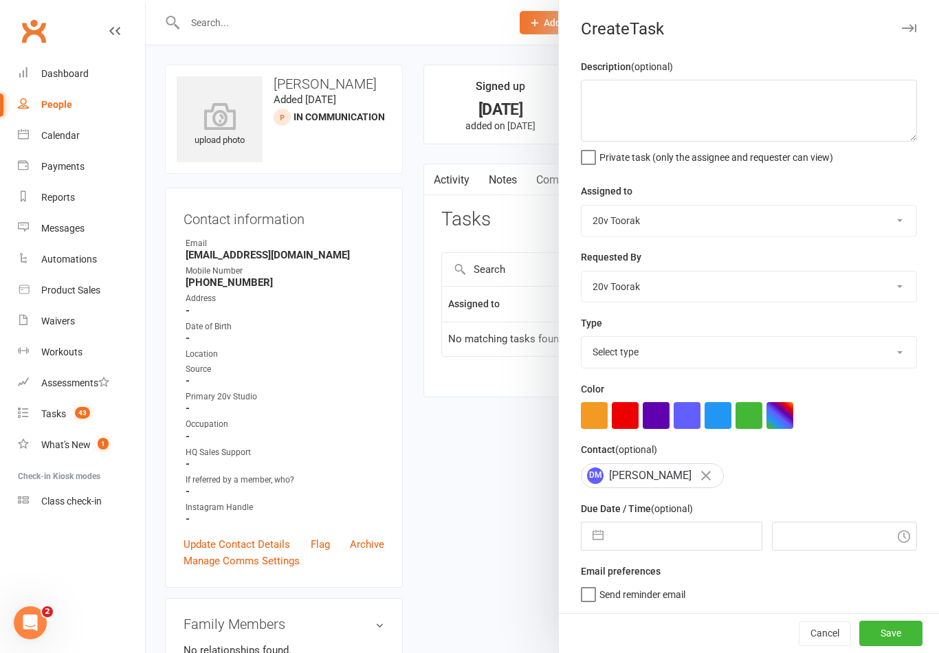
click at [865, 359] on select "Select type Call Call - to book trial Confirm session attendance Confirm trial …" at bounding box center [748, 352] width 335 height 30
select select "32301"
click at [696, 535] on input "text" at bounding box center [685, 535] width 151 height 27
select select "7"
select select "2025"
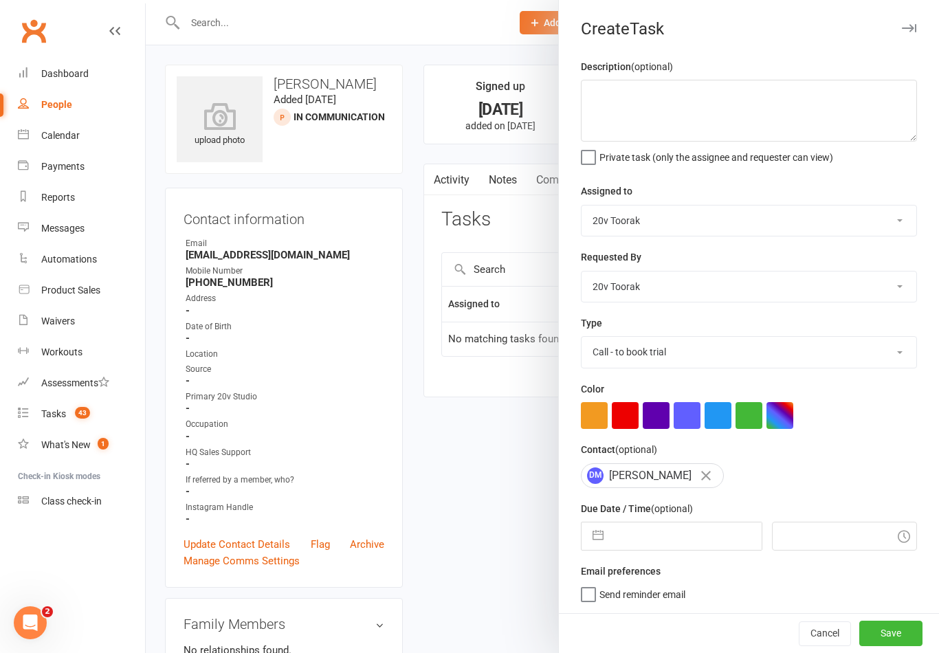
select select "8"
select select "2025"
select select "9"
select select "2025"
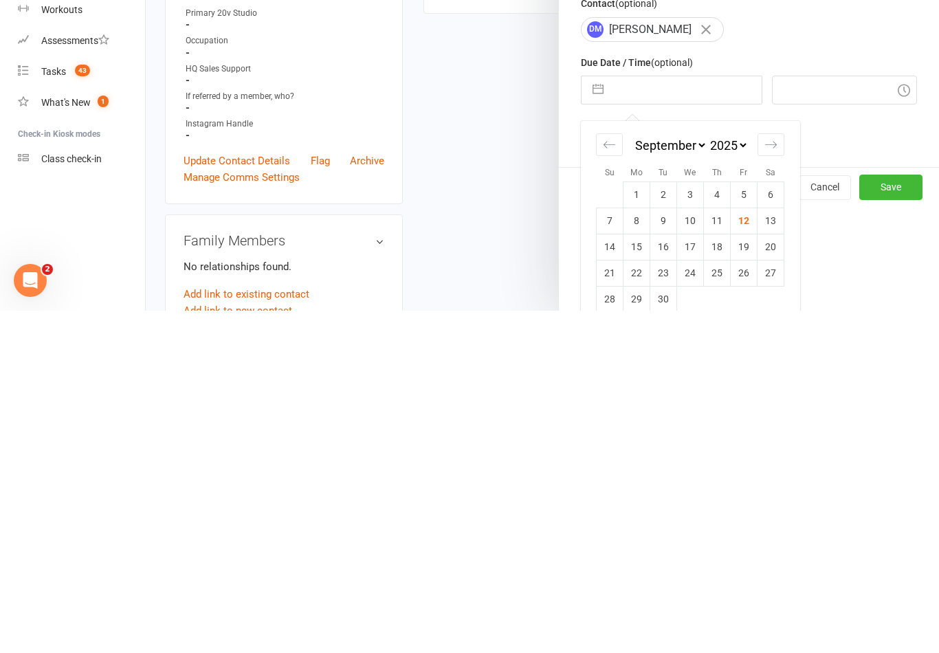
scroll to position [103, 0]
click at [768, 551] on td "13" at bounding box center [770, 564] width 27 height 26
type input "13 Sep 2025"
type input "9:45am"
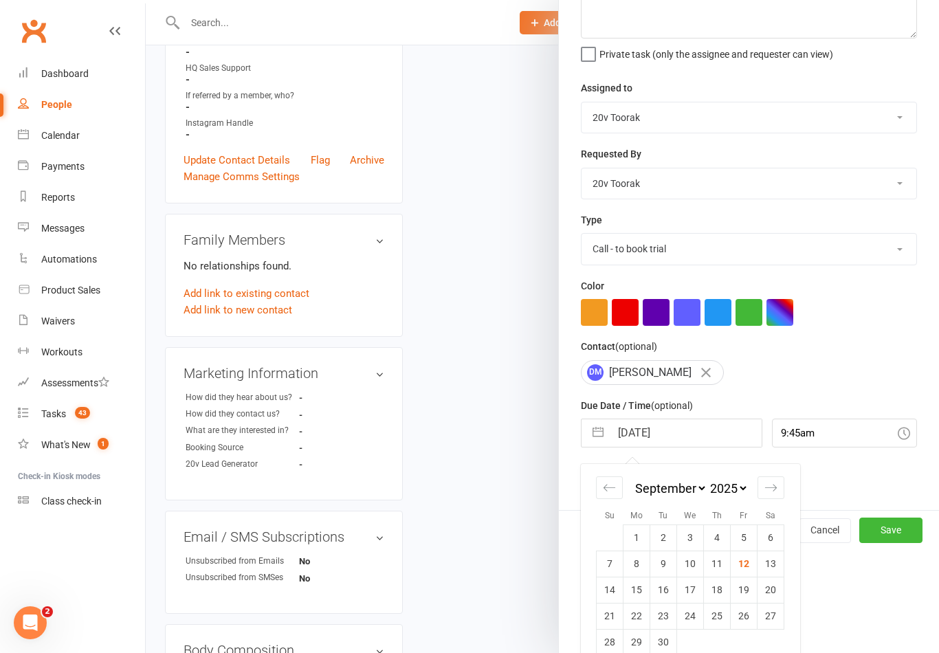
scroll to position [3, 0]
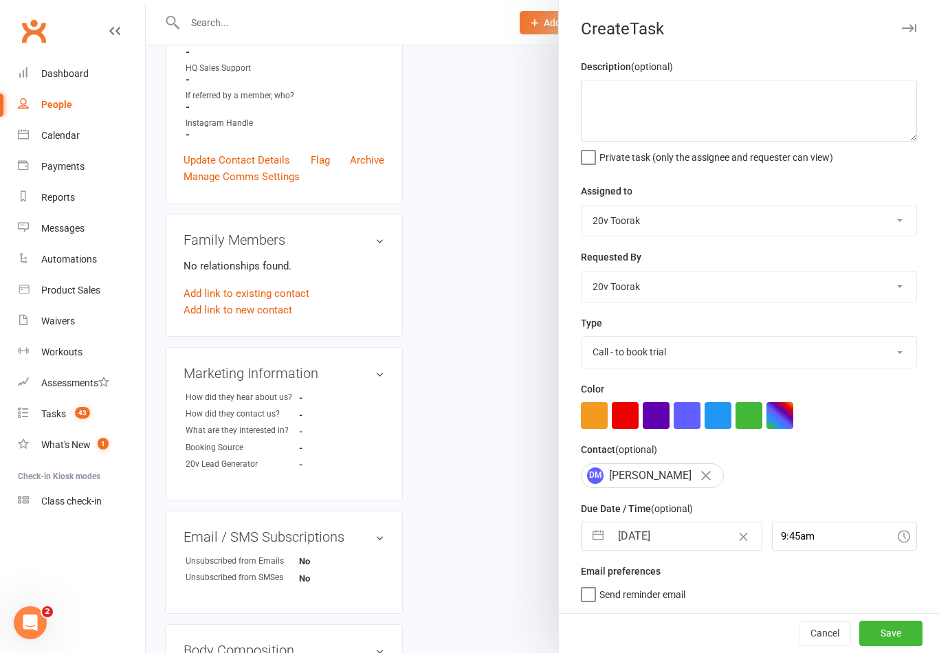
click at [897, 633] on button "Save" at bounding box center [890, 633] width 63 height 25
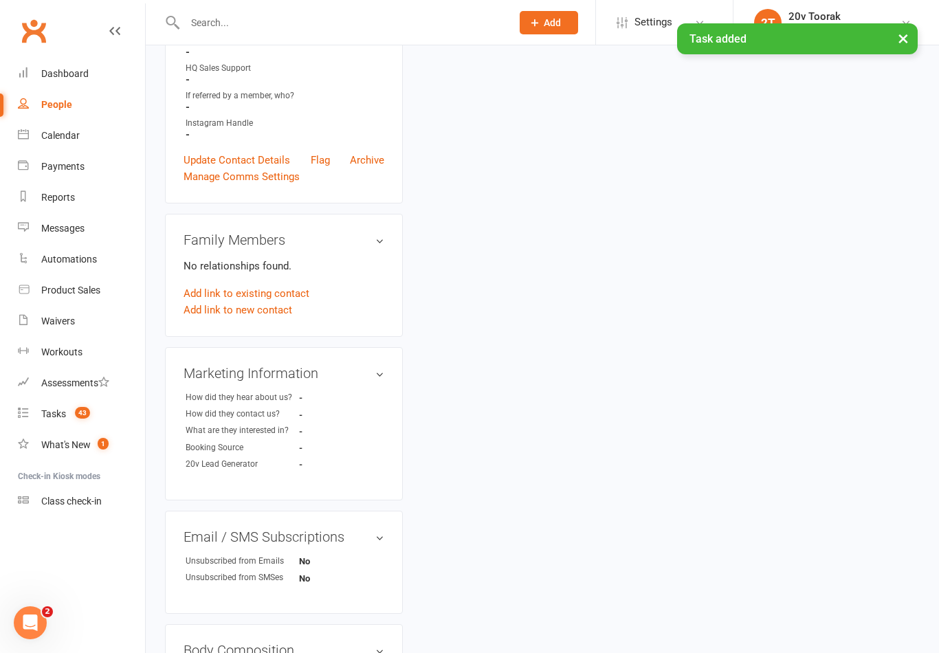
click at [73, 422] on link "Tasks 43" at bounding box center [81, 414] width 127 height 31
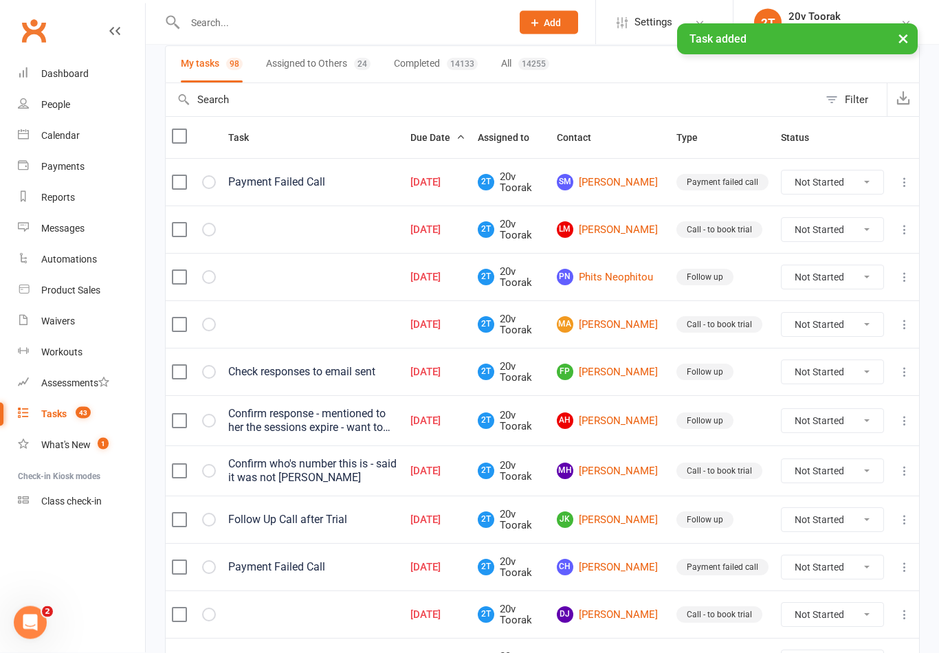
scroll to position [102, 0]
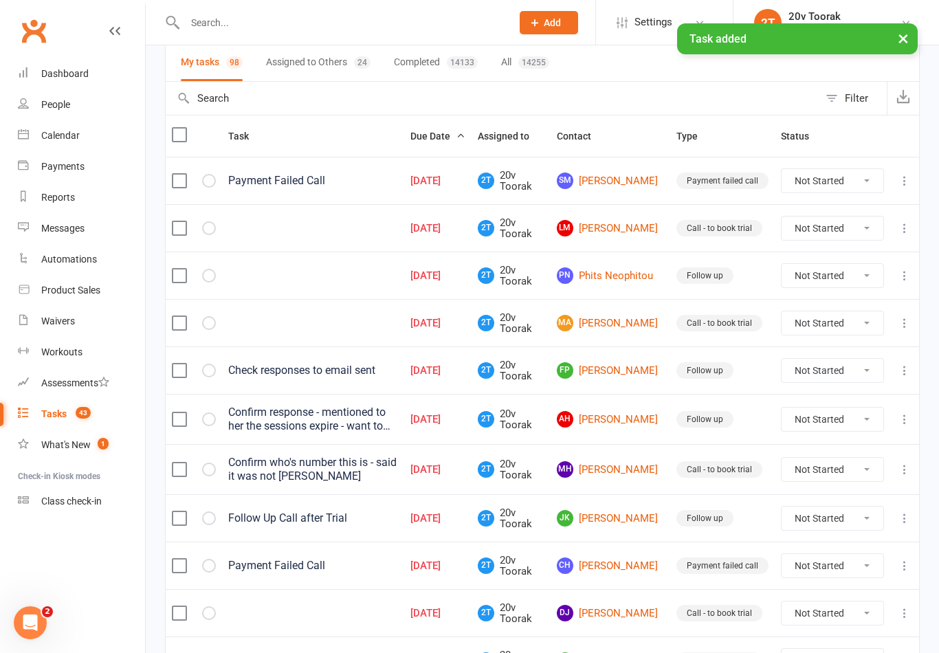
click at [627, 232] on link "LM Lia Mathieson" at bounding box center [610, 228] width 107 height 16
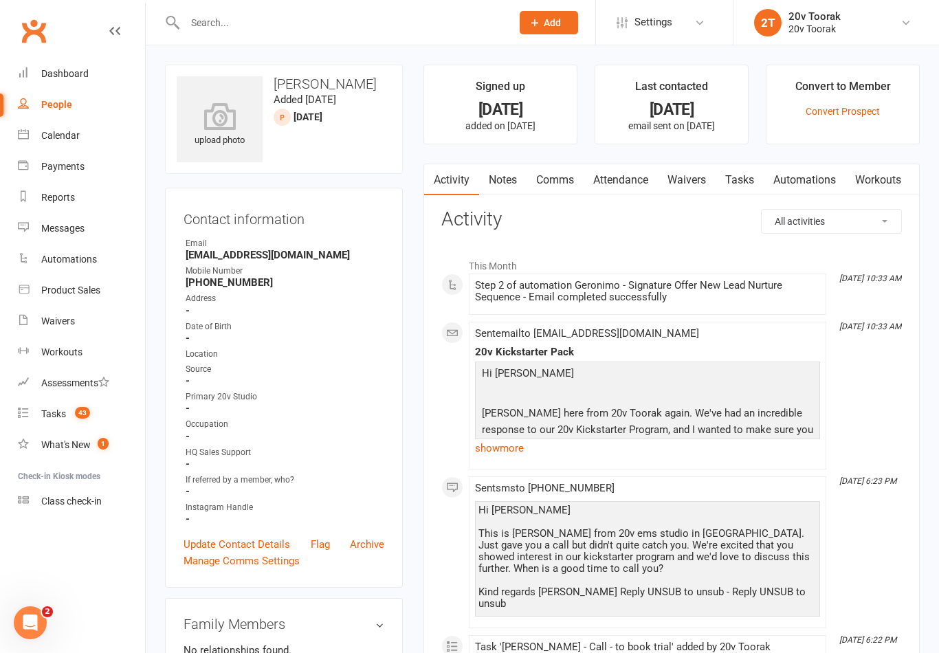
click at [502, 189] on link "Notes" at bounding box center [502, 180] width 47 height 32
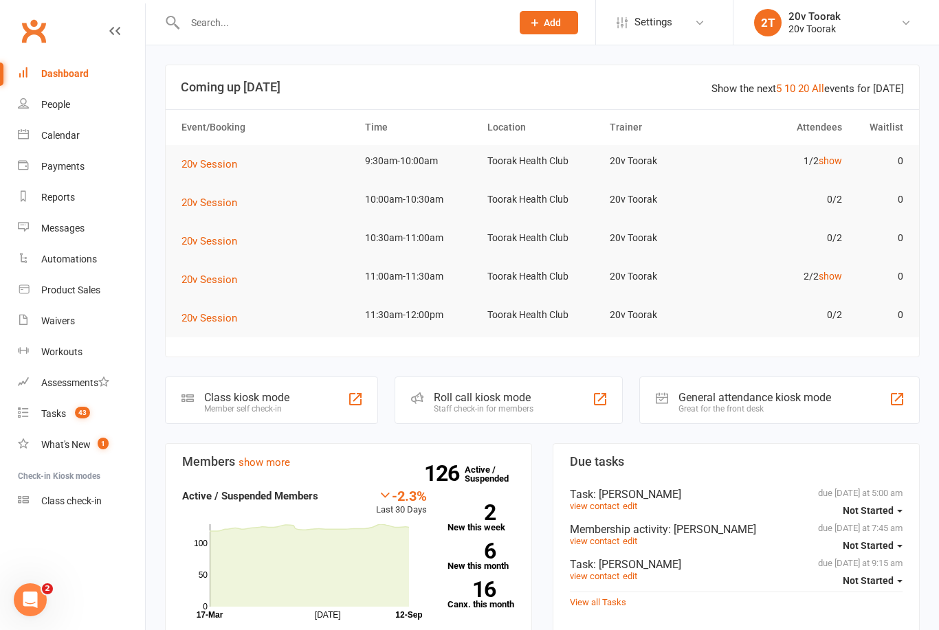
click at [72, 137] on div "Calendar" at bounding box center [60, 135] width 38 height 11
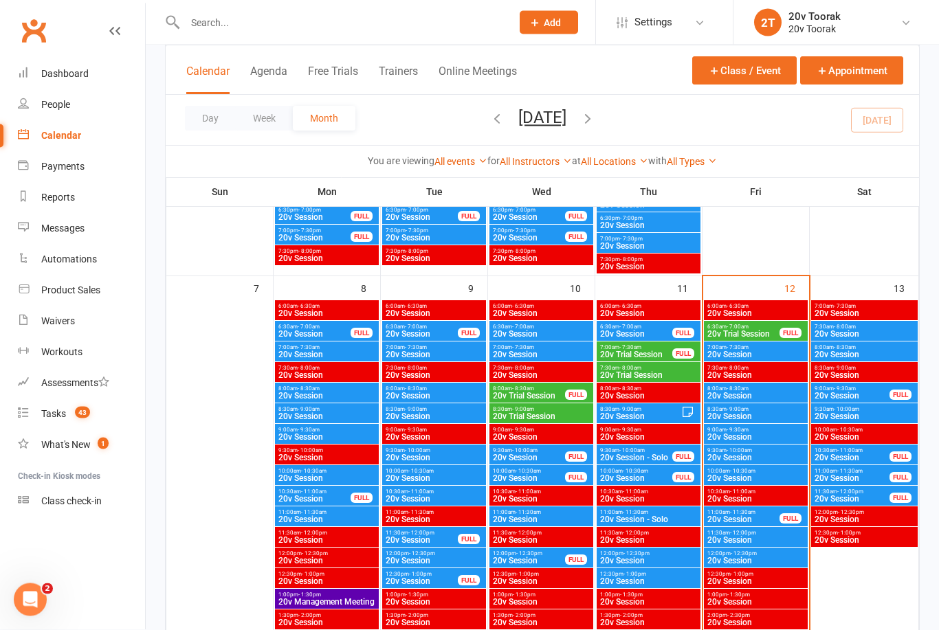
scroll to position [628, 0]
click at [757, 478] on span "20v Session" at bounding box center [756, 478] width 98 height 8
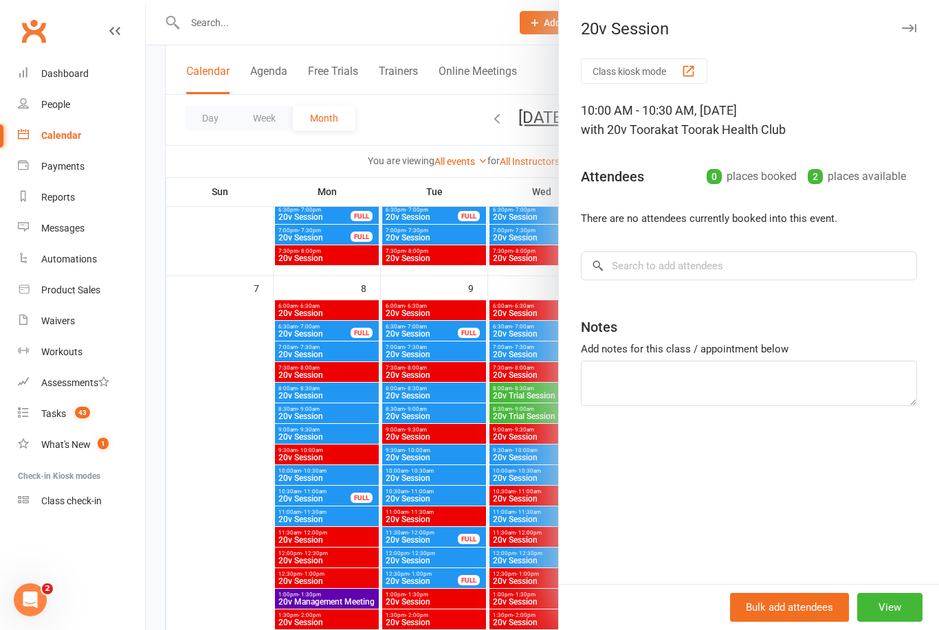
click at [234, 471] on div at bounding box center [542, 315] width 793 height 630
